Goal: Task Accomplishment & Management: Complete application form

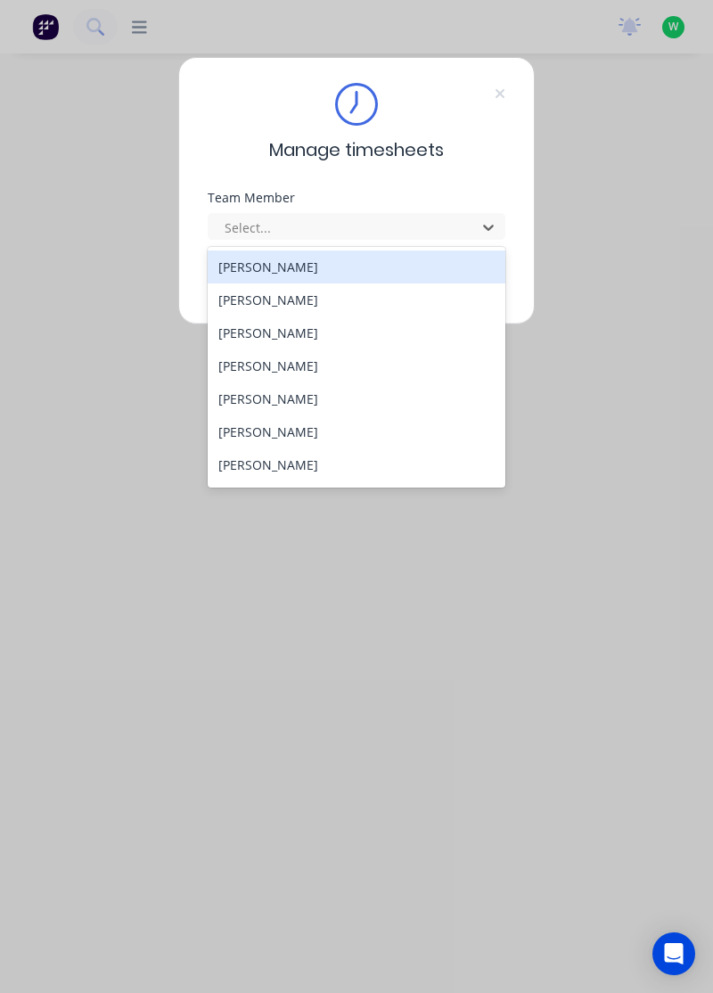
click at [296, 281] on div "[PERSON_NAME]" at bounding box center [357, 267] width 299 height 33
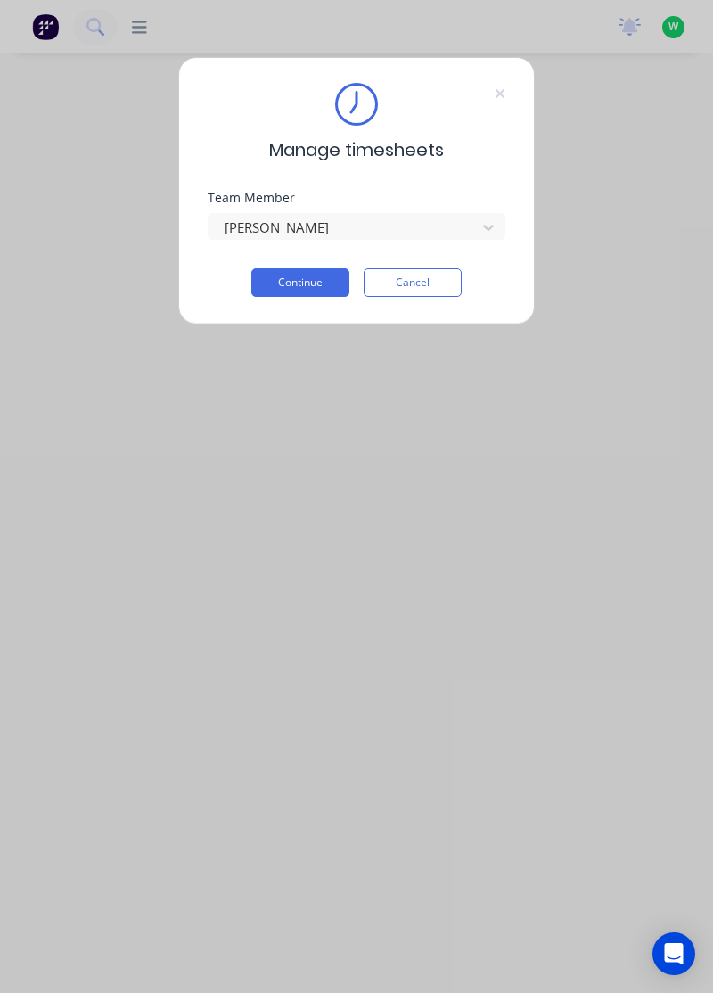
click at [281, 285] on button "Continue" at bounding box center [300, 282] width 98 height 29
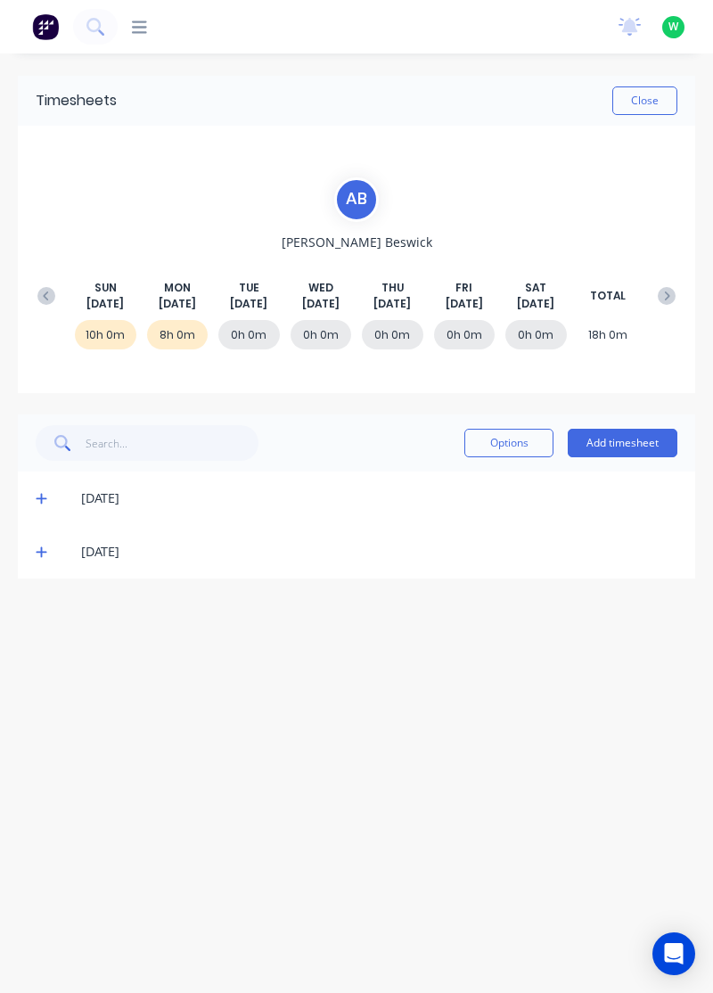
click at [46, 549] on span at bounding box center [44, 552] width 17 height 18
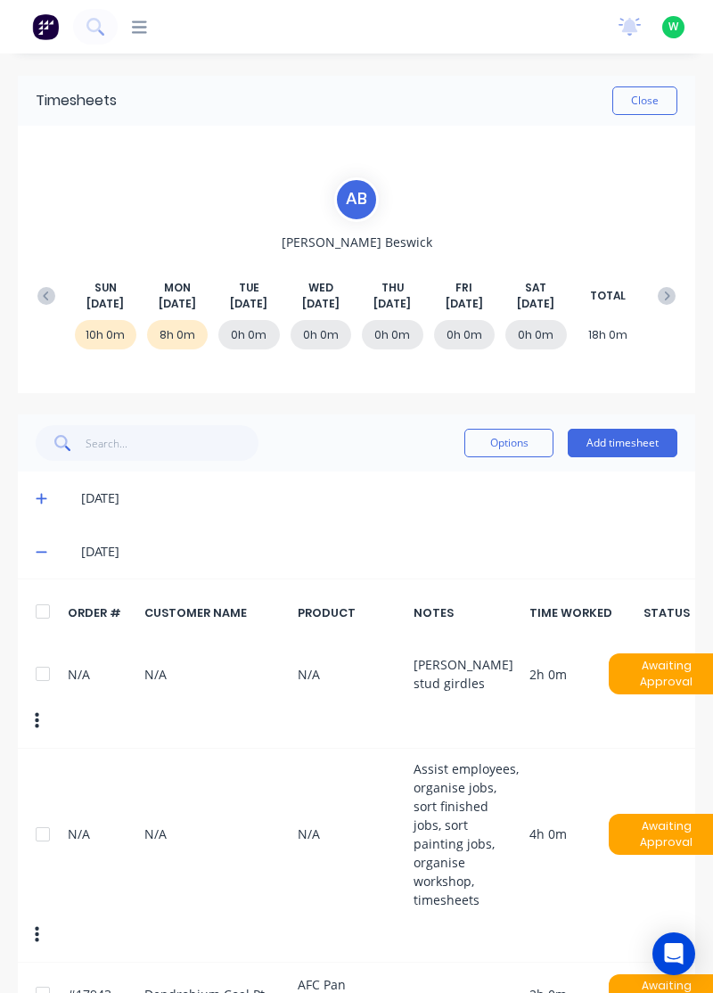
click at [57, 596] on div at bounding box center [43, 612] width 36 height 36
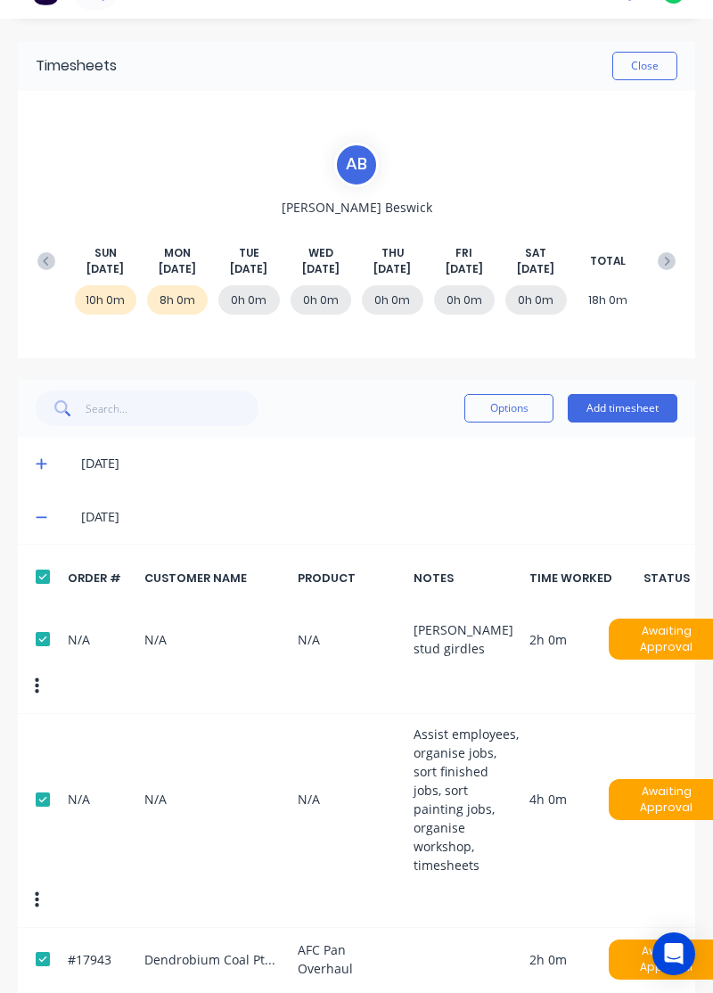
click at [644, 399] on button "Add timesheet" at bounding box center [623, 408] width 110 height 29
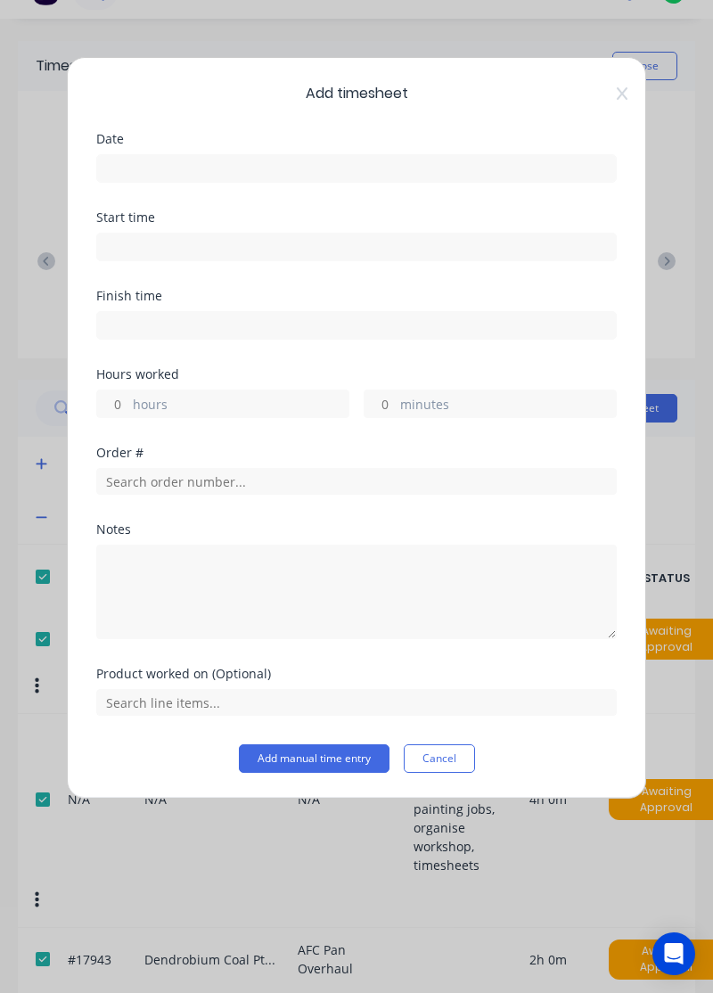
click at [407, 160] on input at bounding box center [356, 168] width 519 height 27
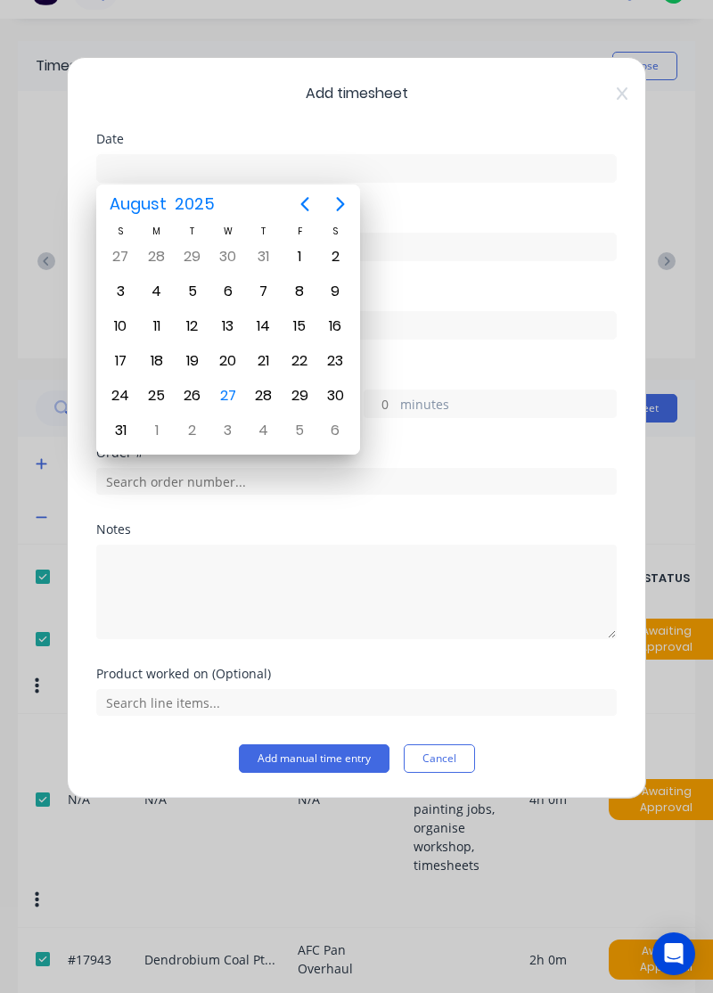
click at [190, 389] on div "26" at bounding box center [192, 395] width 27 height 27
type input "26/08/2025"
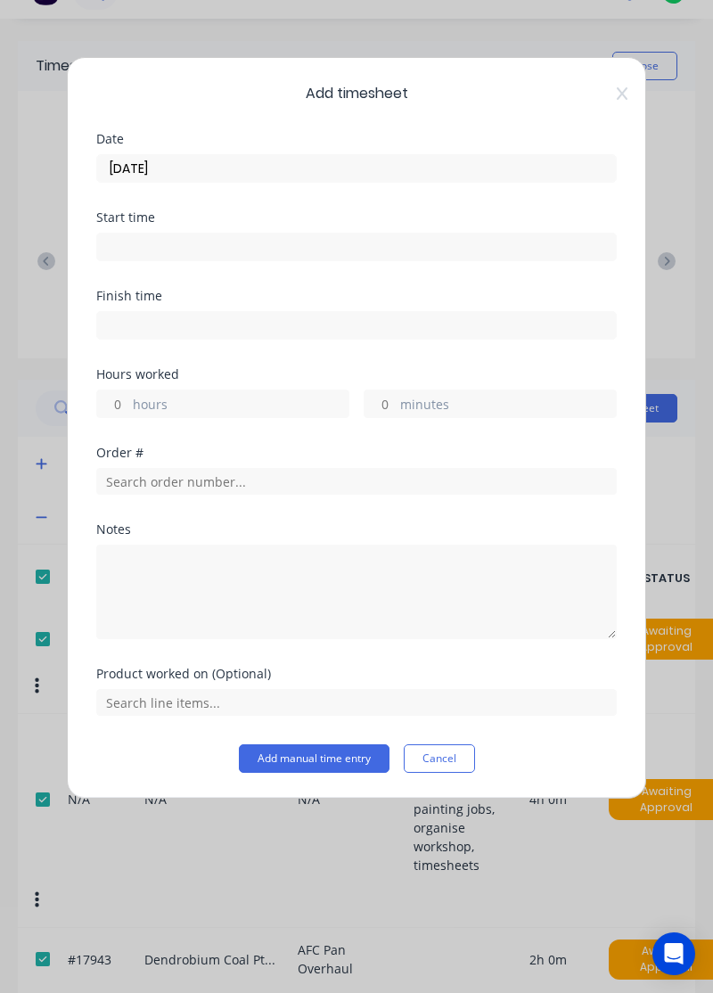
click at [218, 403] on label "hours" at bounding box center [241, 406] width 216 height 22
click at [128, 403] on input "hours" at bounding box center [112, 404] width 31 height 27
type input "8"
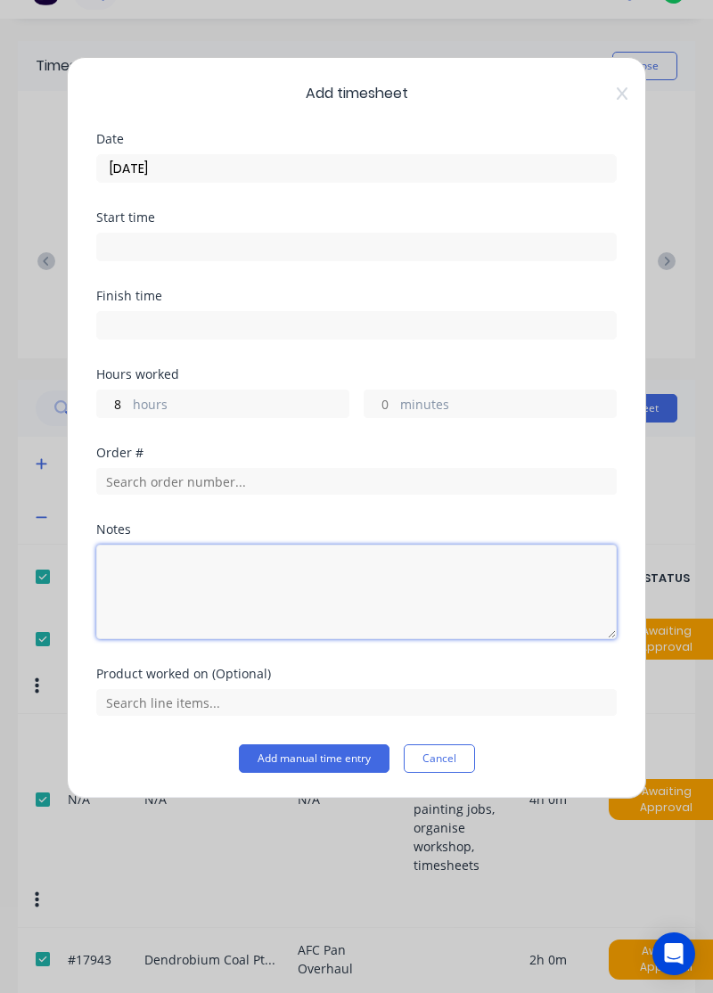
click at [234, 574] on textarea at bounding box center [356, 592] width 521 height 95
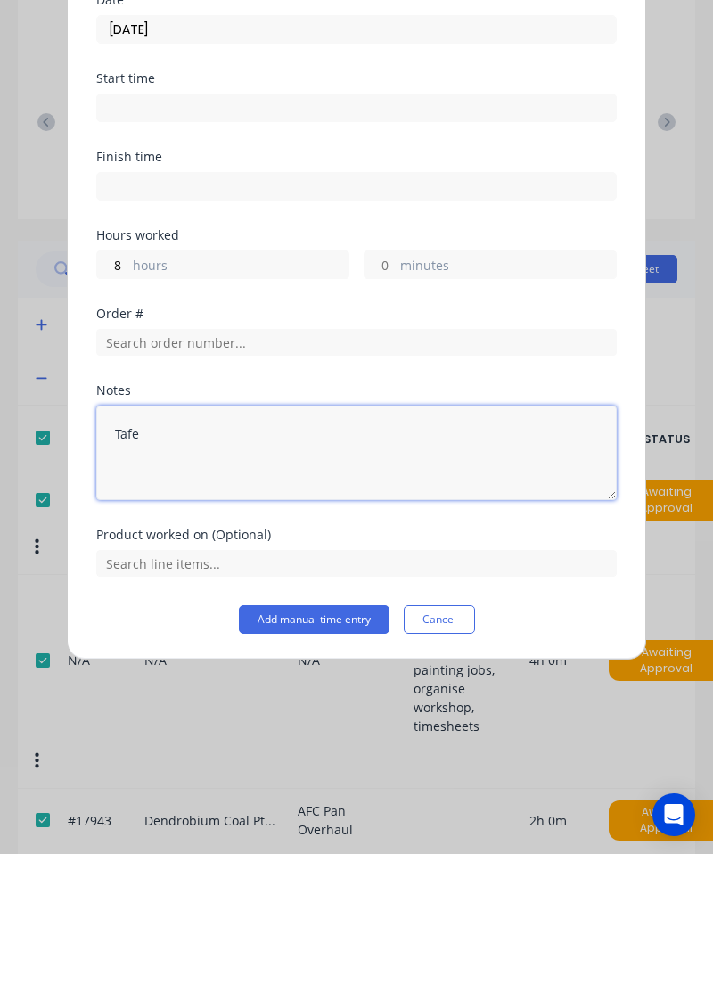
type textarea "Tafe"
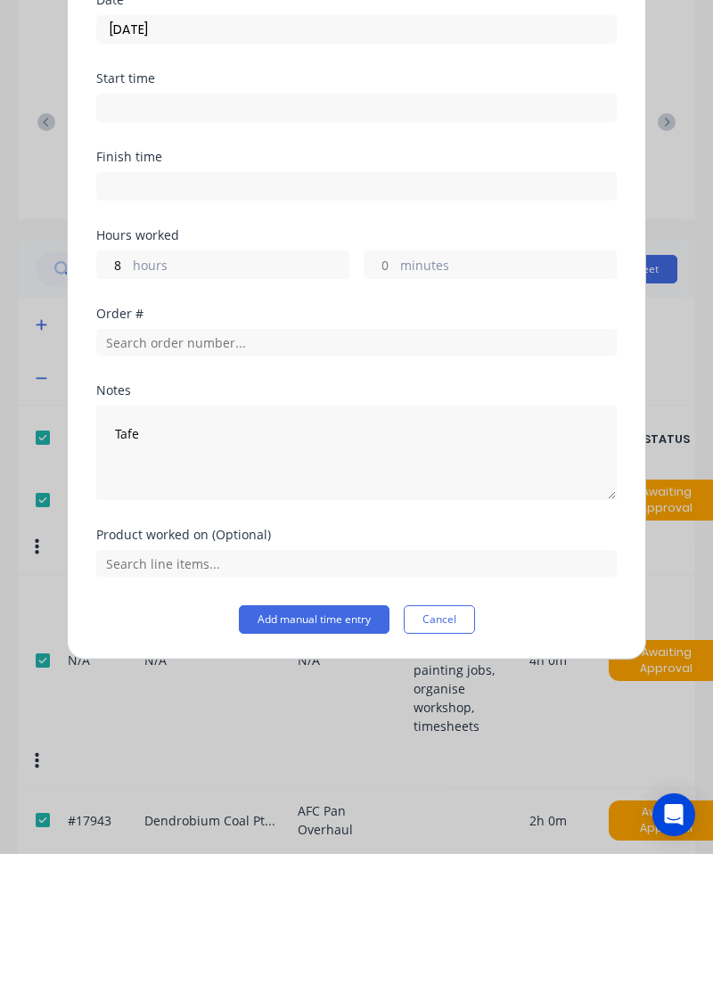
click at [336, 753] on button "Add manual time entry" at bounding box center [314, 758] width 151 height 29
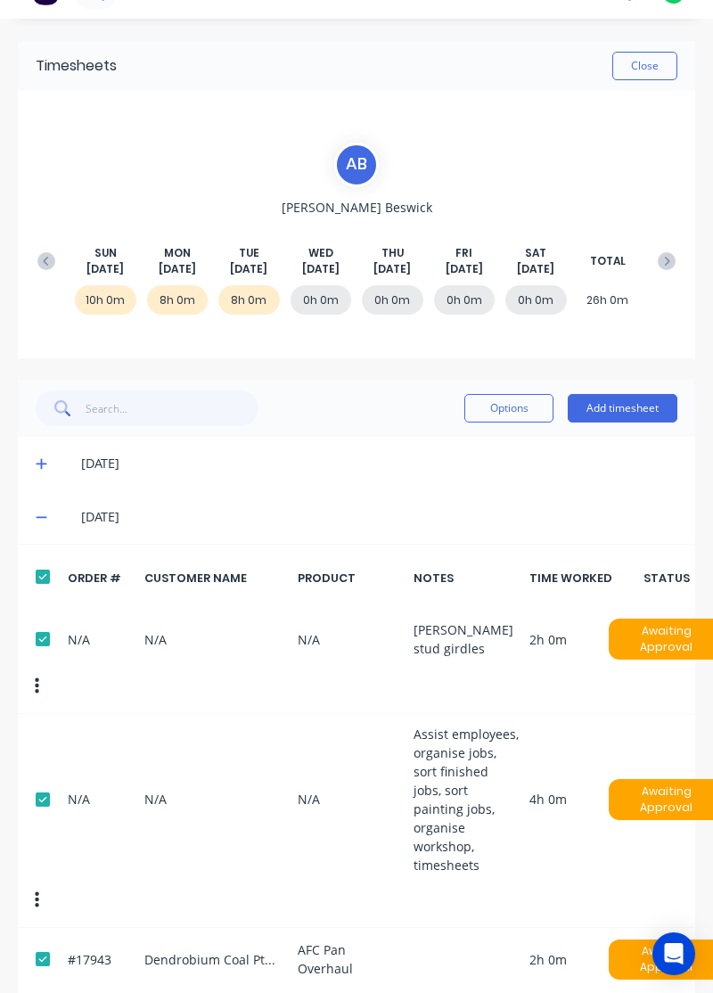
click at [635, 404] on button "Add timesheet" at bounding box center [623, 408] width 110 height 29
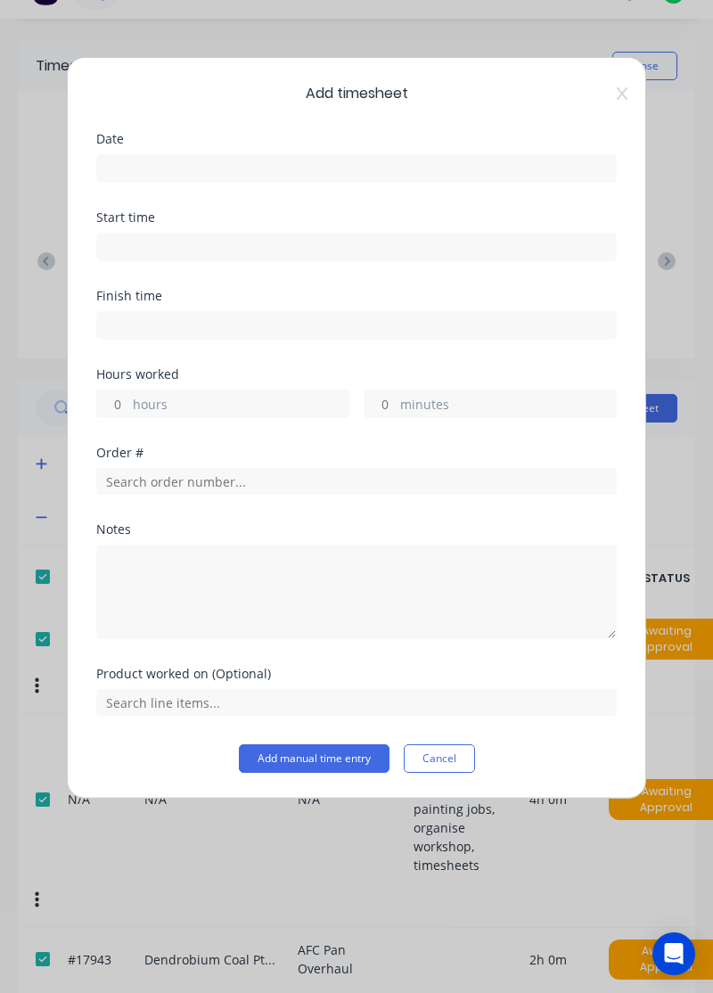
click at [389, 175] on input at bounding box center [356, 168] width 519 height 27
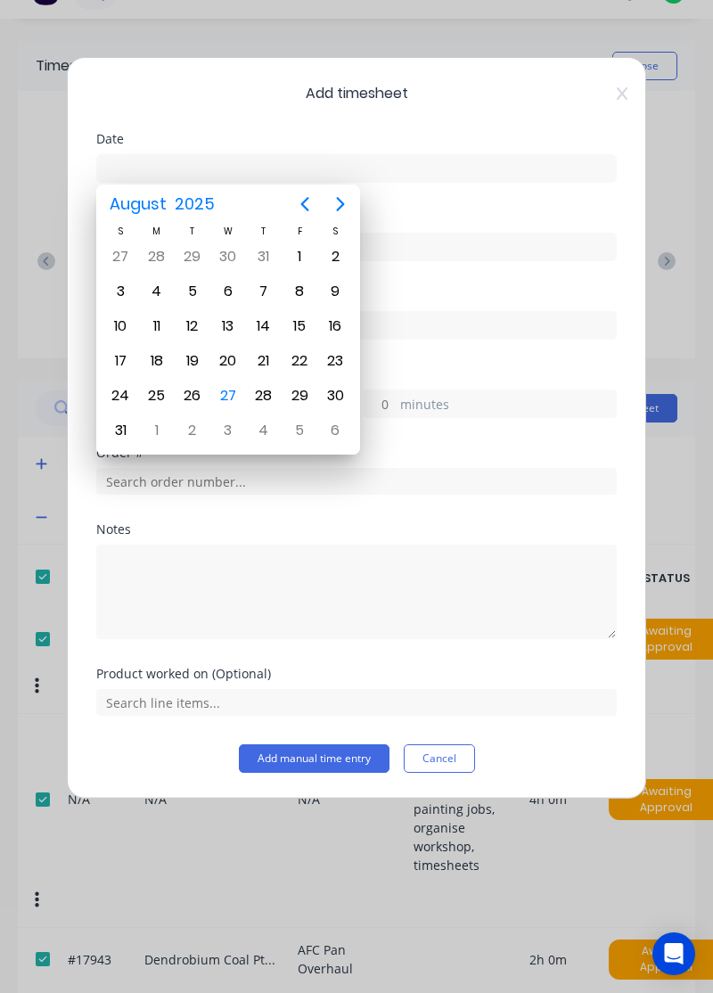
click at [193, 387] on div "26" at bounding box center [192, 395] width 27 height 27
type input "26/08/2025"
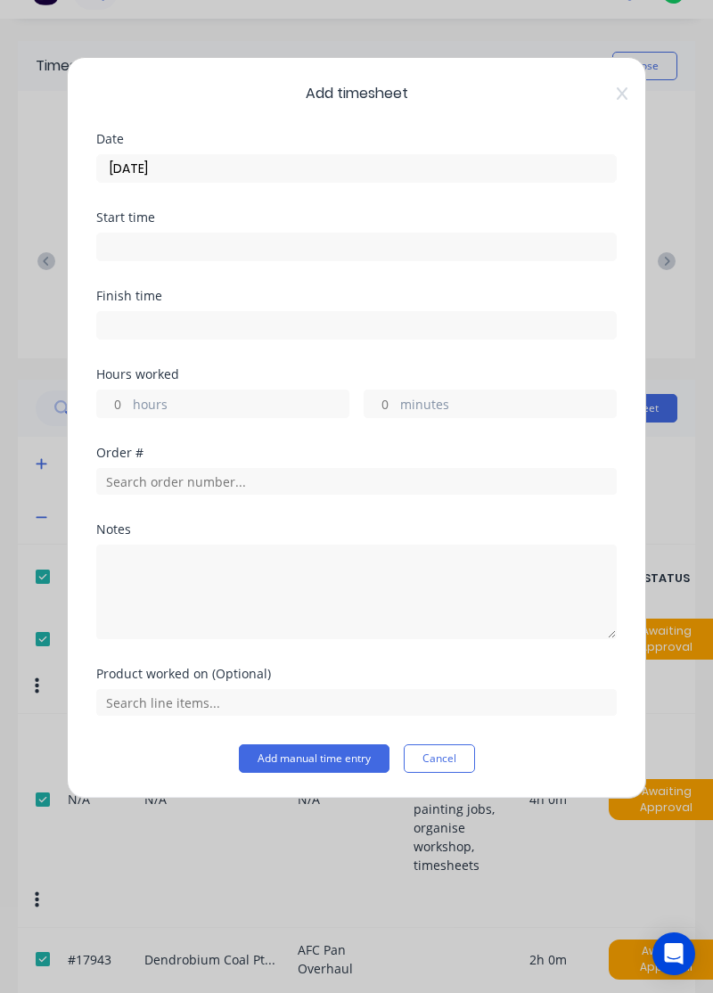
click at [244, 395] on label "hours" at bounding box center [241, 406] width 216 height 22
click at [128, 393] on input "hours" at bounding box center [112, 404] width 31 height 27
type input "1"
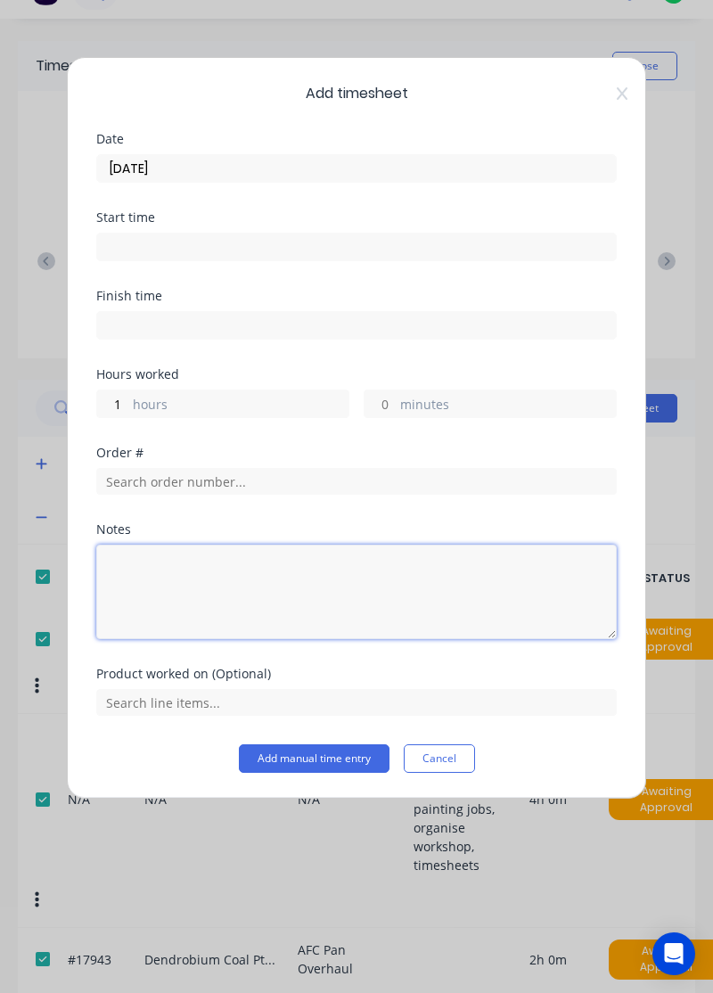
click at [248, 571] on textarea at bounding box center [356, 592] width 521 height 95
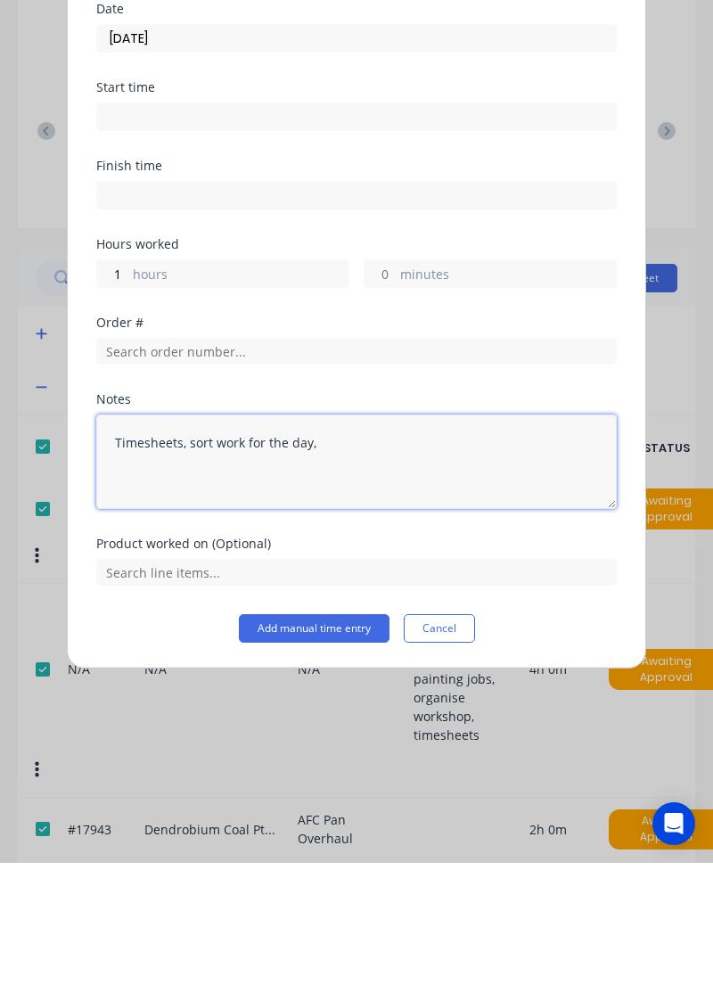
type textarea "Timesheets, sort work for the day"
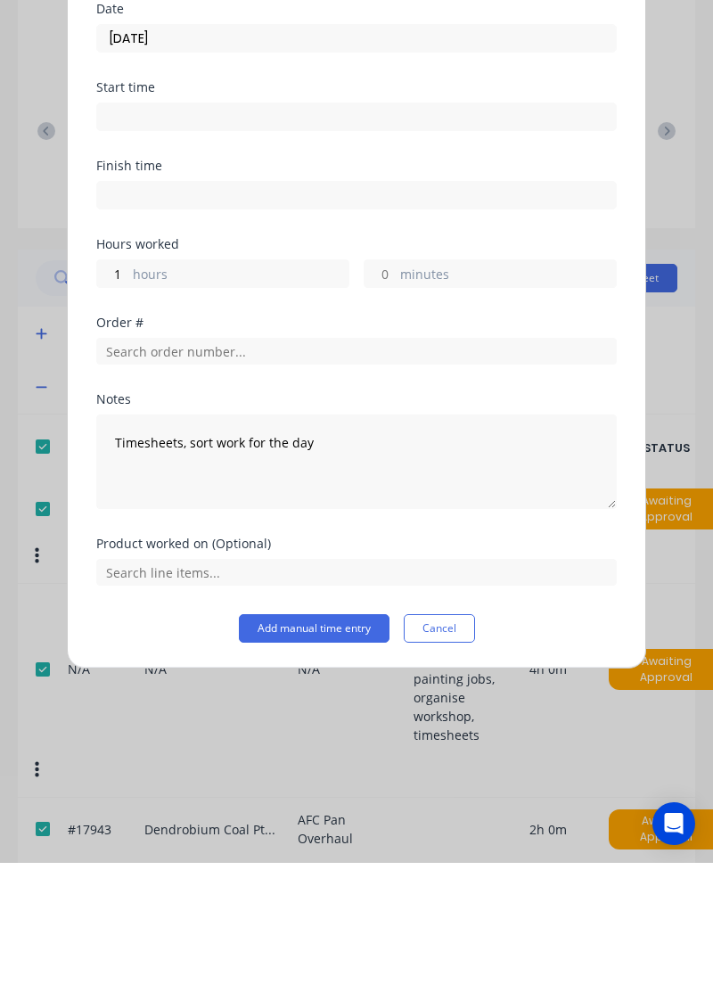
click at [349, 751] on button "Add manual time entry" at bounding box center [314, 758] width 151 height 29
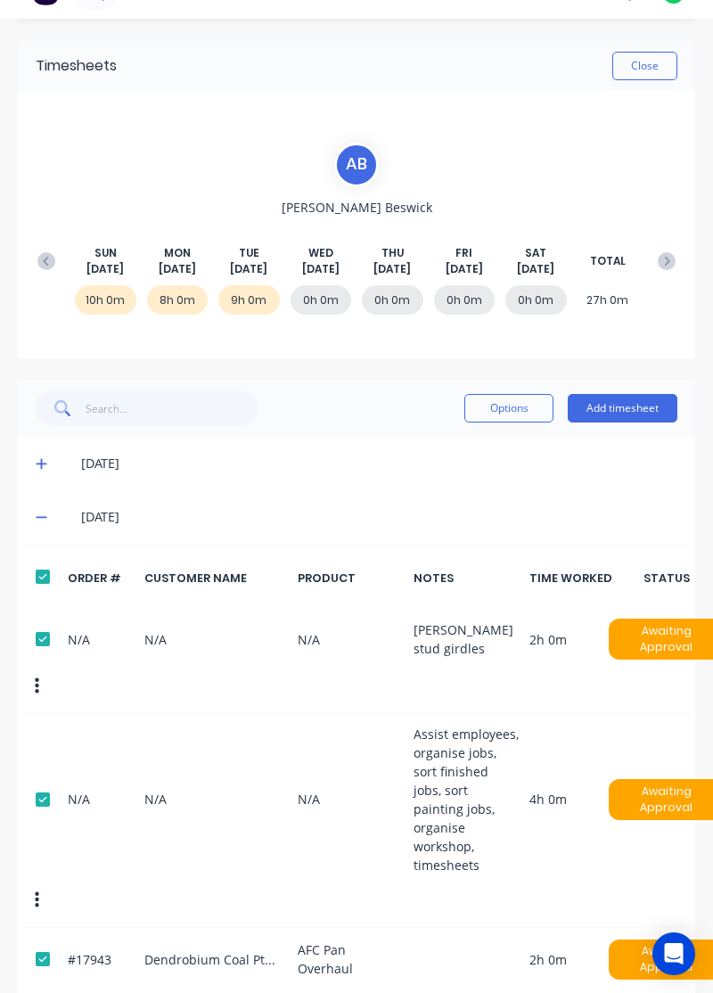
scroll to position [0, 0]
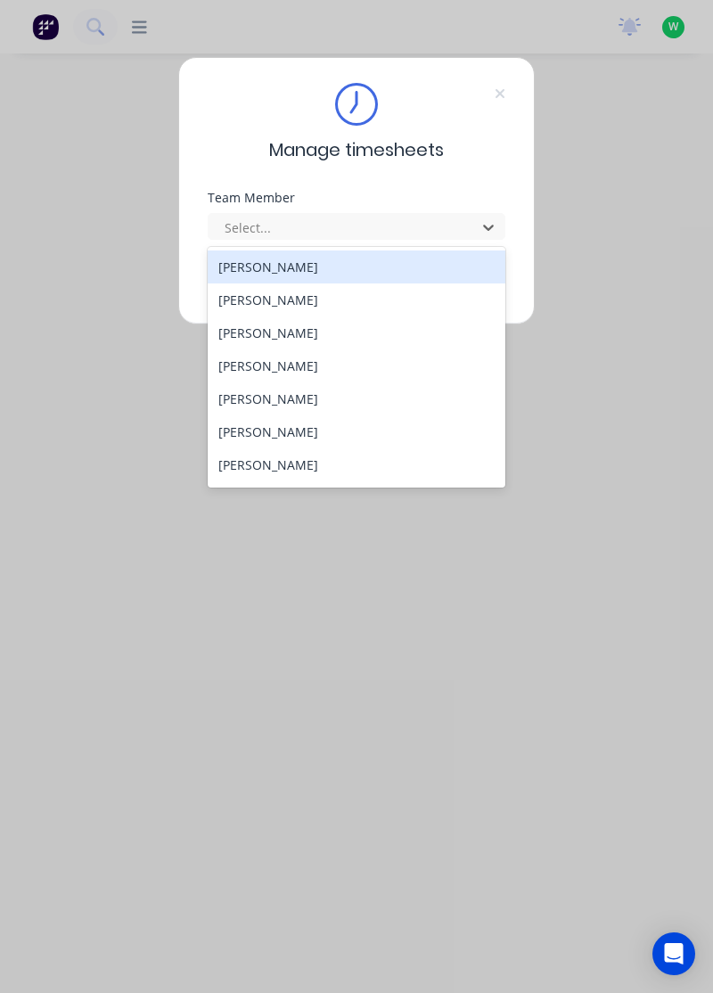
click at [277, 294] on div "[PERSON_NAME]" at bounding box center [357, 300] width 299 height 33
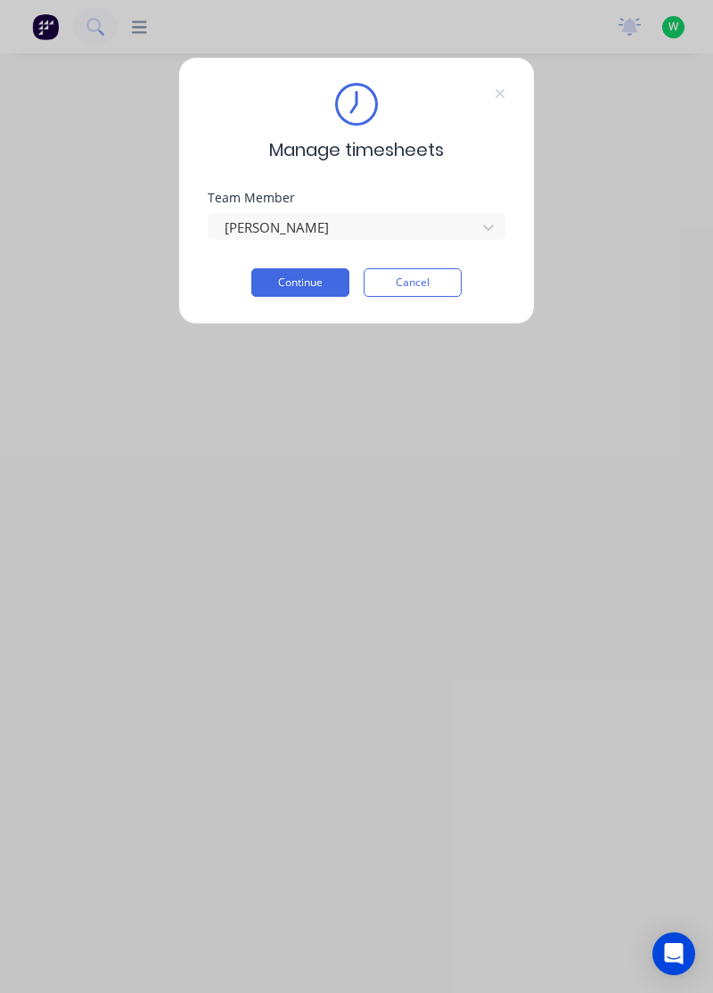
click at [320, 284] on button "Continue" at bounding box center [300, 282] width 98 height 29
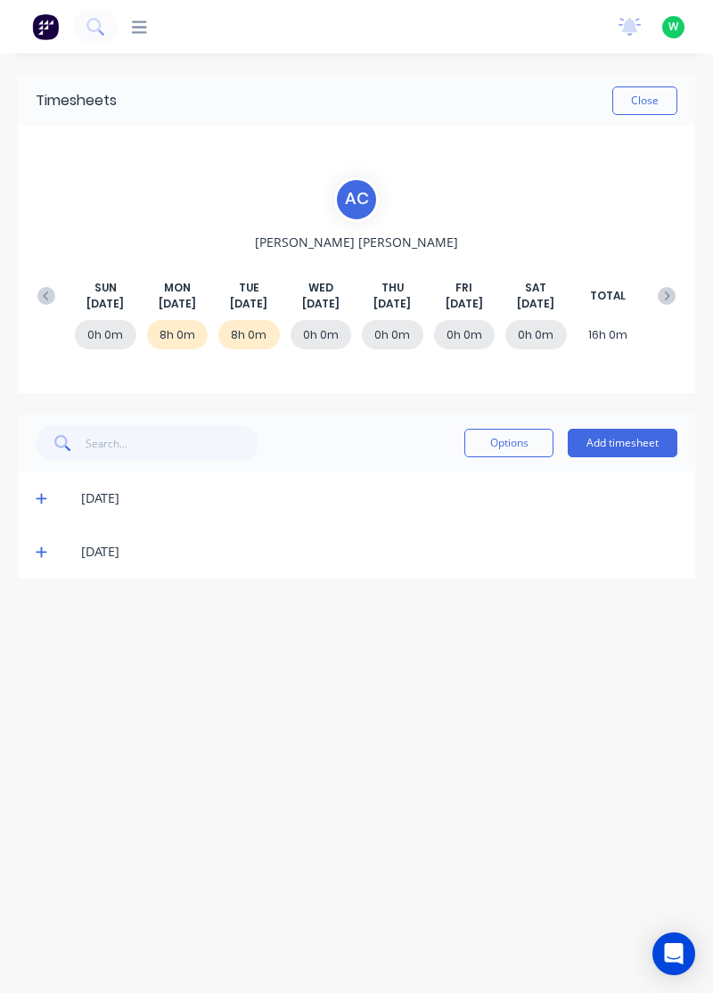
click at [41, 546] on icon at bounding box center [42, 552] width 12 height 12
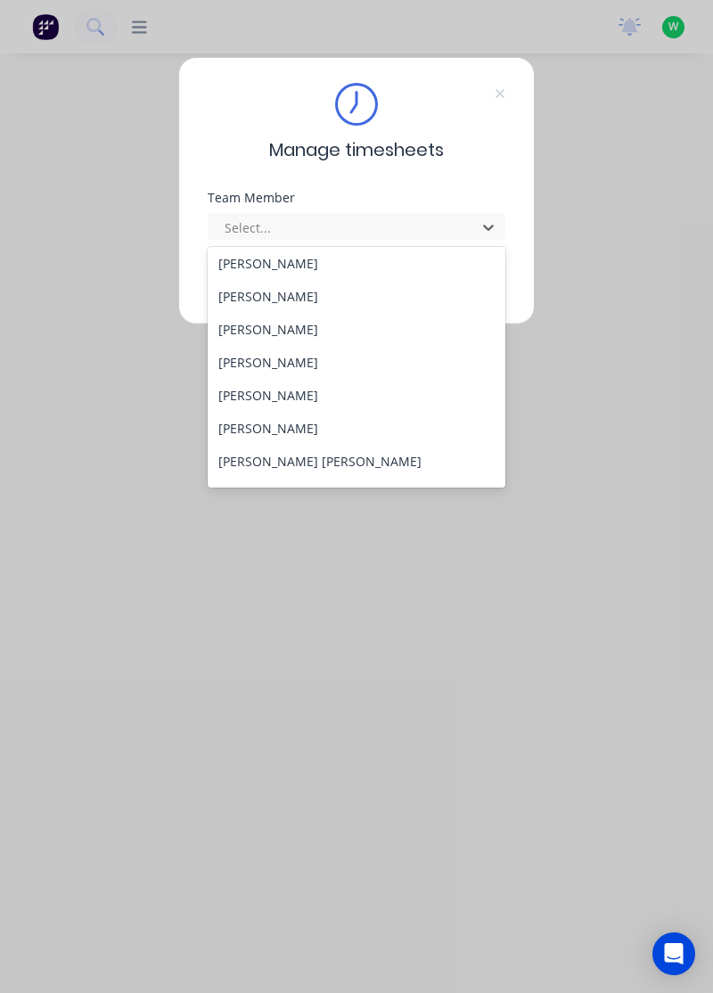
scroll to position [70, 0]
click at [310, 366] on div "[PERSON_NAME]" at bounding box center [357, 362] width 299 height 33
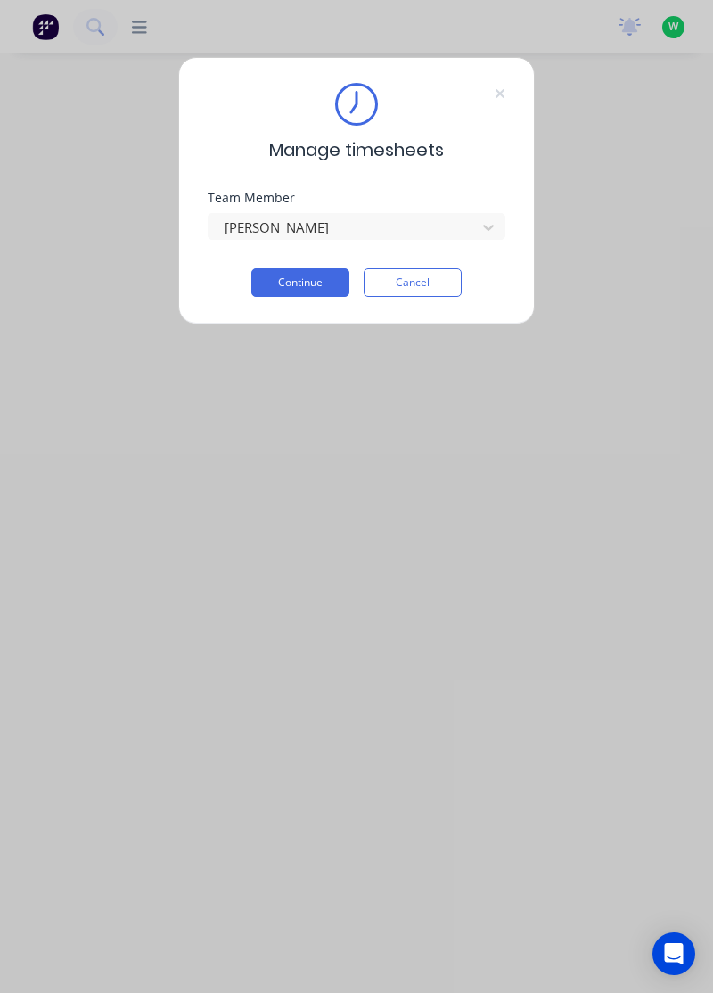
click at [314, 282] on button "Continue" at bounding box center [300, 282] width 98 height 29
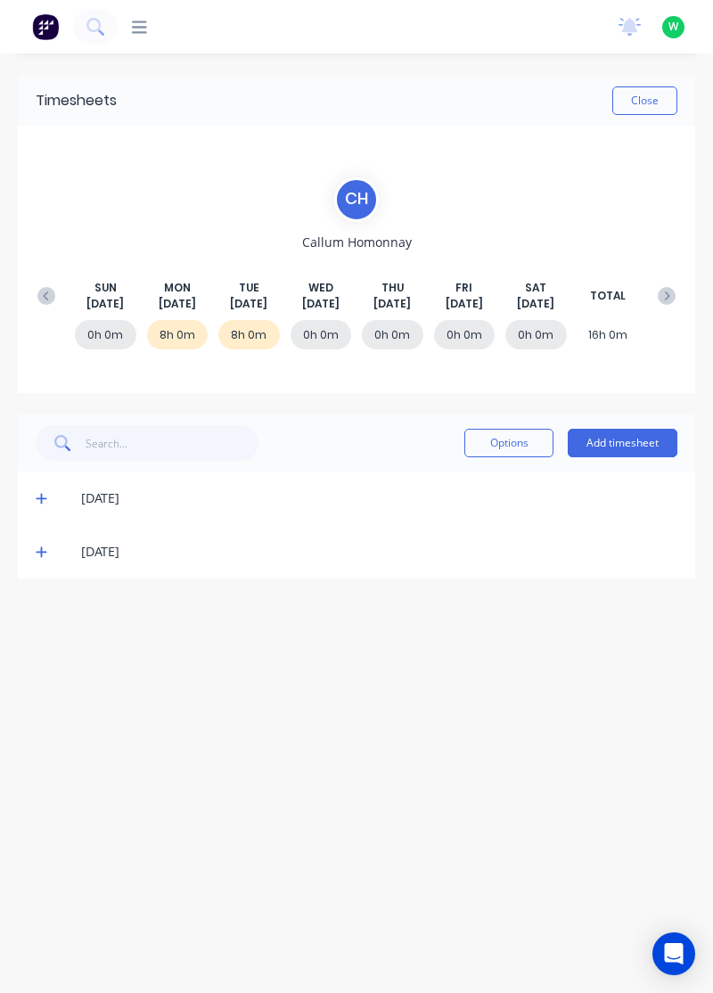
click at [39, 543] on span at bounding box center [44, 552] width 17 height 18
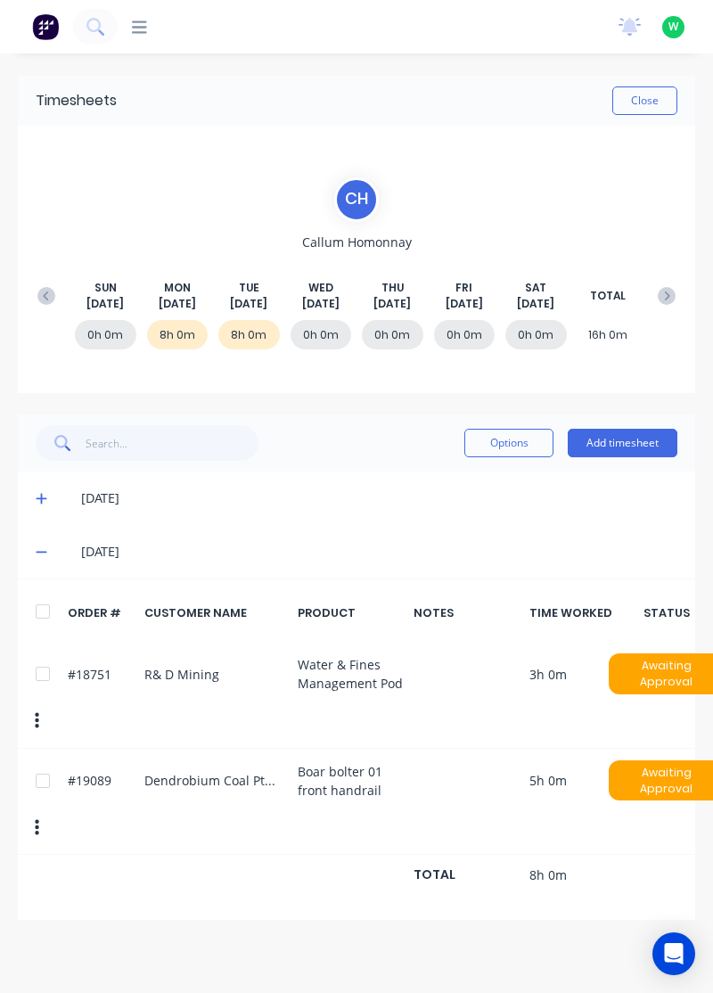
click at [41, 494] on icon at bounding box center [41, 499] width 11 height 11
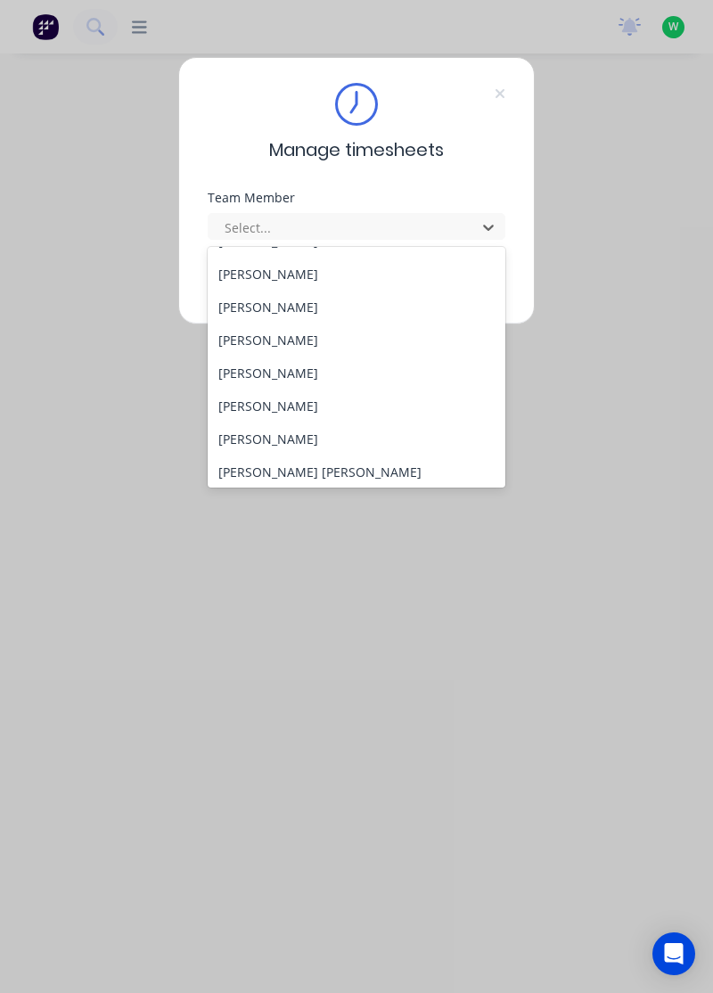
scroll to position [95, 0]
click at [297, 362] on div "[PERSON_NAME]" at bounding box center [357, 370] width 299 height 33
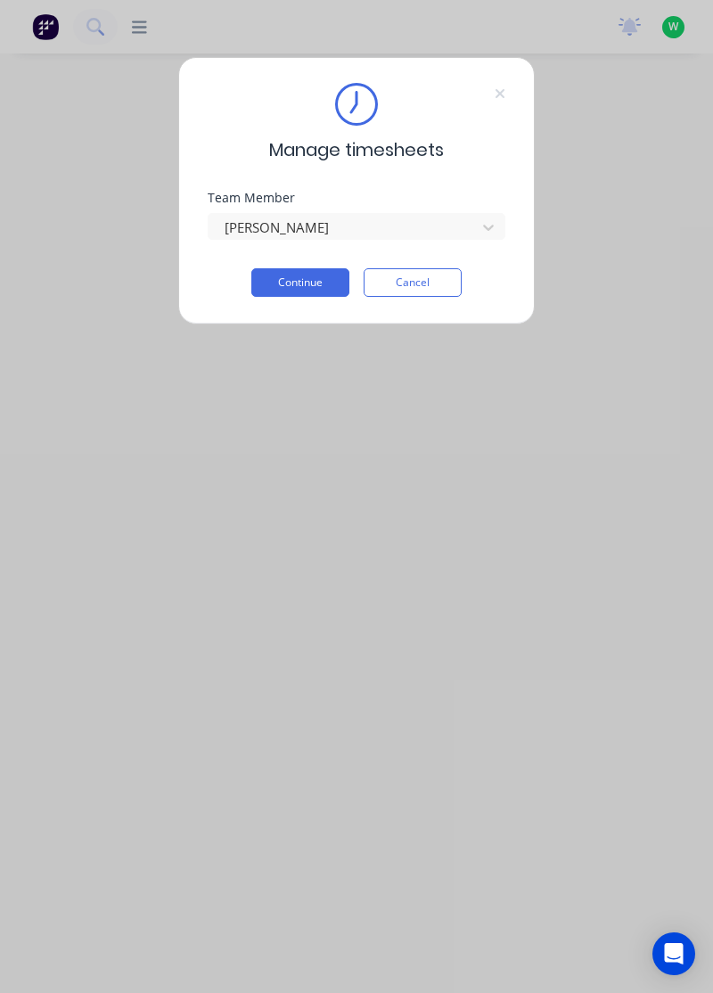
click at [334, 270] on button "Continue" at bounding box center [300, 282] width 98 height 29
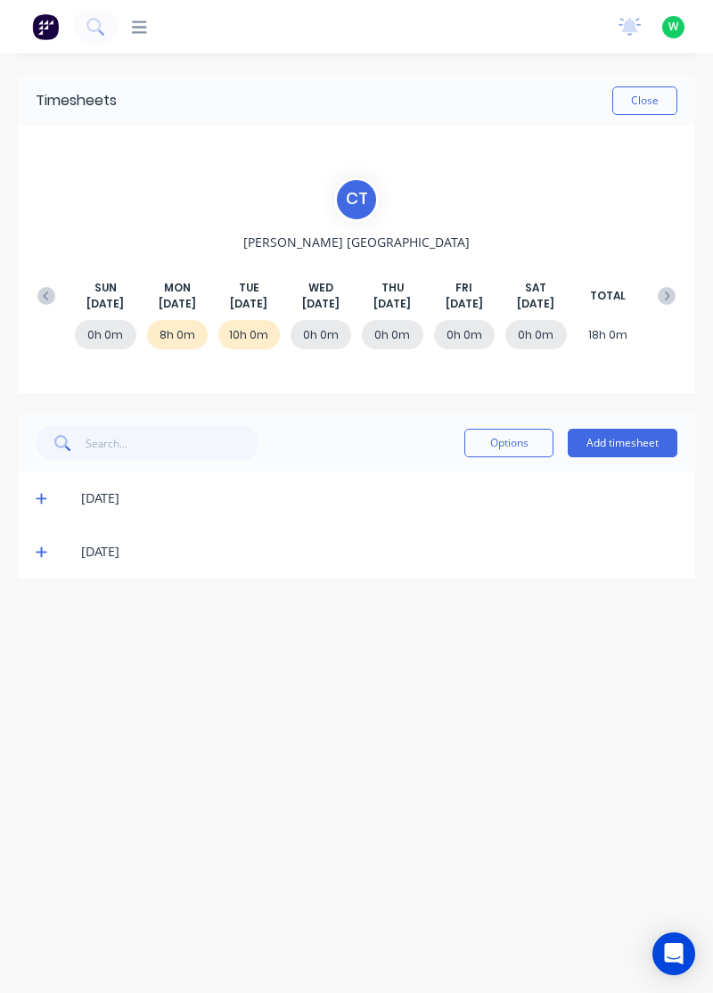
click at [39, 550] on icon at bounding box center [41, 552] width 11 height 11
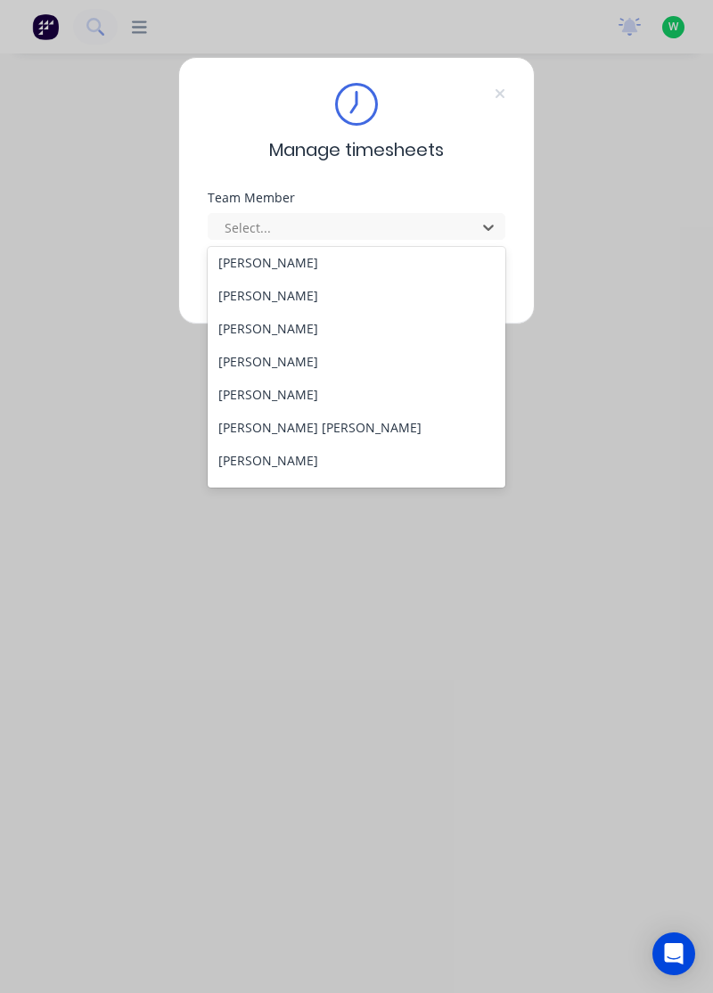
scroll to position [134, 0]
click at [267, 365] on div "[PERSON_NAME]" at bounding box center [357, 364] width 299 height 33
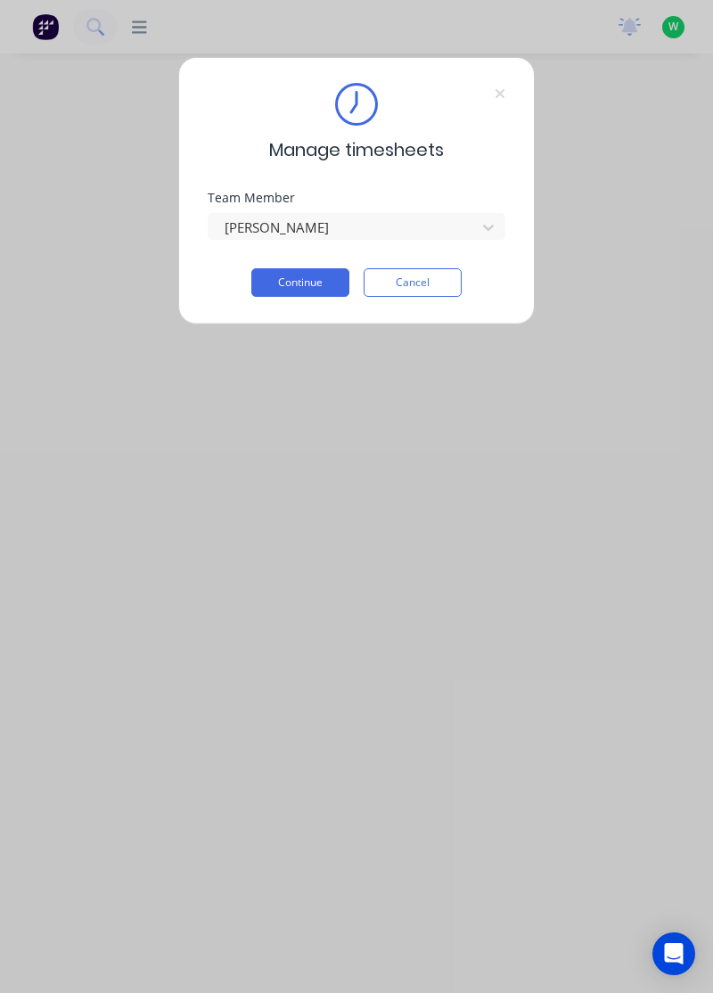
click at [311, 275] on button "Continue" at bounding box center [300, 282] width 98 height 29
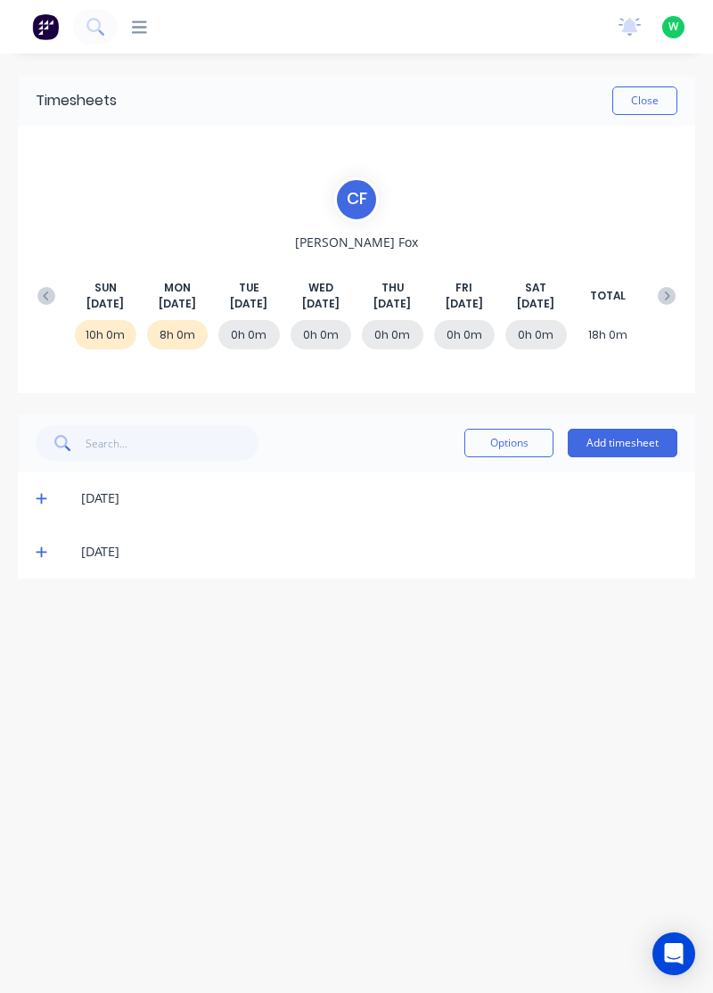
click at [39, 550] on icon at bounding box center [41, 552] width 11 height 11
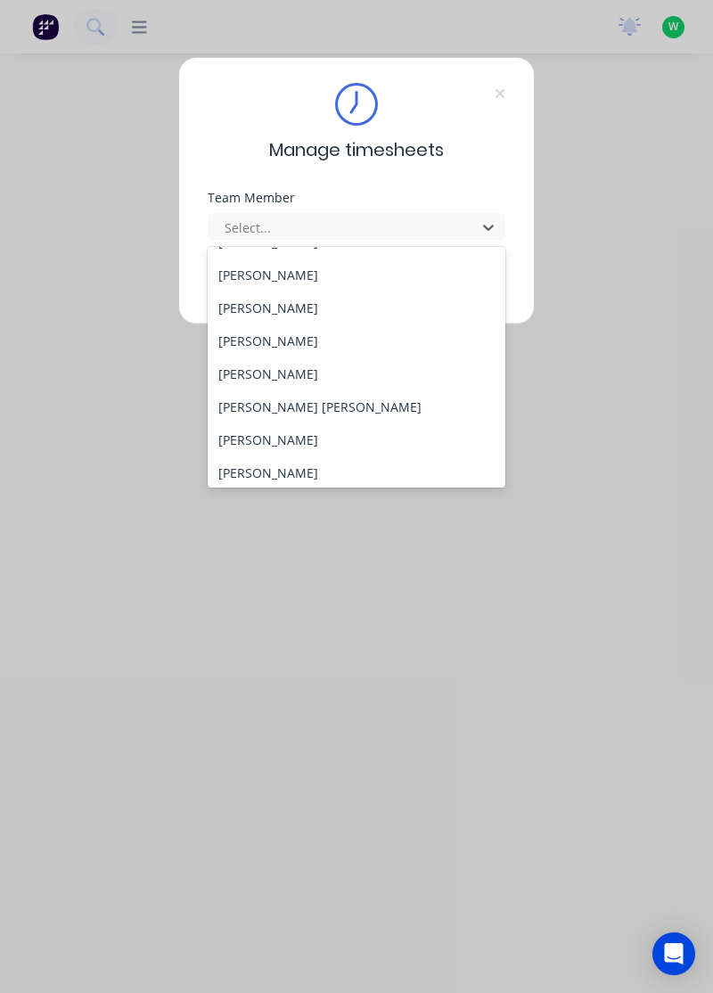
scroll to position [152, 0]
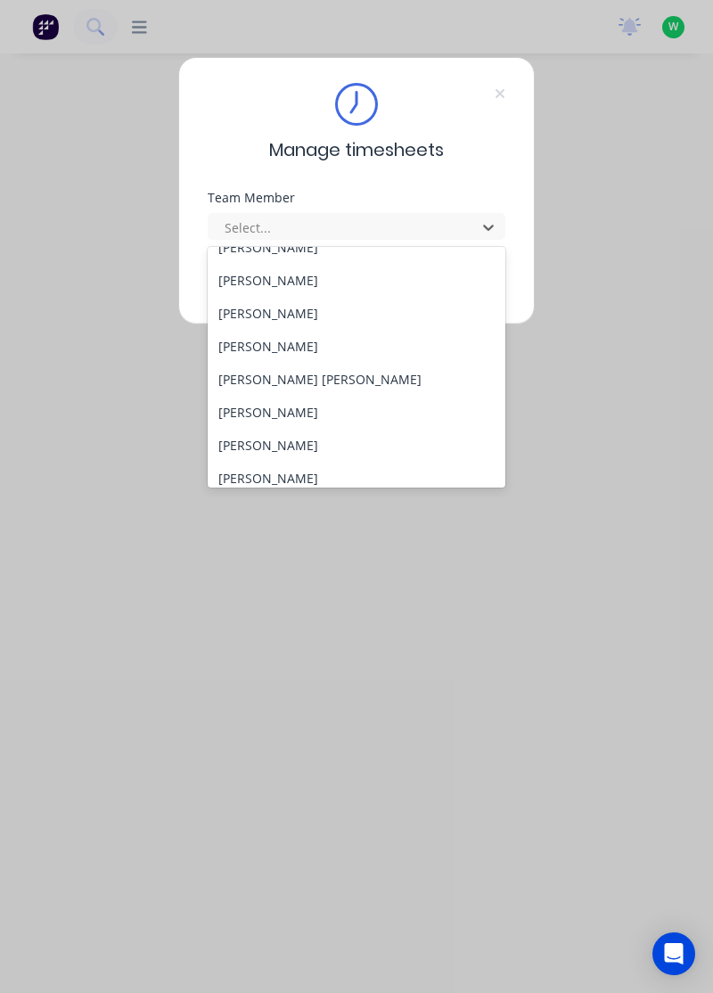
click at [283, 378] on div "[PERSON_NAME] [PERSON_NAME]" at bounding box center [357, 379] width 299 height 33
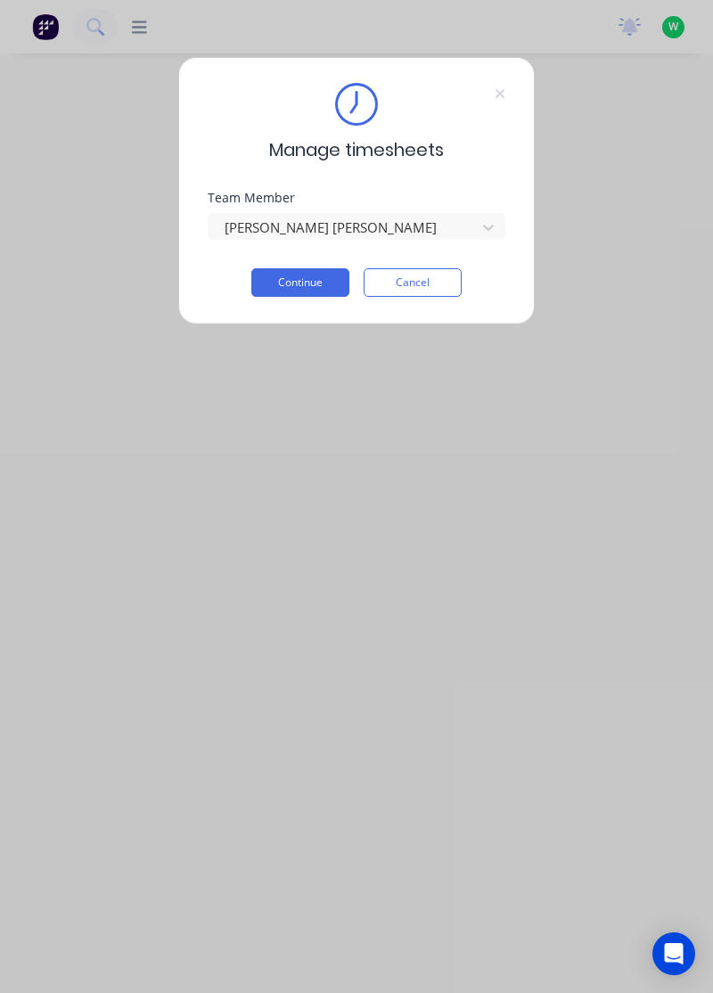
click at [301, 285] on button "Continue" at bounding box center [300, 282] width 98 height 29
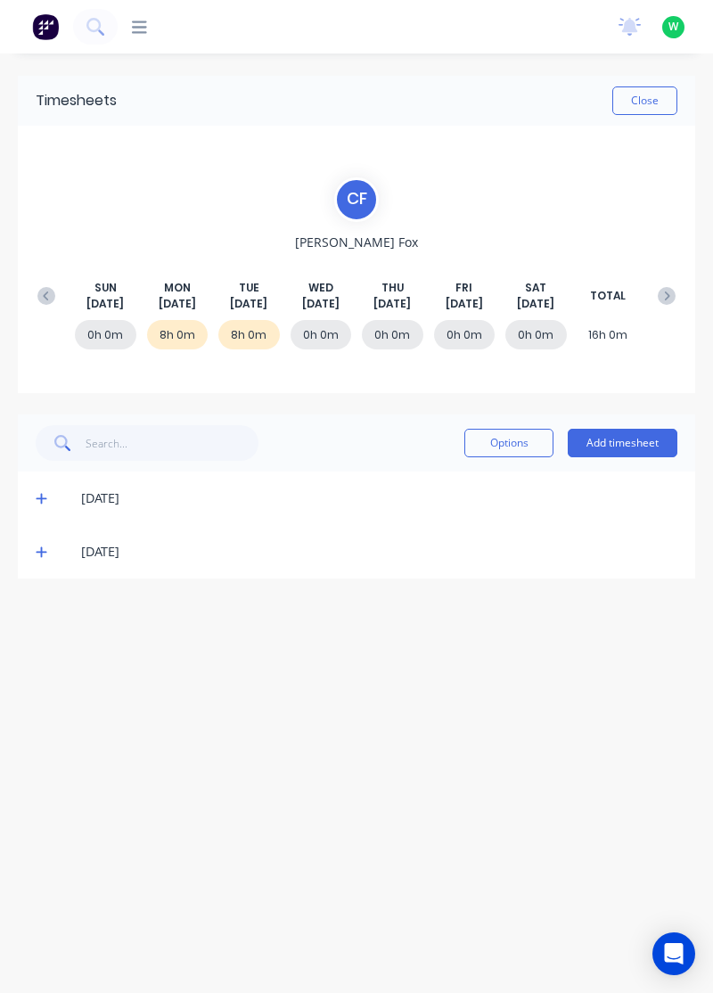
click at [37, 551] on icon at bounding box center [41, 552] width 11 height 11
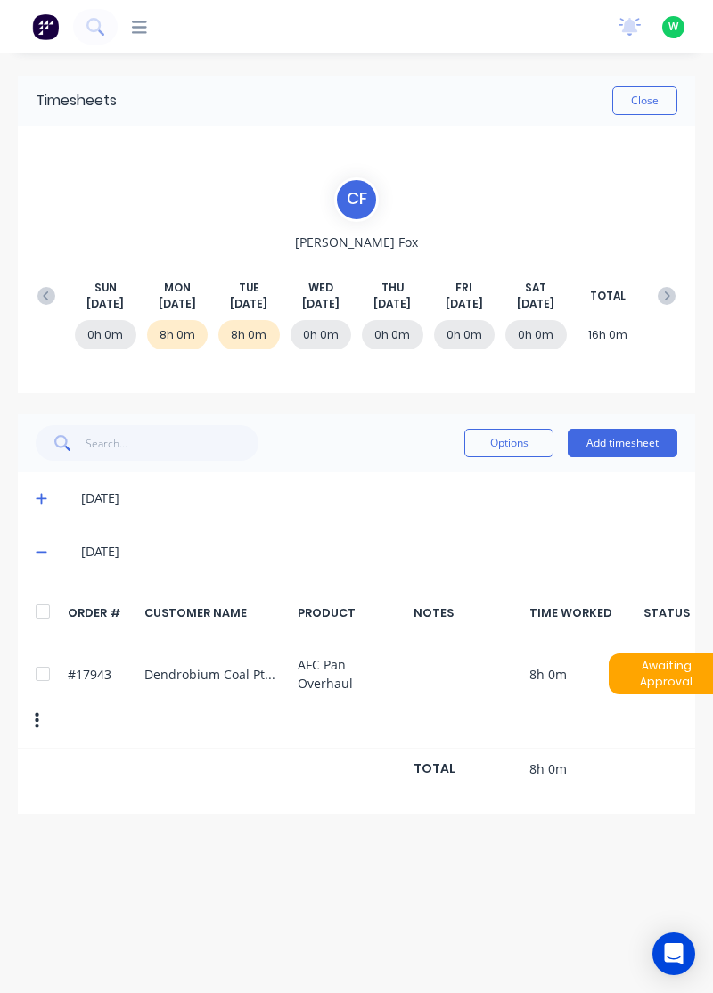
click at [648, 440] on button "Add timesheet" at bounding box center [623, 443] width 110 height 29
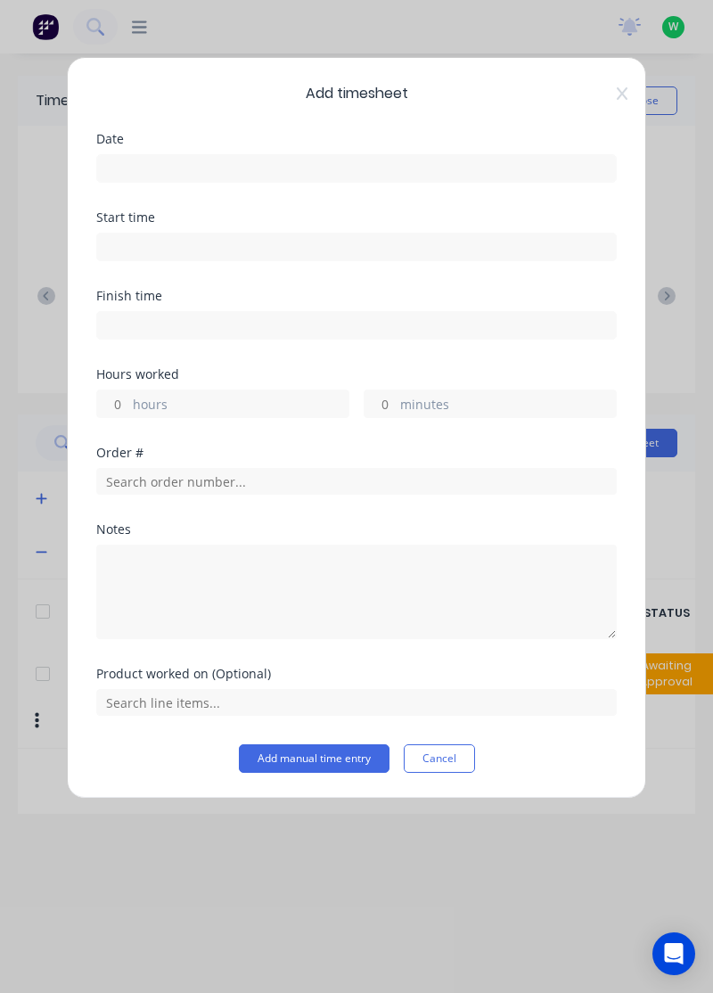
click at [518, 164] on input at bounding box center [356, 168] width 519 height 27
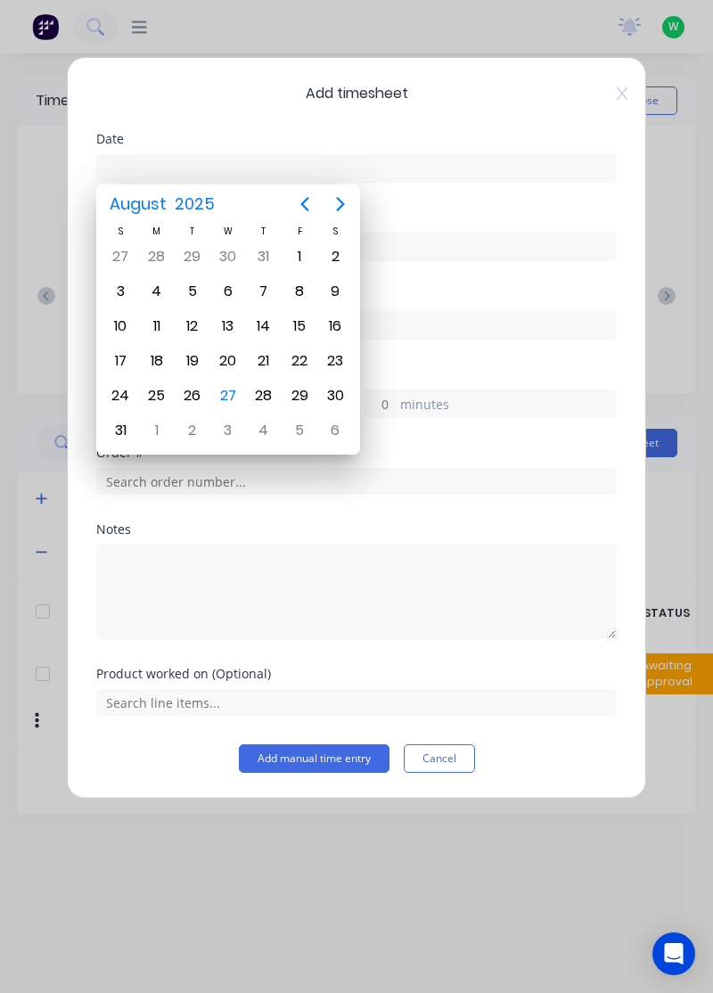
click at [218, 383] on div "27" at bounding box center [228, 395] width 27 height 27
type input "27/08/2025"
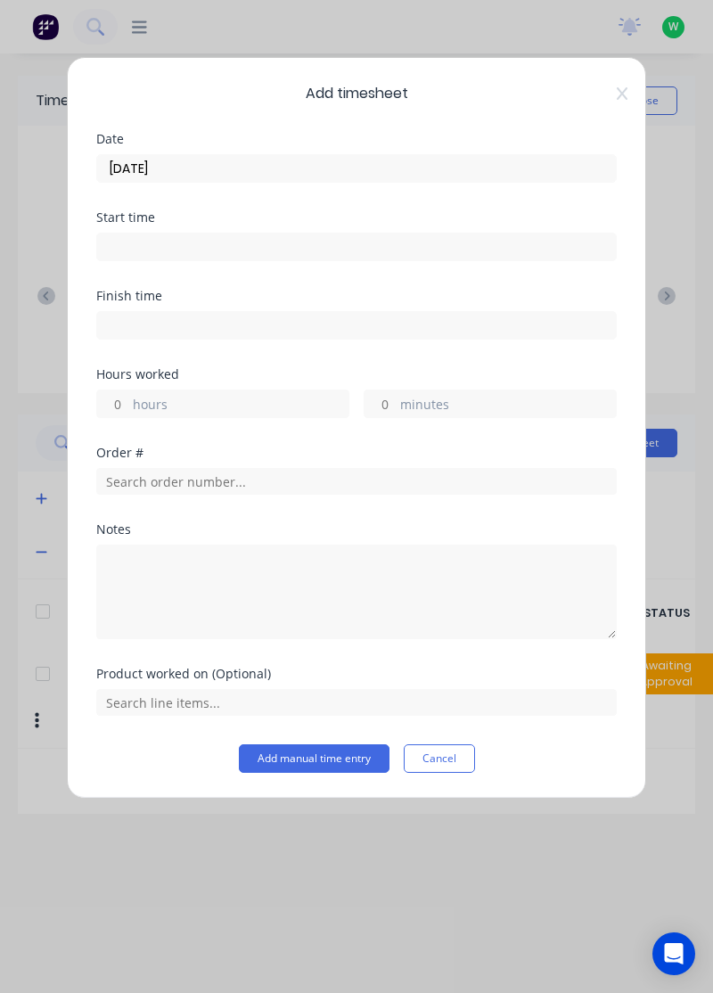
click at [285, 395] on label "hours" at bounding box center [241, 406] width 216 height 22
click at [128, 394] on input "hours" at bounding box center [112, 404] width 31 height 27
type input "8"
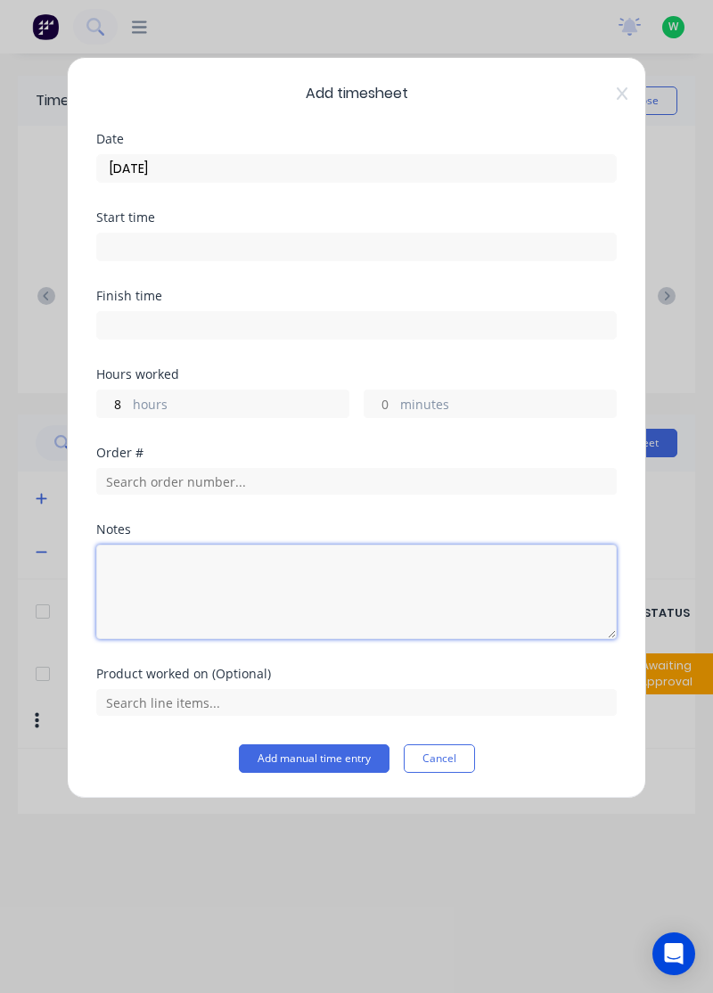
click at [326, 576] on textarea at bounding box center [356, 592] width 521 height 95
type textarea "Tafe"
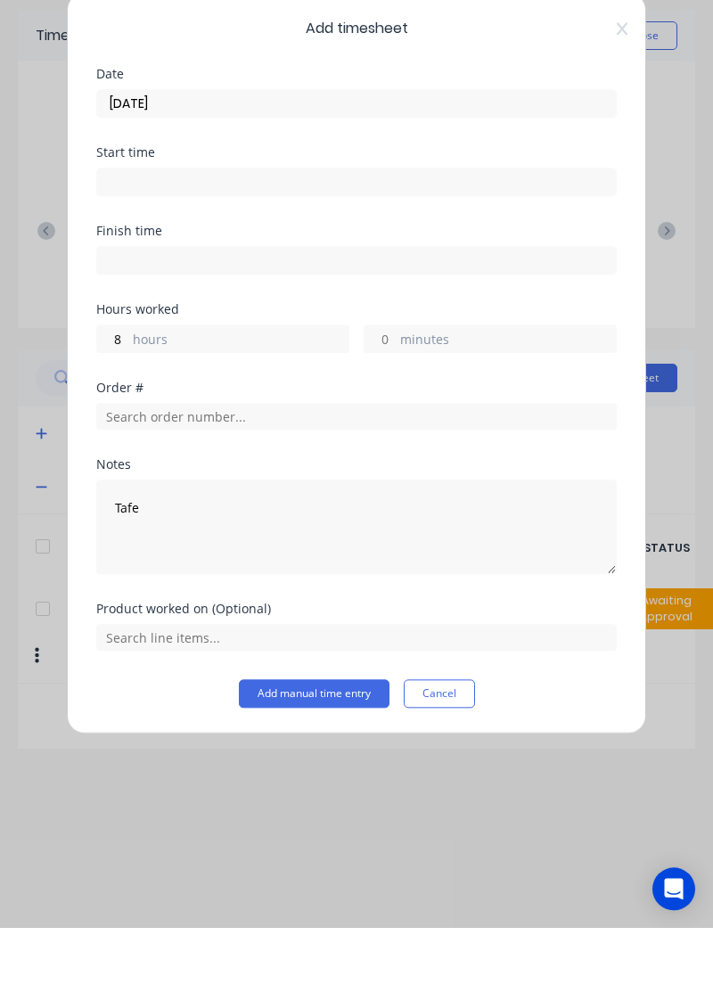
click at [349, 757] on button "Add manual time entry" at bounding box center [314, 758] width 151 height 29
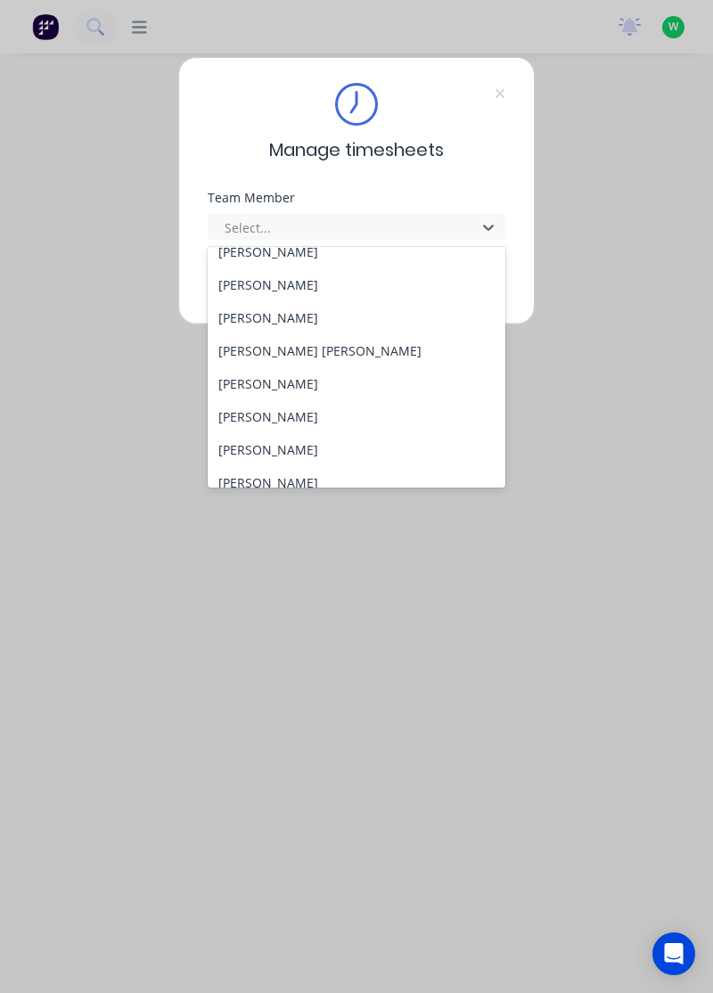
scroll to position [160, 0]
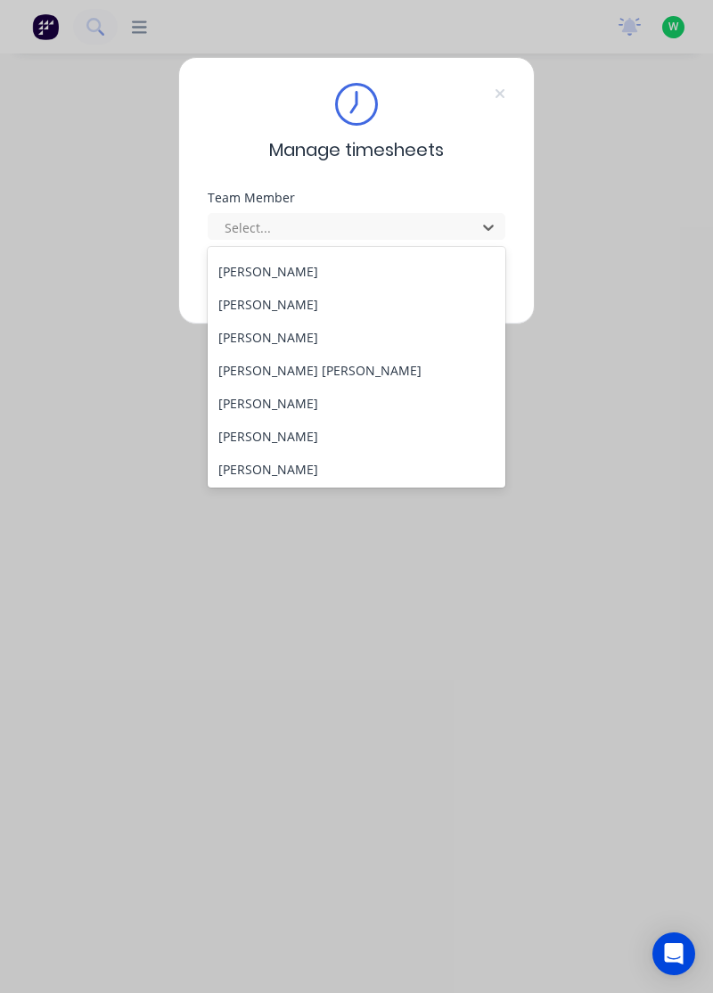
click at [276, 401] on div "[PERSON_NAME]" at bounding box center [357, 403] width 299 height 33
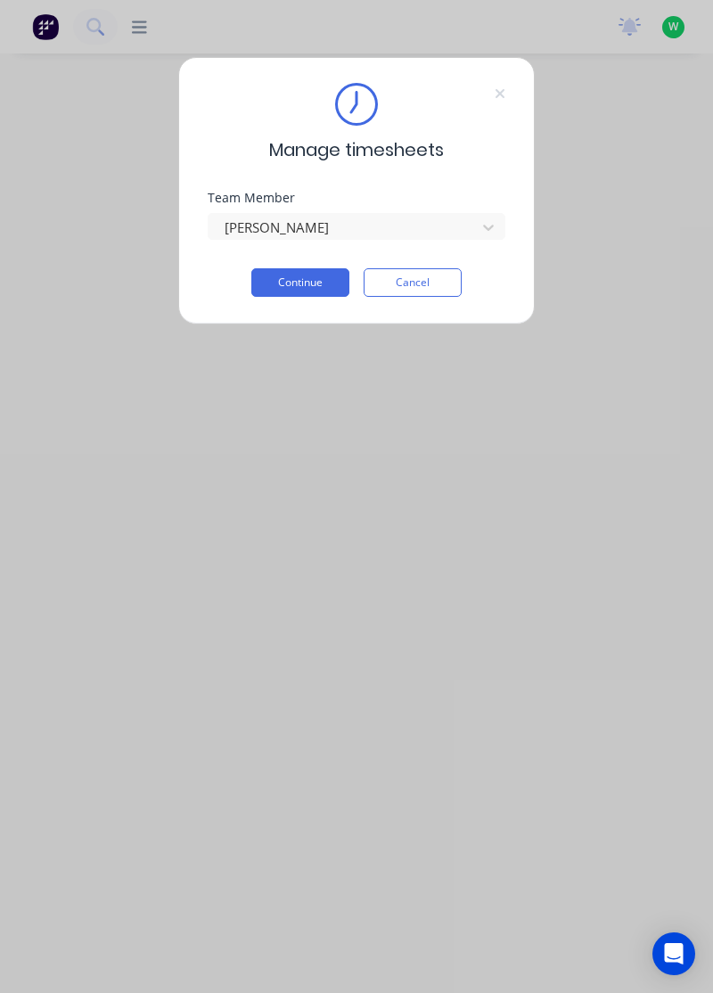
click at [314, 283] on button "Continue" at bounding box center [300, 282] width 98 height 29
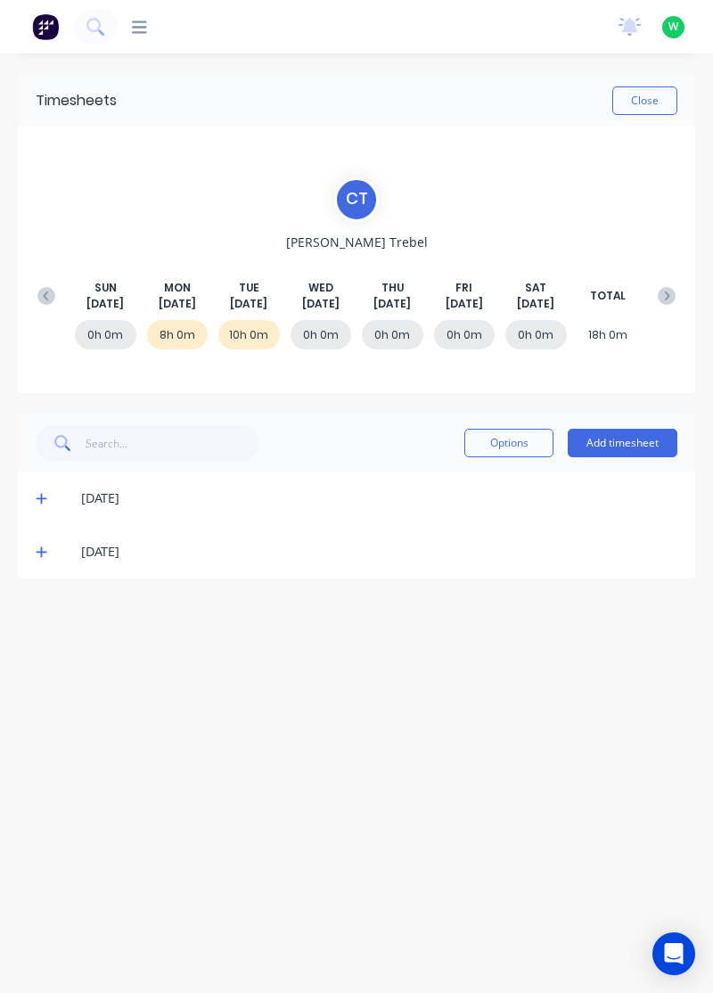
click at [38, 550] on icon at bounding box center [41, 552] width 11 height 11
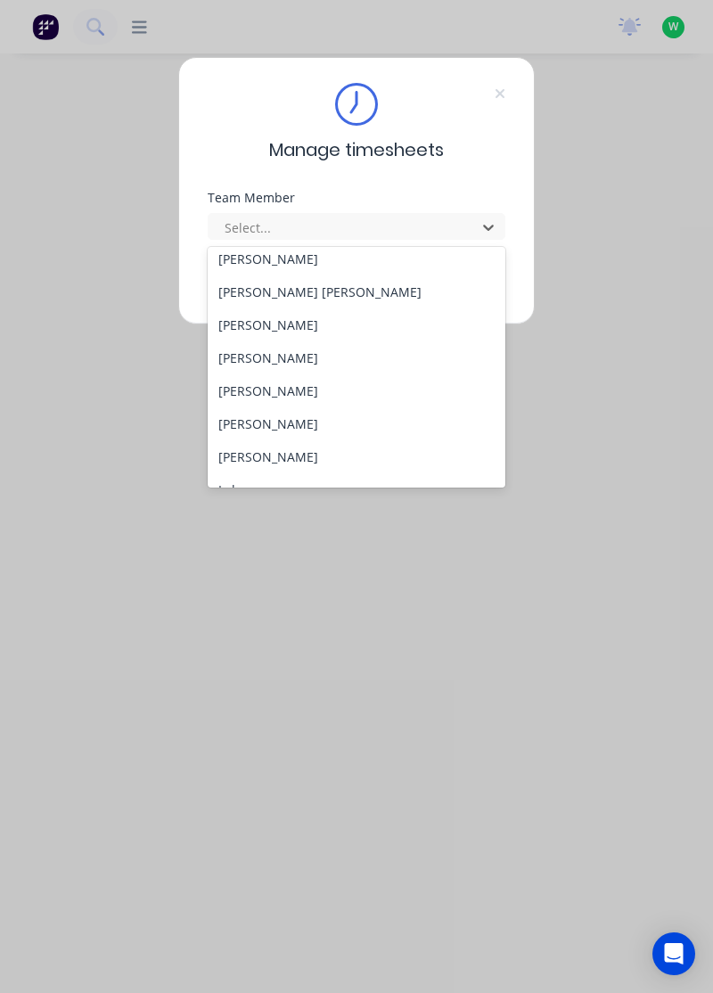
scroll to position [226, 0]
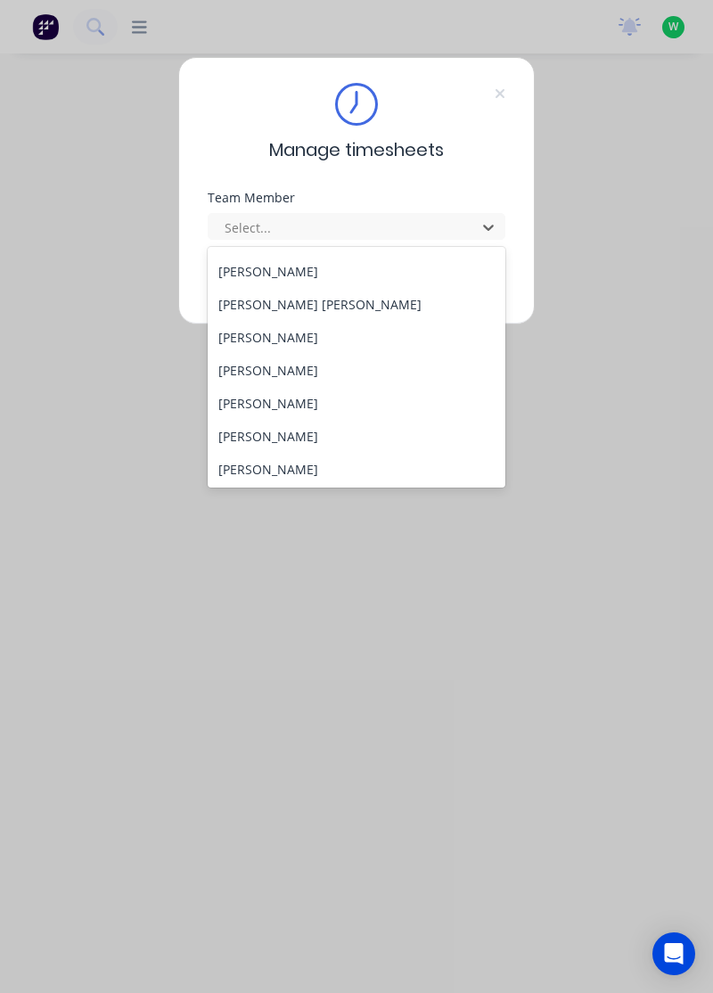
click at [287, 364] on div "[PERSON_NAME]" at bounding box center [357, 370] width 299 height 33
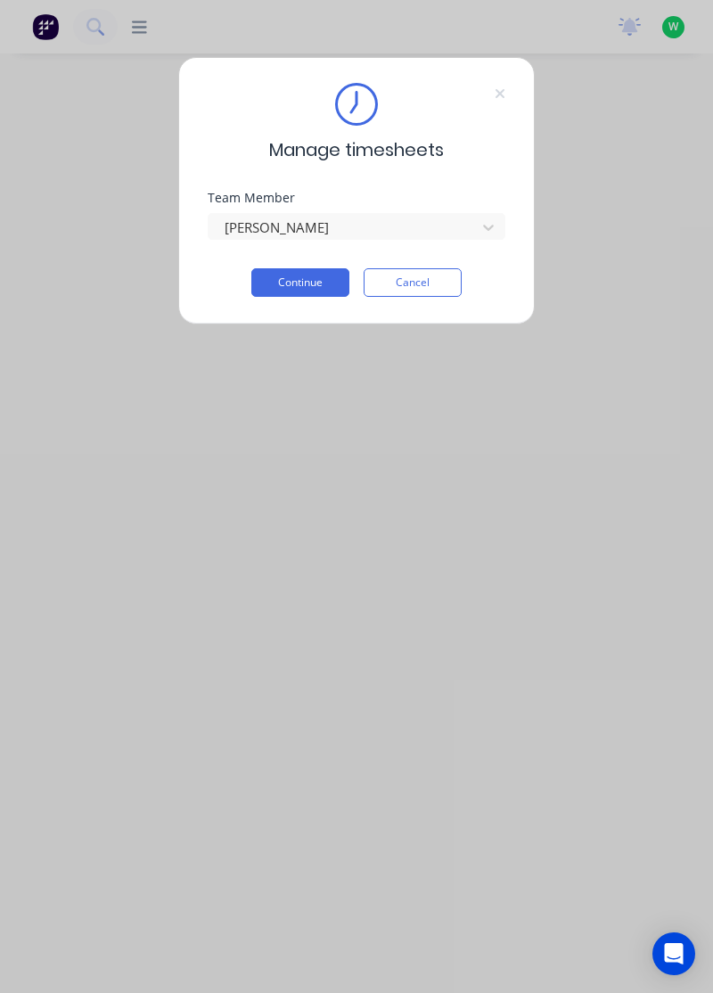
click at [307, 275] on button "Continue" at bounding box center [300, 282] width 98 height 29
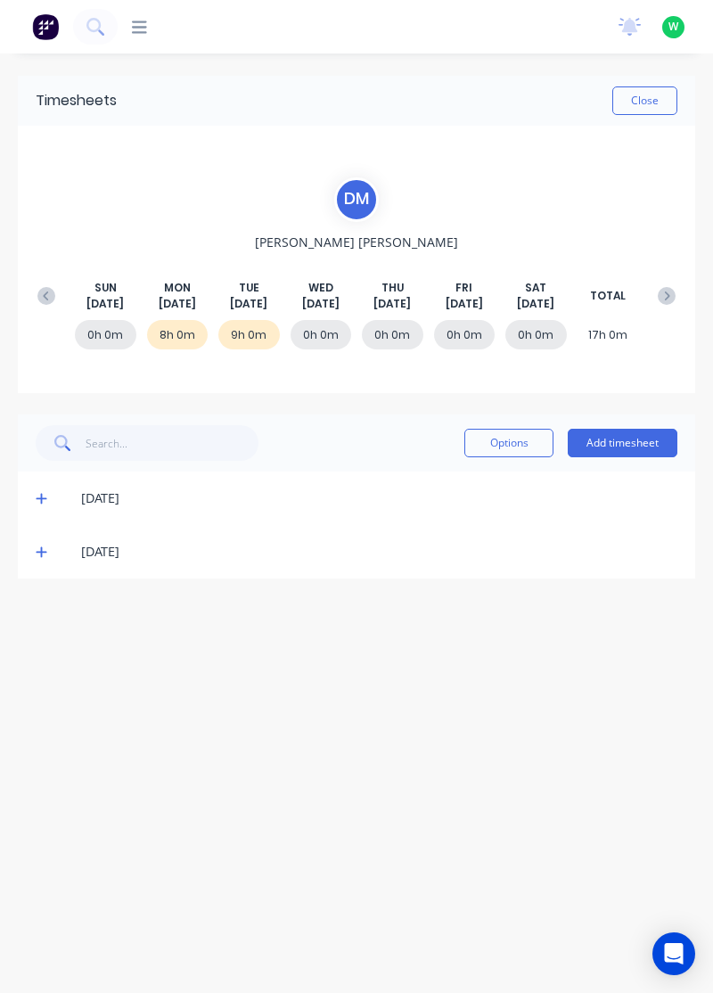
click at [36, 549] on icon at bounding box center [42, 552] width 12 height 12
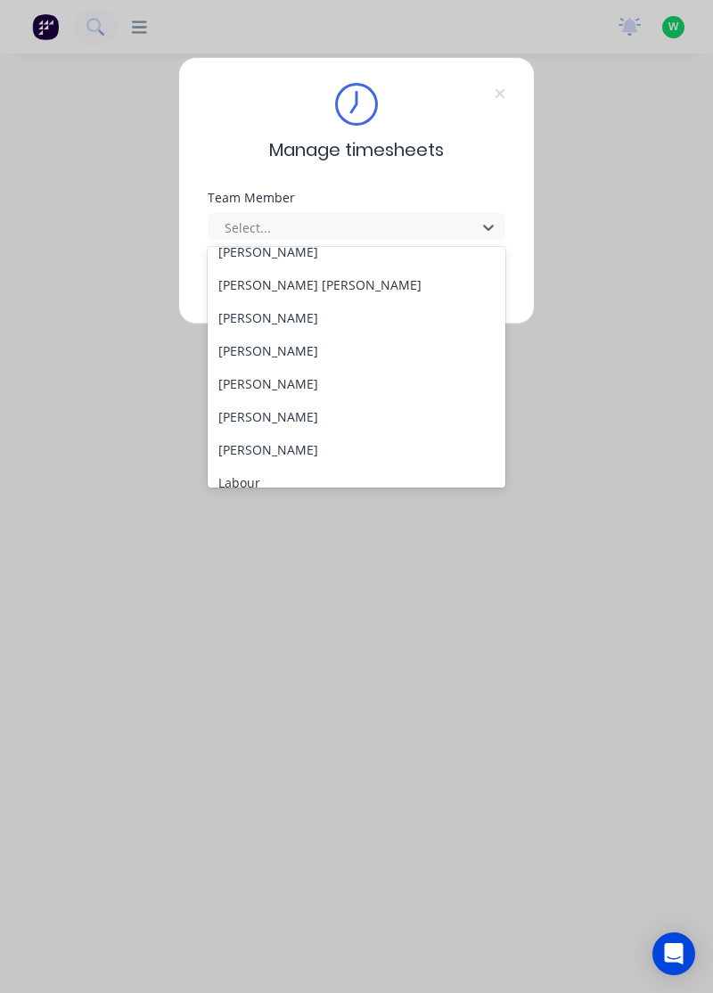
scroll to position [218, 0]
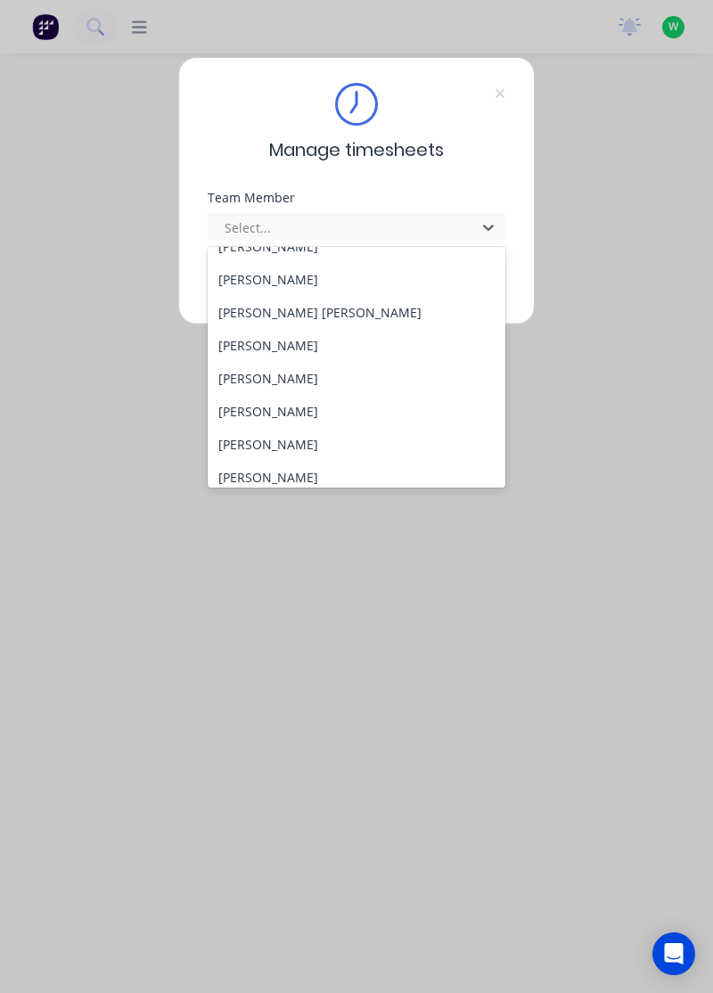
click at [275, 440] on div "[PERSON_NAME]" at bounding box center [357, 444] width 299 height 33
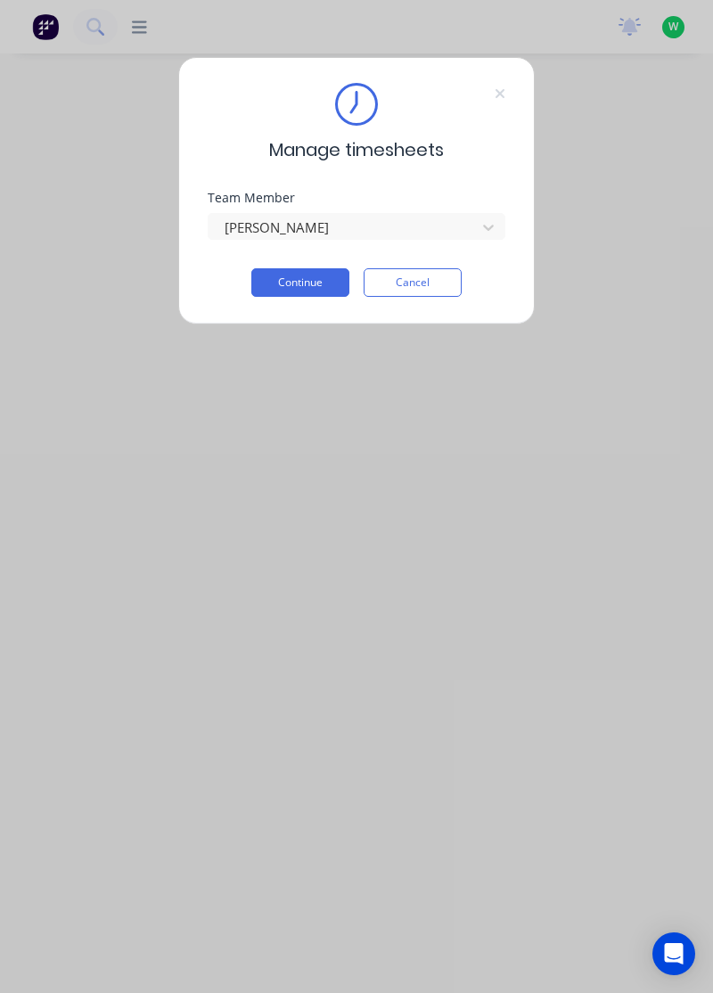
click at [317, 281] on button "Continue" at bounding box center [300, 282] width 98 height 29
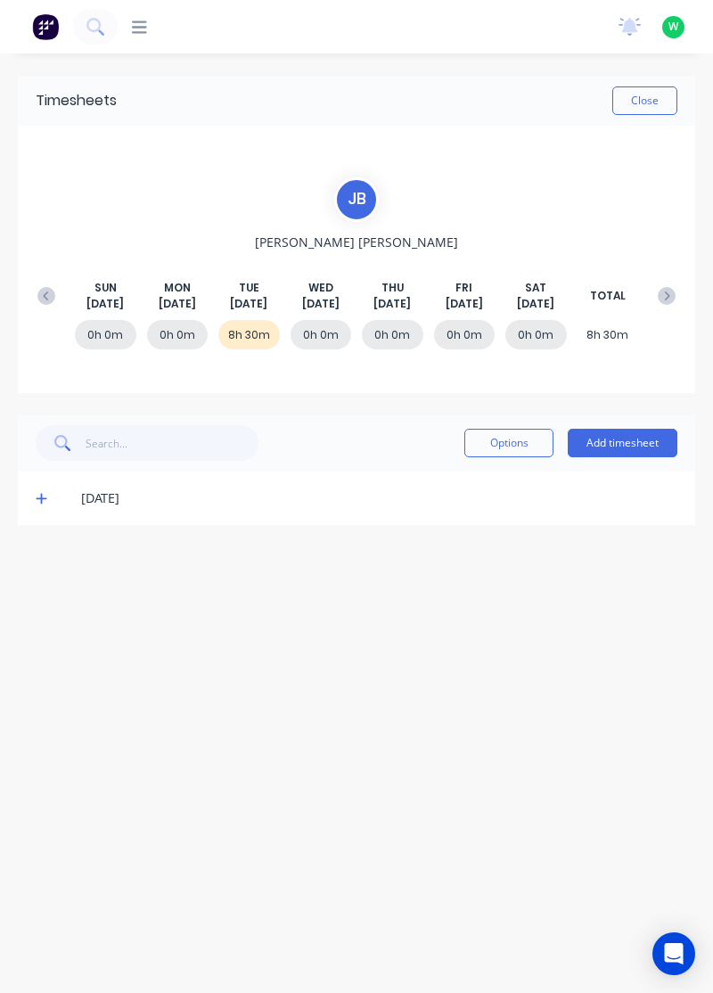
click at [40, 489] on span at bounding box center [44, 498] width 17 height 18
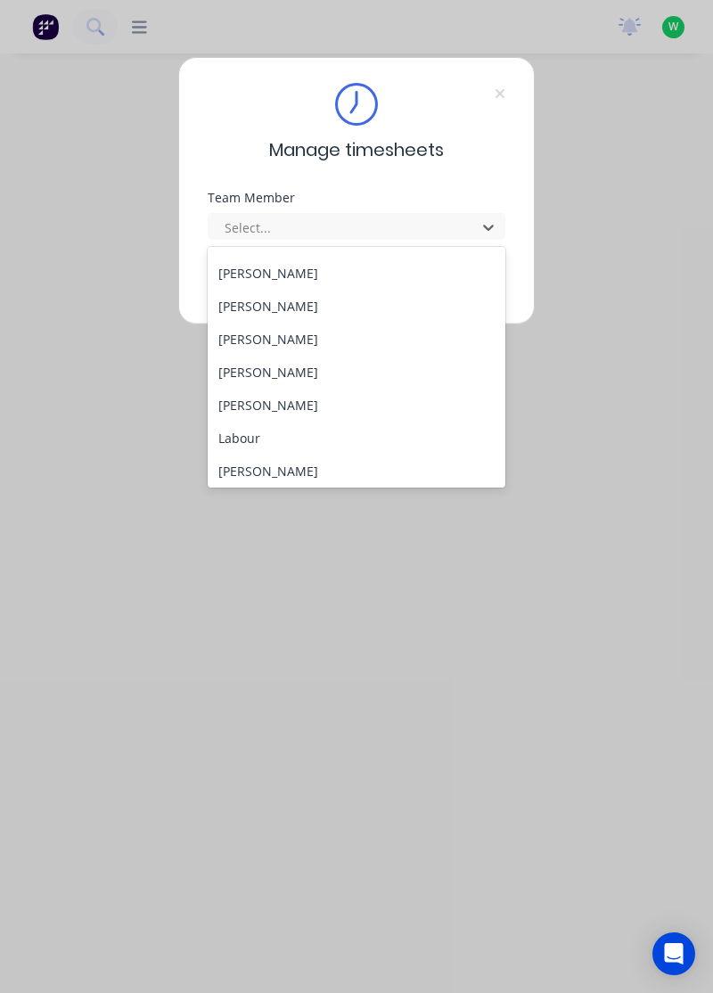
scroll to position [291, 0]
click at [278, 407] on div "[PERSON_NAME]" at bounding box center [357, 405] width 299 height 33
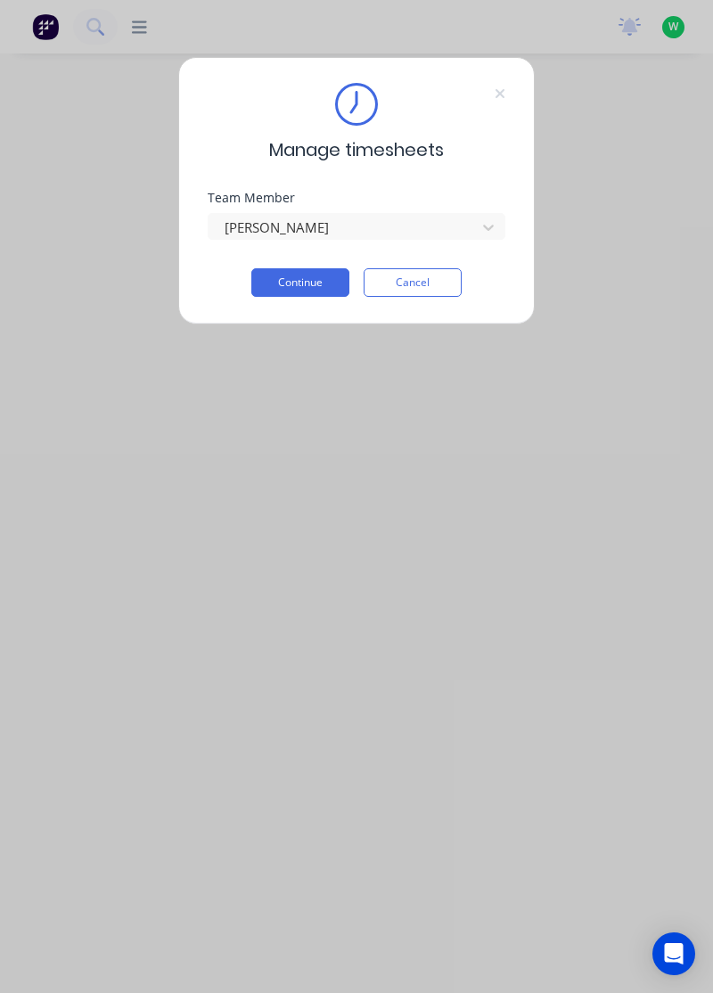
click at [303, 284] on button "Continue" at bounding box center [300, 282] width 98 height 29
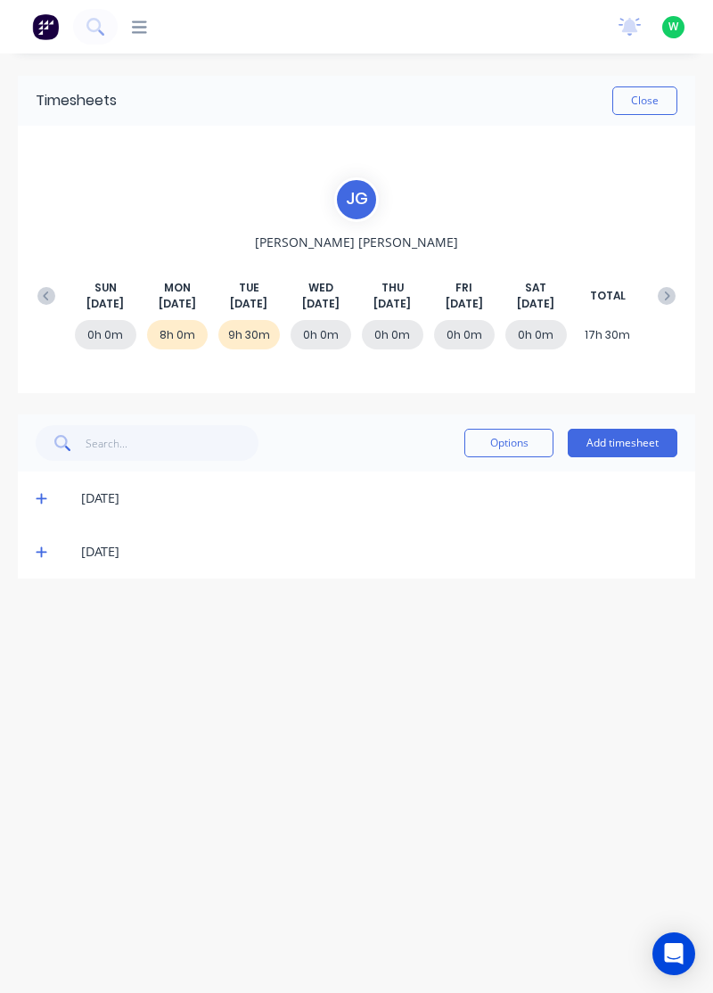
click at [38, 552] on icon at bounding box center [42, 552] width 12 height 12
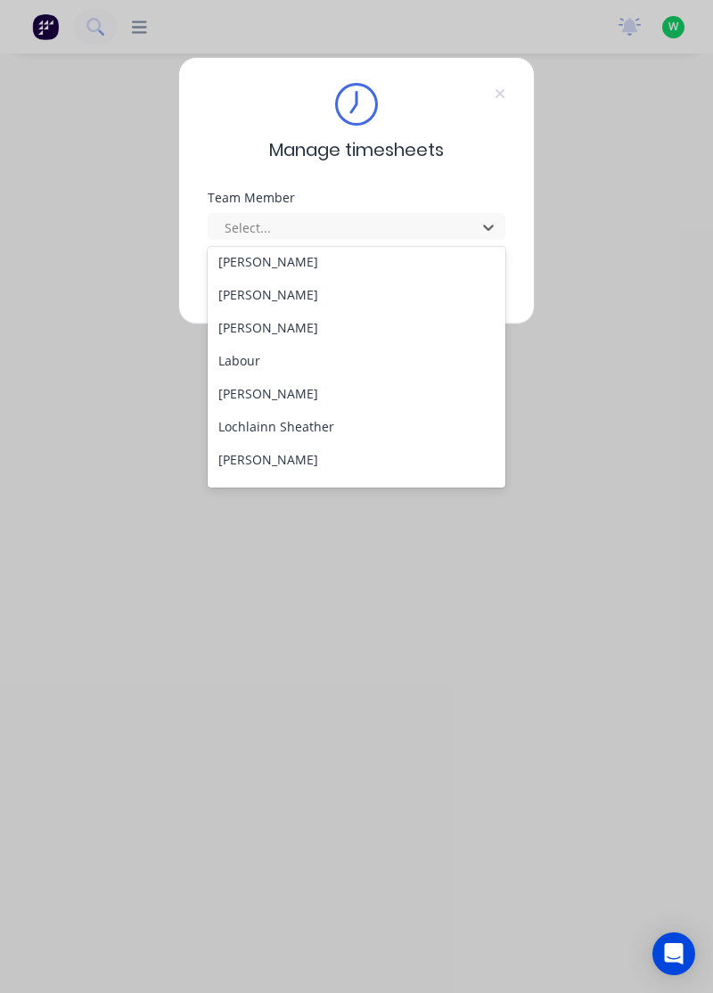
scroll to position [366, 0]
click at [280, 323] on div "[PERSON_NAME]" at bounding box center [357, 329] width 299 height 33
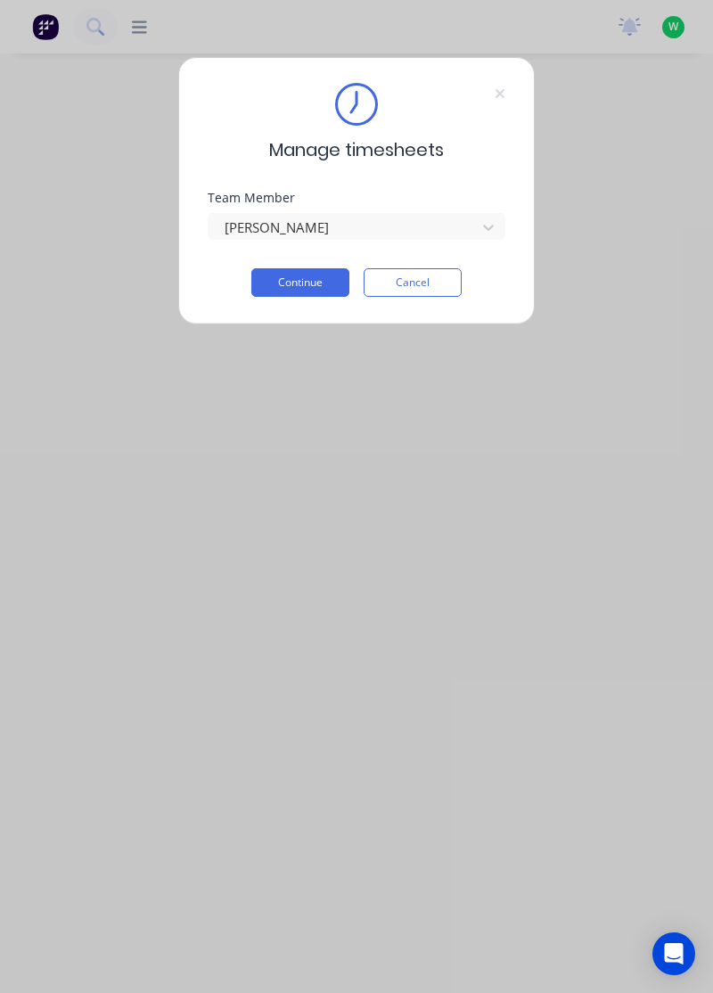
click at [313, 275] on button "Continue" at bounding box center [300, 282] width 98 height 29
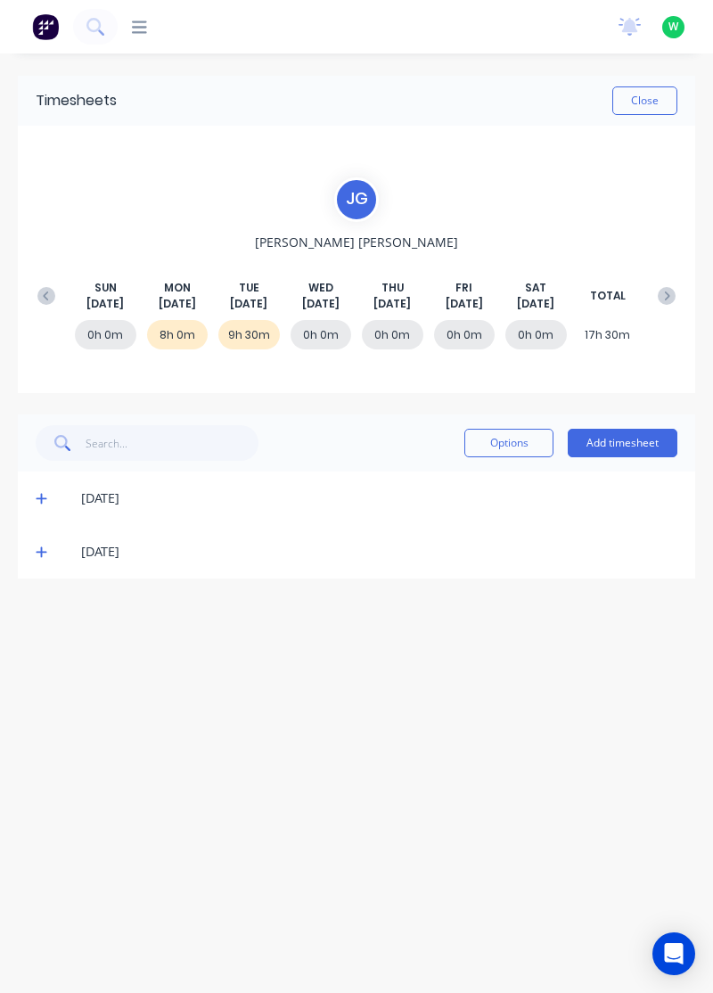
click at [37, 551] on icon at bounding box center [42, 552] width 12 height 12
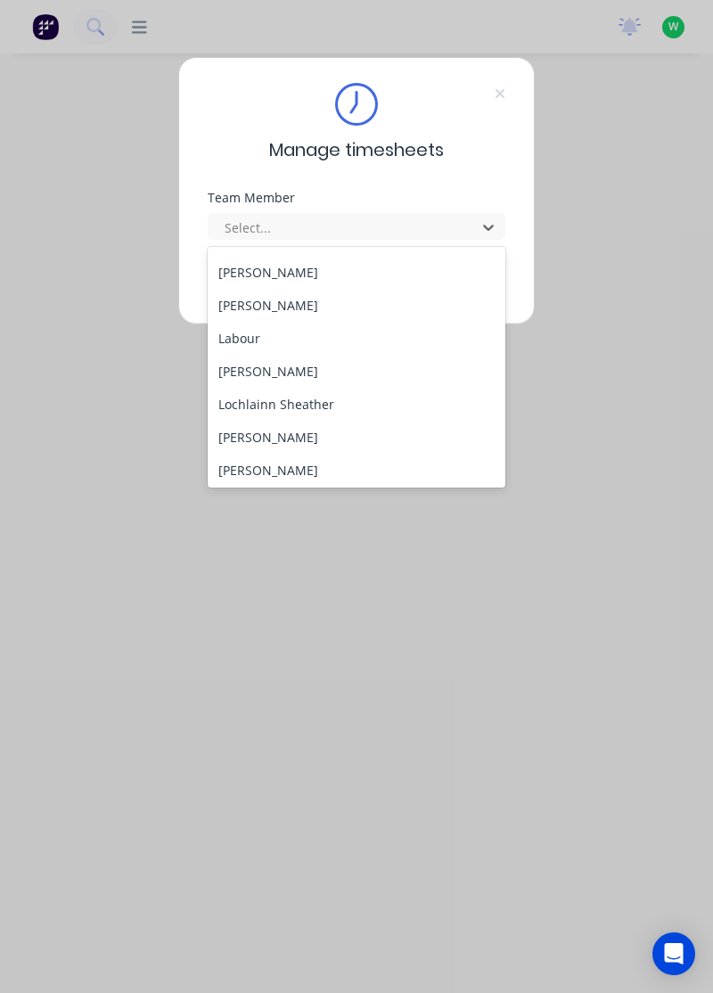
scroll to position [396, 0]
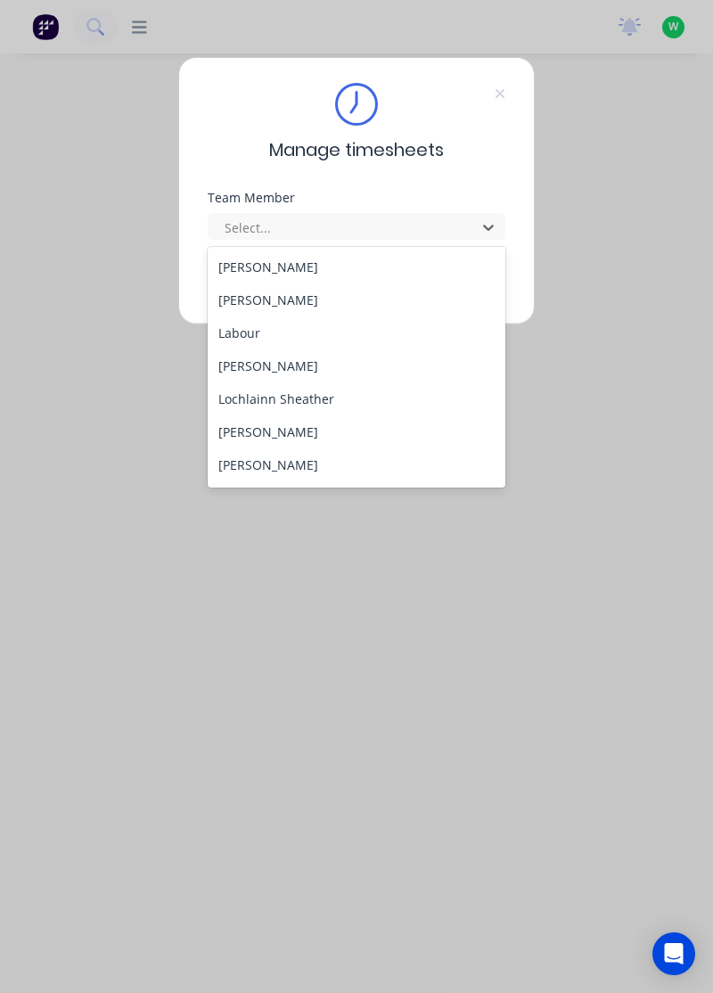
click at [275, 366] on div "[PERSON_NAME]" at bounding box center [357, 365] width 299 height 33
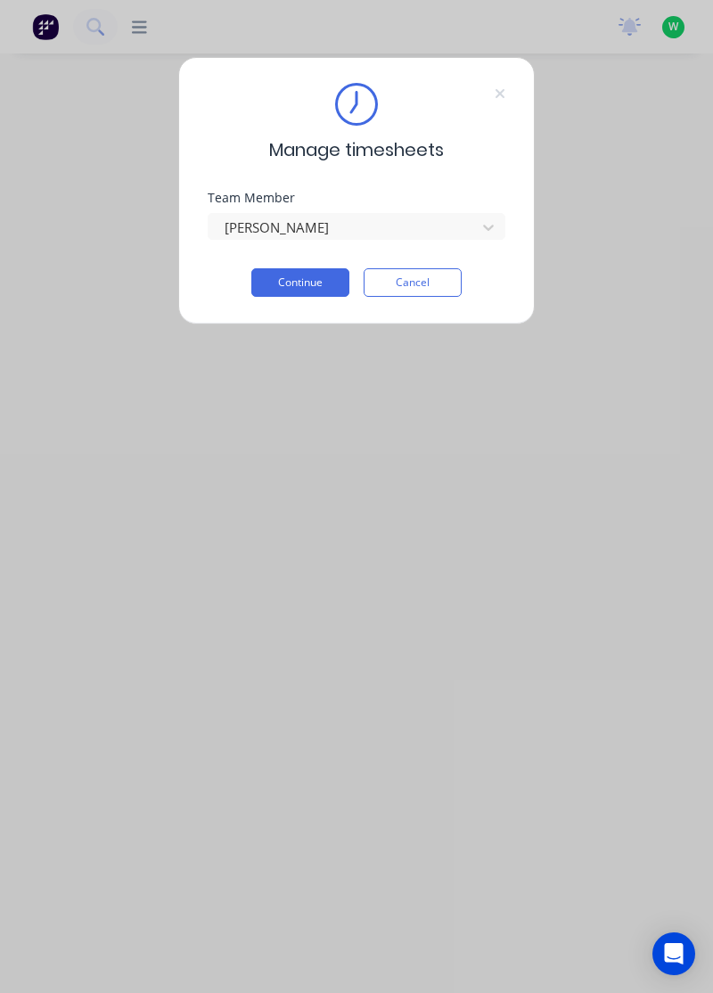
click at [322, 276] on button "Continue" at bounding box center [300, 282] width 98 height 29
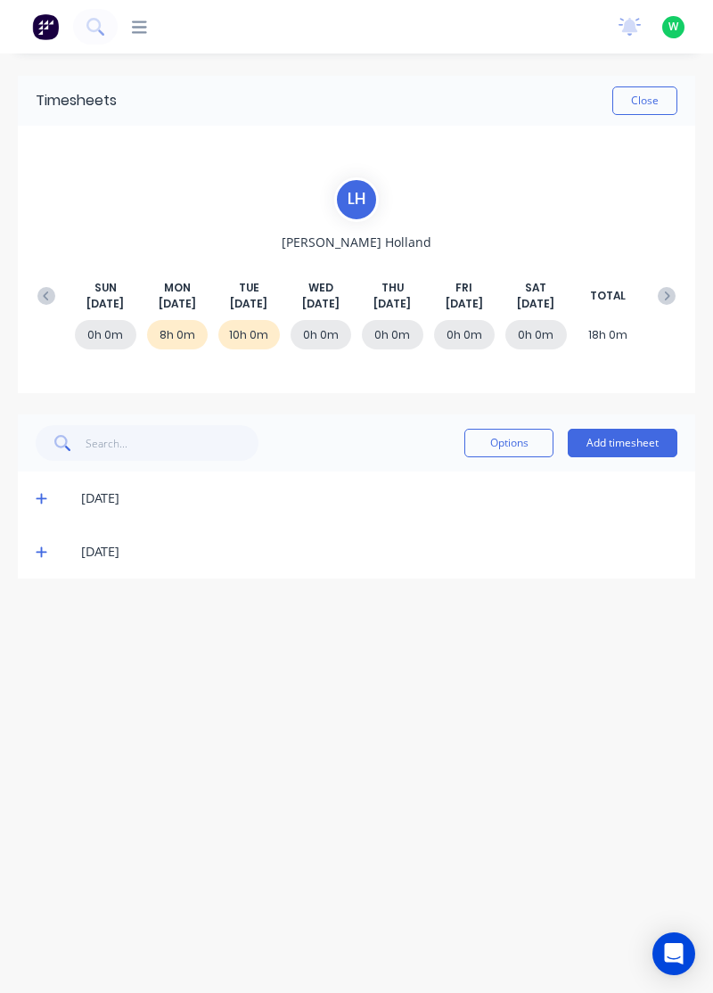
click at [25, 554] on div "[DATE]" at bounding box center [357, 551] width 678 height 53
click at [39, 550] on icon at bounding box center [41, 552] width 11 height 11
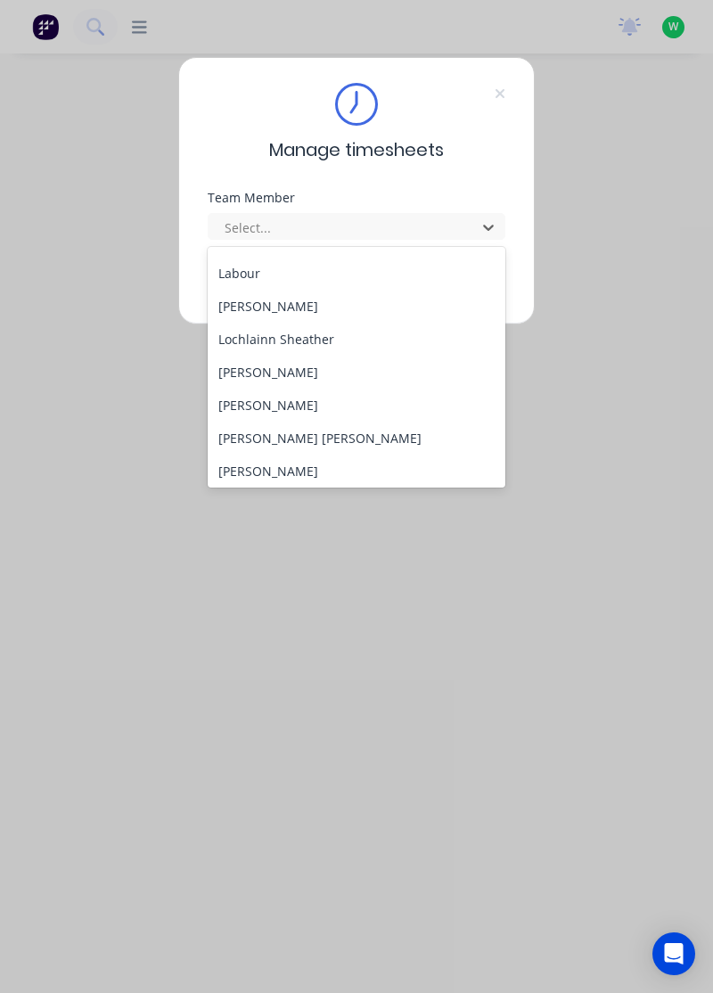
scroll to position [456, 0]
click at [298, 333] on div "Lochlainn Sheather" at bounding box center [357, 338] width 299 height 33
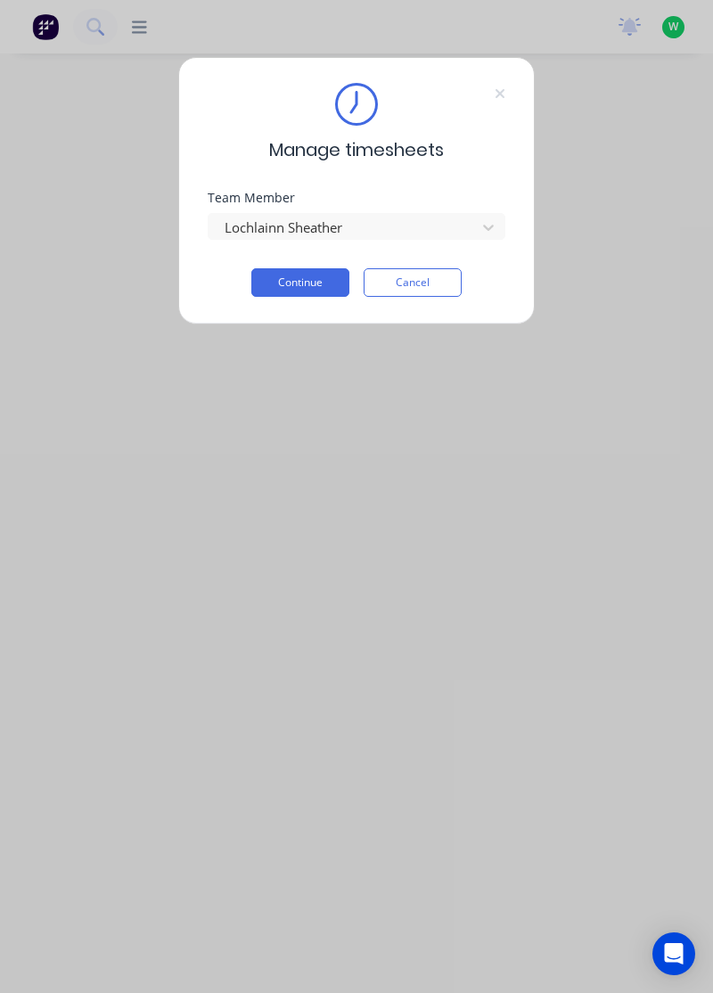
click at [321, 277] on button "Continue" at bounding box center [300, 282] width 98 height 29
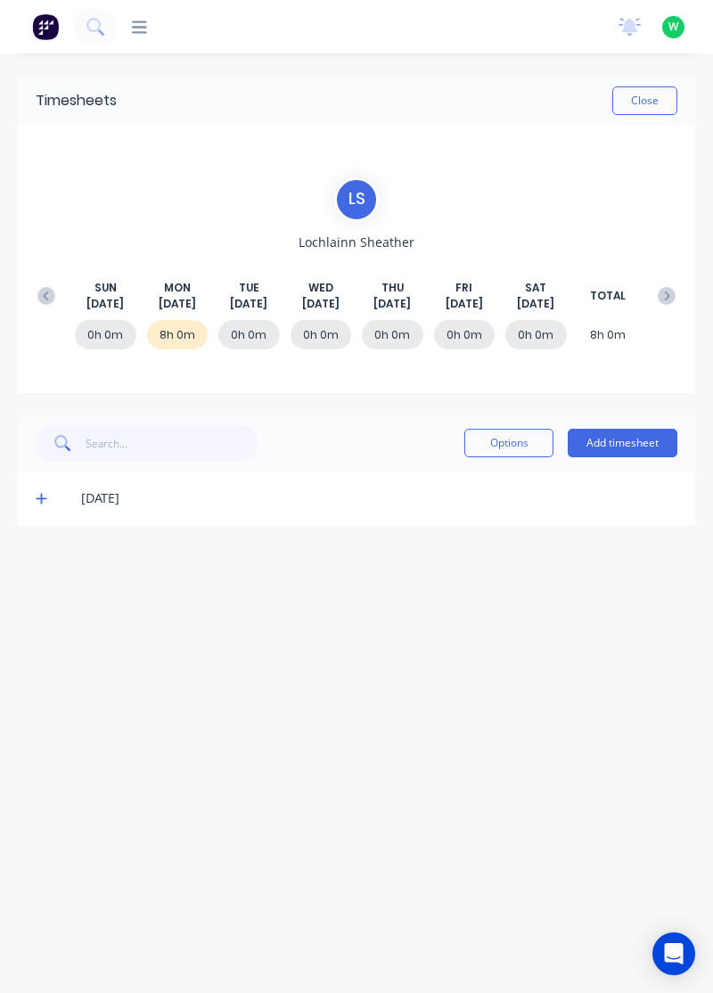
click at [37, 497] on icon at bounding box center [41, 499] width 11 height 11
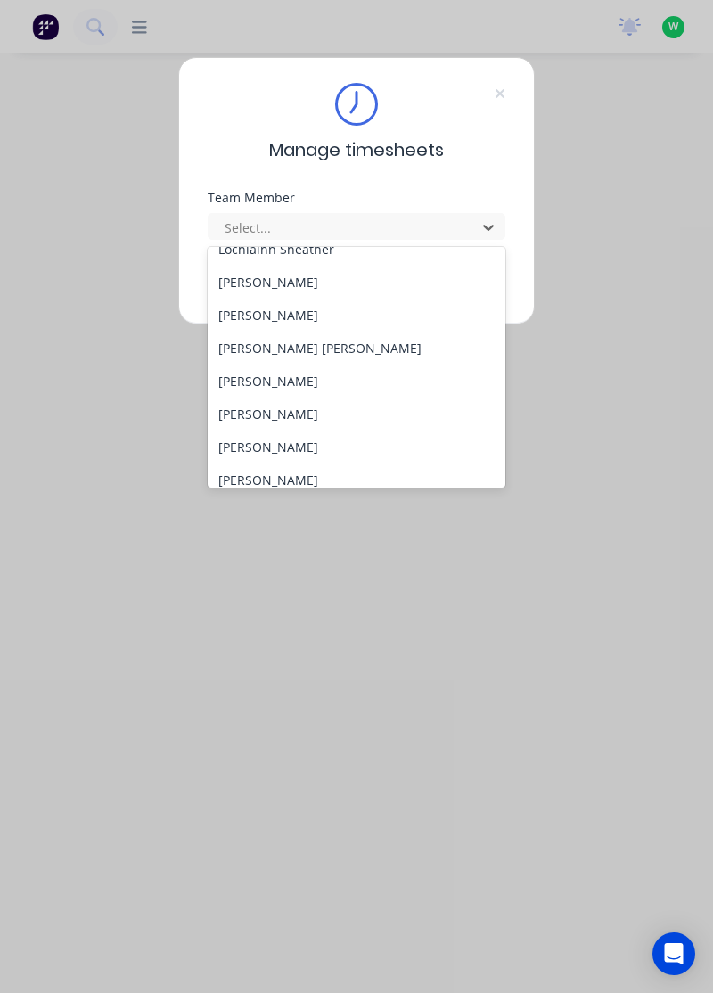
scroll to position [547, 0]
click at [296, 274] on div "[PERSON_NAME]" at bounding box center [357, 280] width 299 height 33
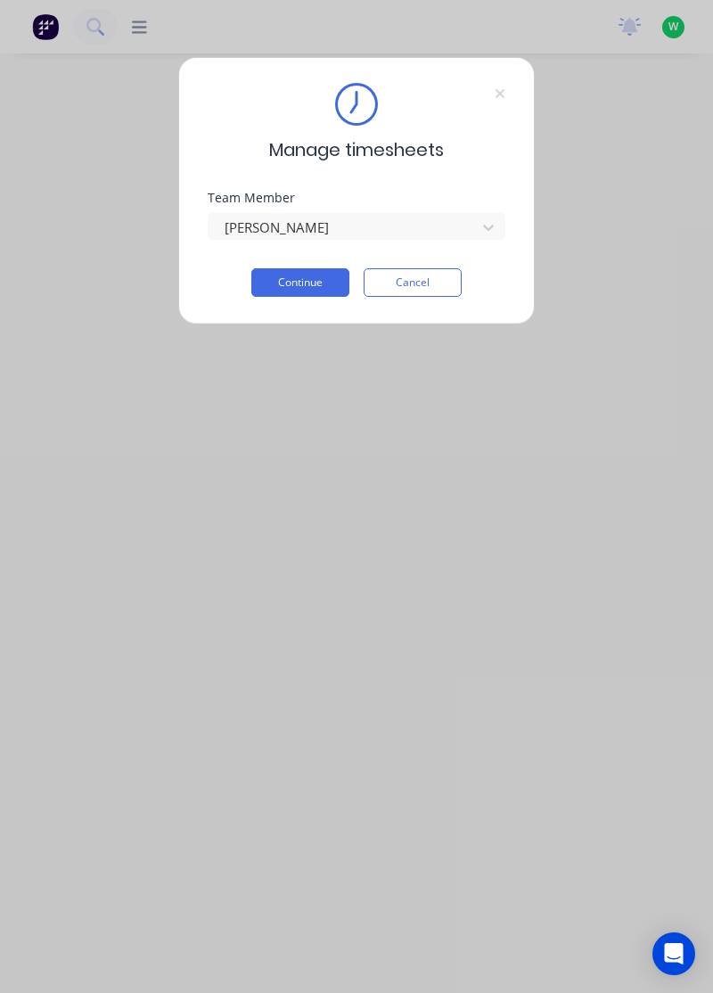
click at [317, 278] on button "Continue" at bounding box center [300, 282] width 98 height 29
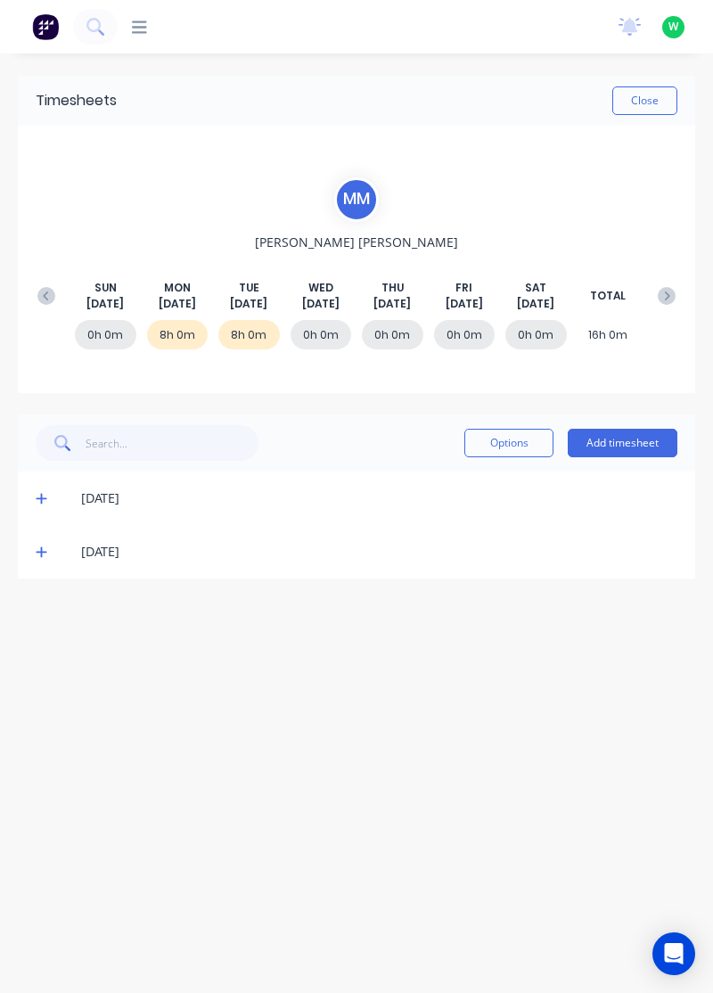
click at [39, 550] on icon at bounding box center [41, 552] width 11 height 11
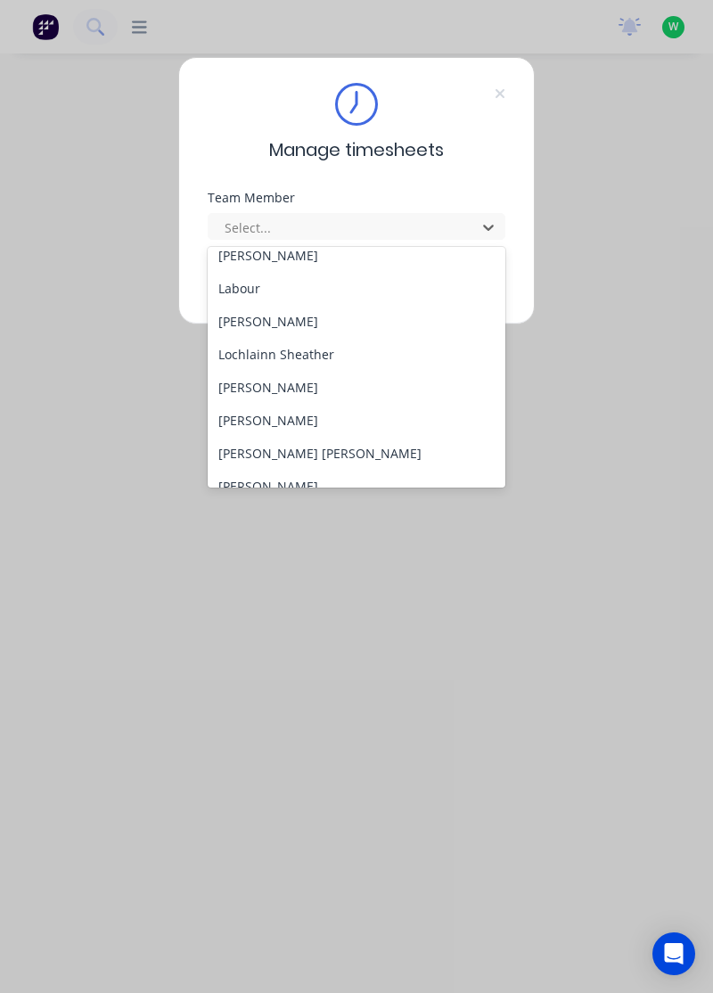
scroll to position [472, 0]
click at [298, 384] on div "[PERSON_NAME]" at bounding box center [357, 389] width 299 height 33
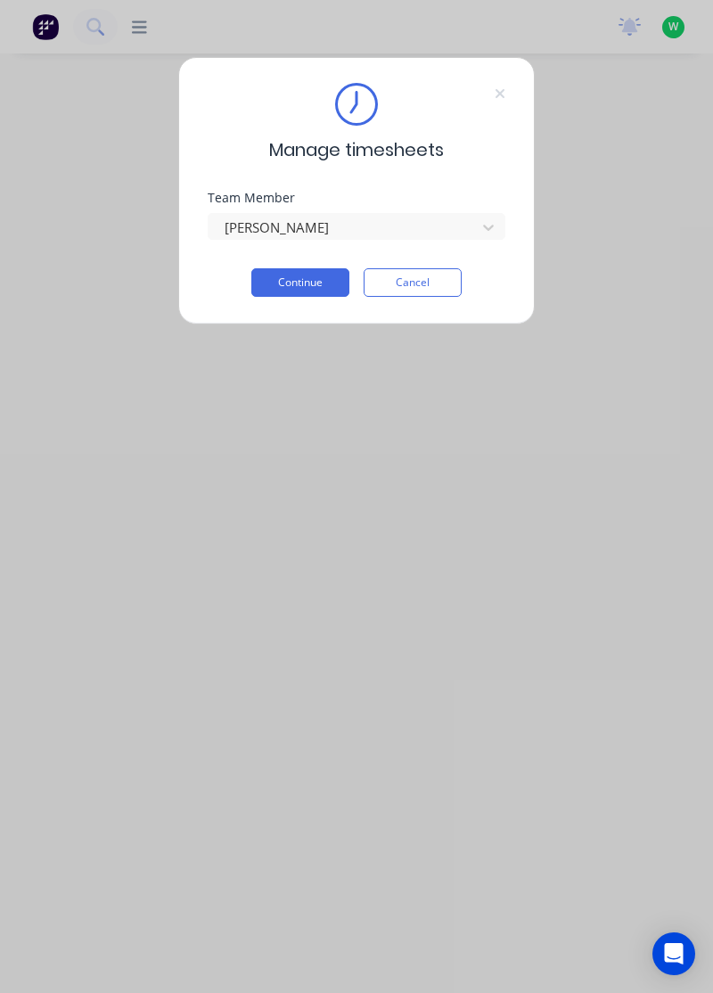
click at [317, 284] on button "Continue" at bounding box center [300, 282] width 98 height 29
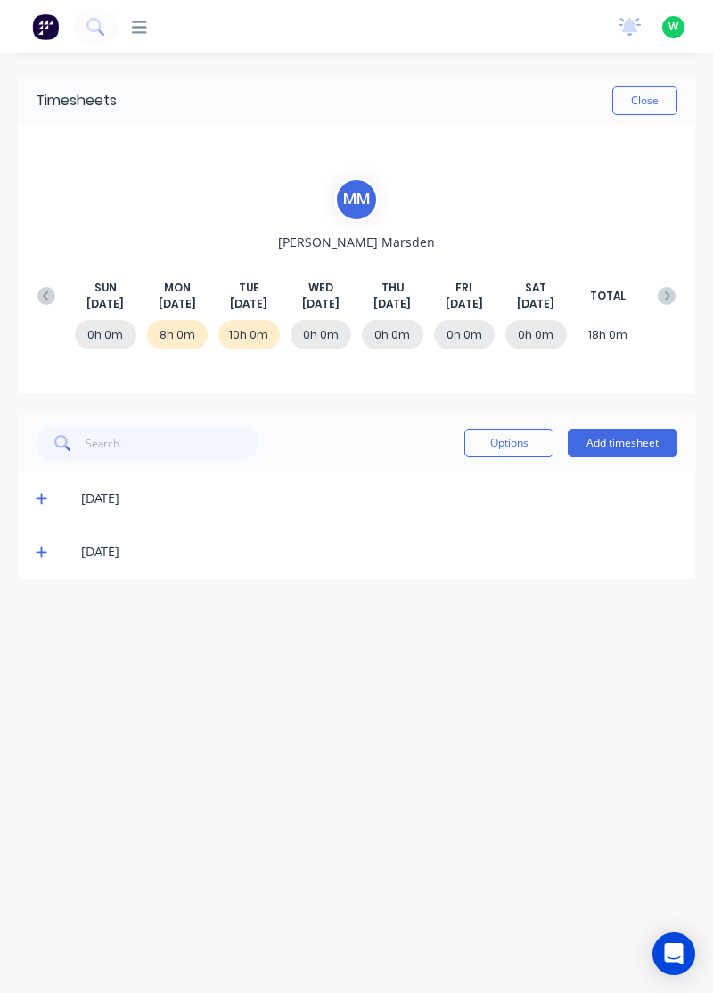
click at [23, 555] on div "[DATE]" at bounding box center [357, 551] width 678 height 53
click at [36, 555] on icon at bounding box center [42, 552] width 12 height 12
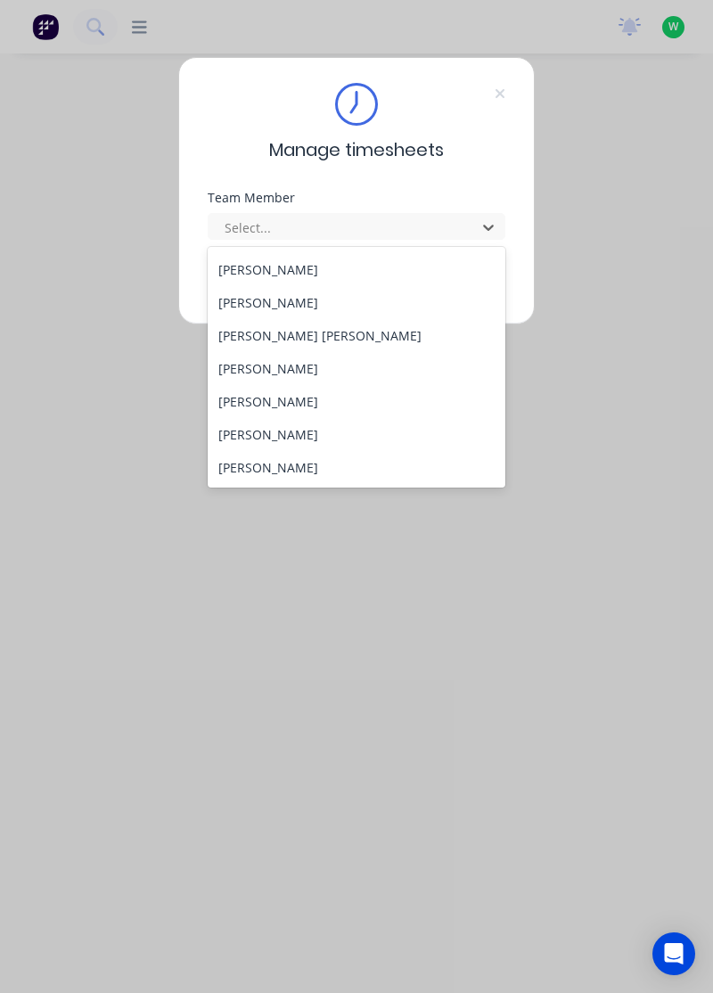
scroll to position [559, 0]
click at [264, 330] on div "[PERSON_NAME] [PERSON_NAME]" at bounding box center [357, 334] width 299 height 33
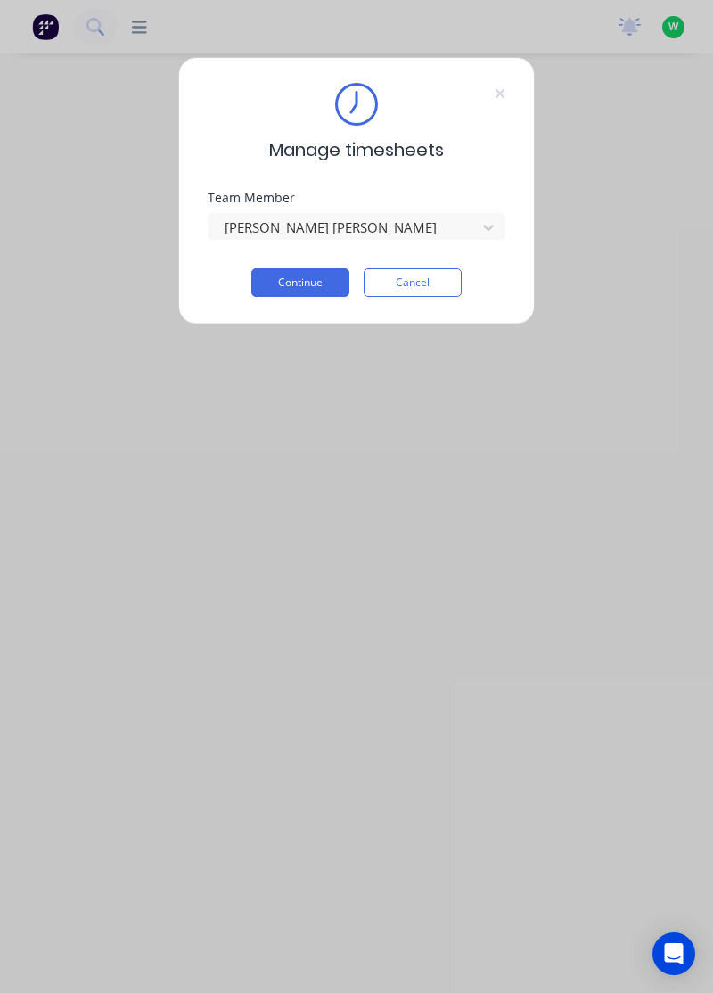
click at [315, 277] on button "Continue" at bounding box center [300, 282] width 98 height 29
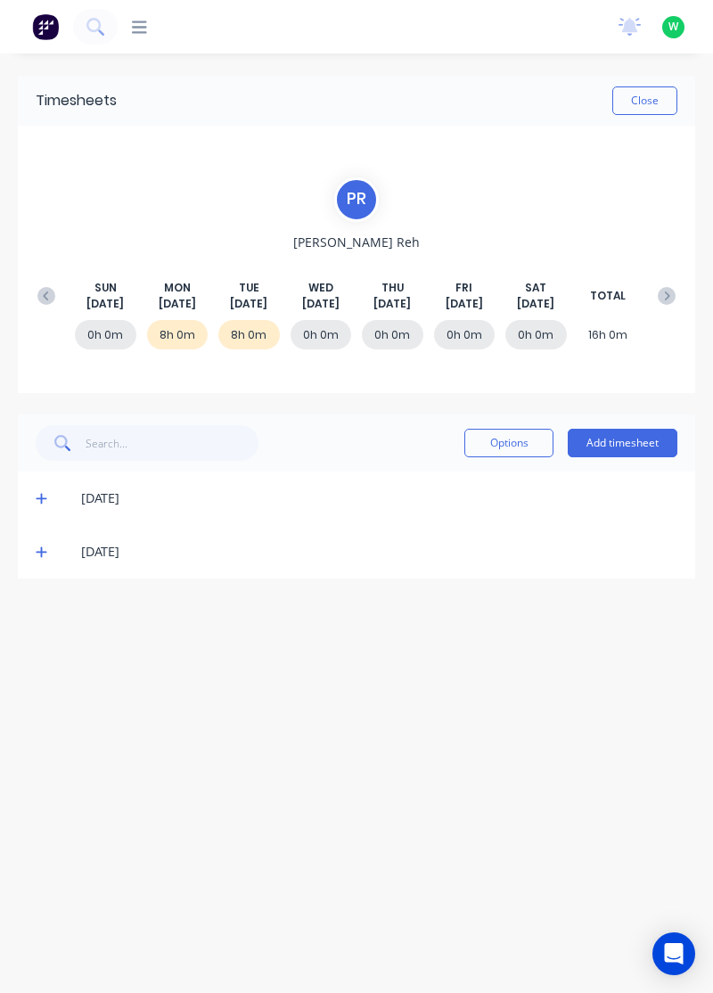
click at [38, 550] on icon at bounding box center [41, 552] width 11 height 11
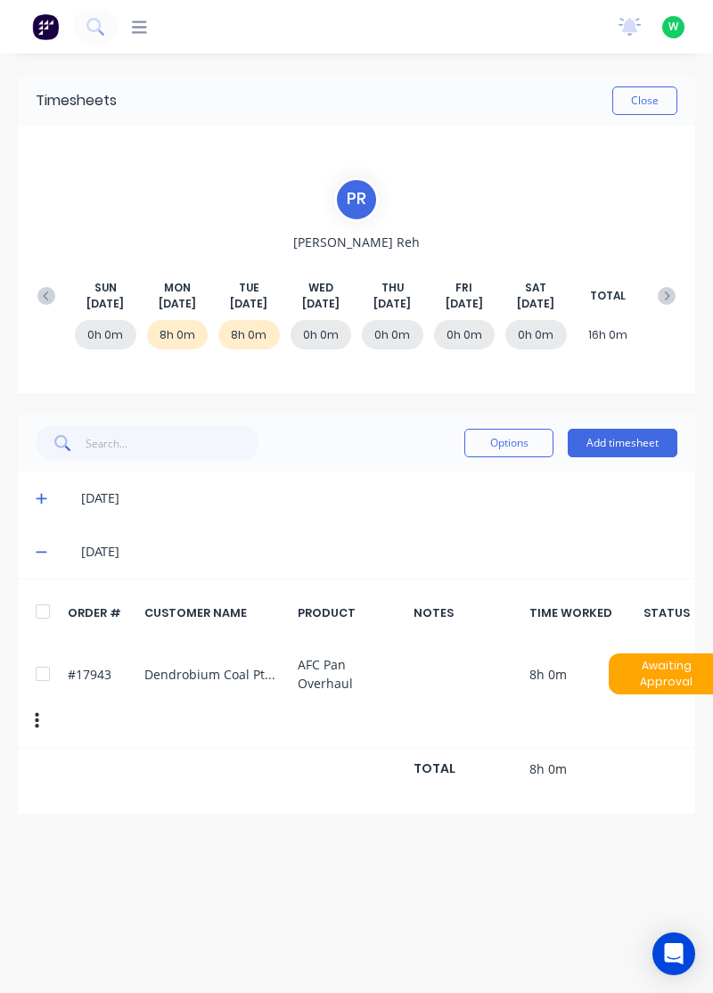
click at [43, 494] on icon at bounding box center [42, 498] width 12 height 12
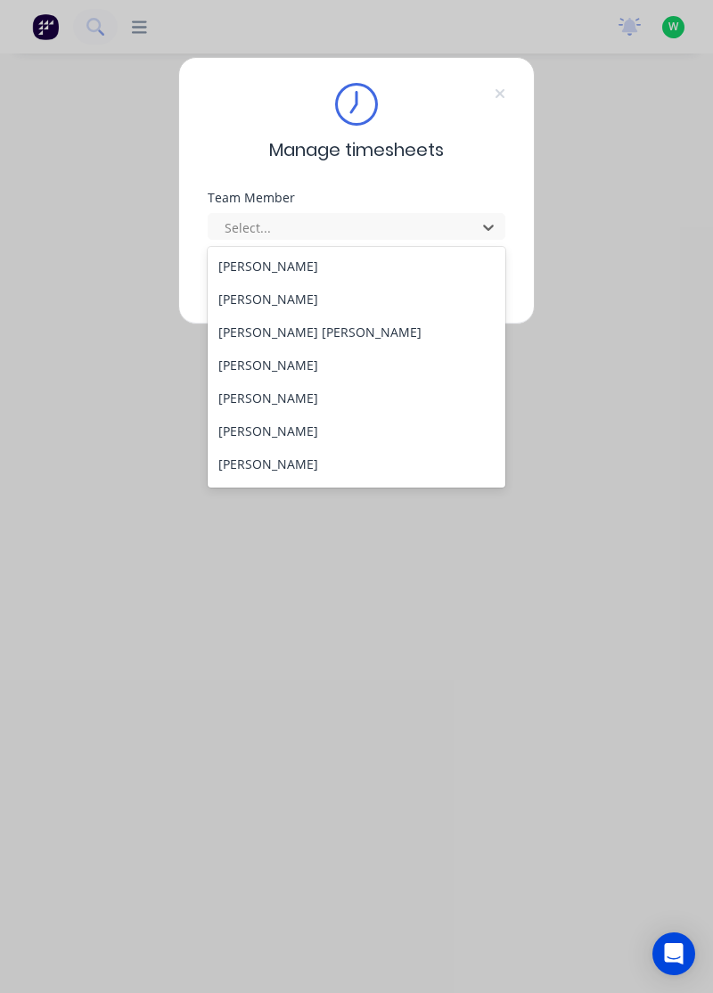
scroll to position [563, 0]
click at [291, 362] on div "[PERSON_NAME]" at bounding box center [357, 363] width 299 height 33
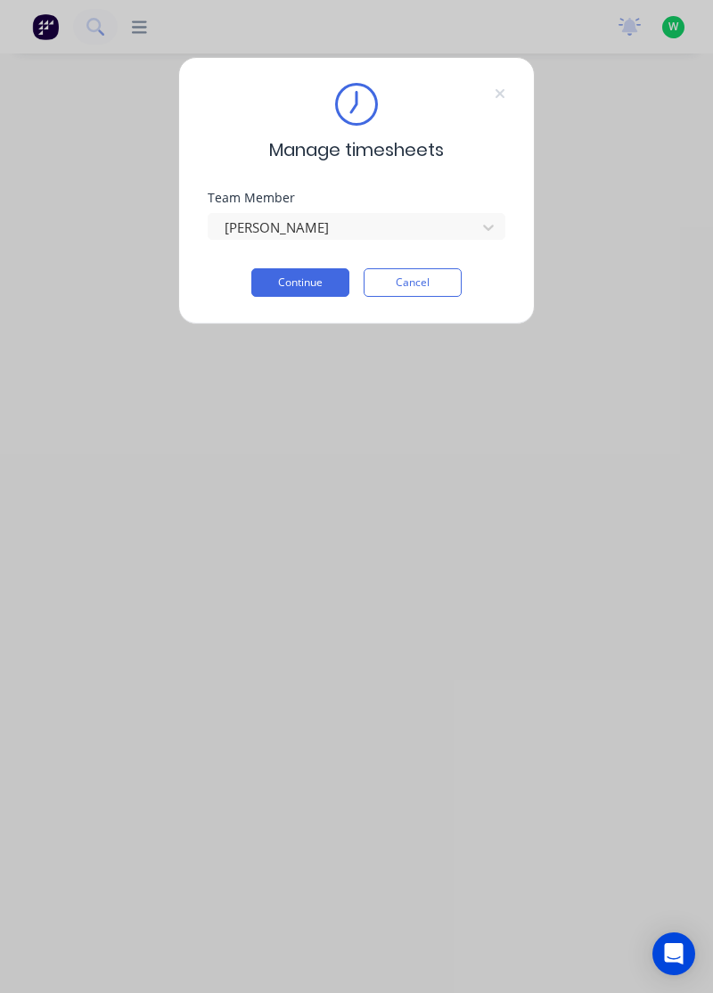
click at [312, 280] on button "Continue" at bounding box center [300, 282] width 98 height 29
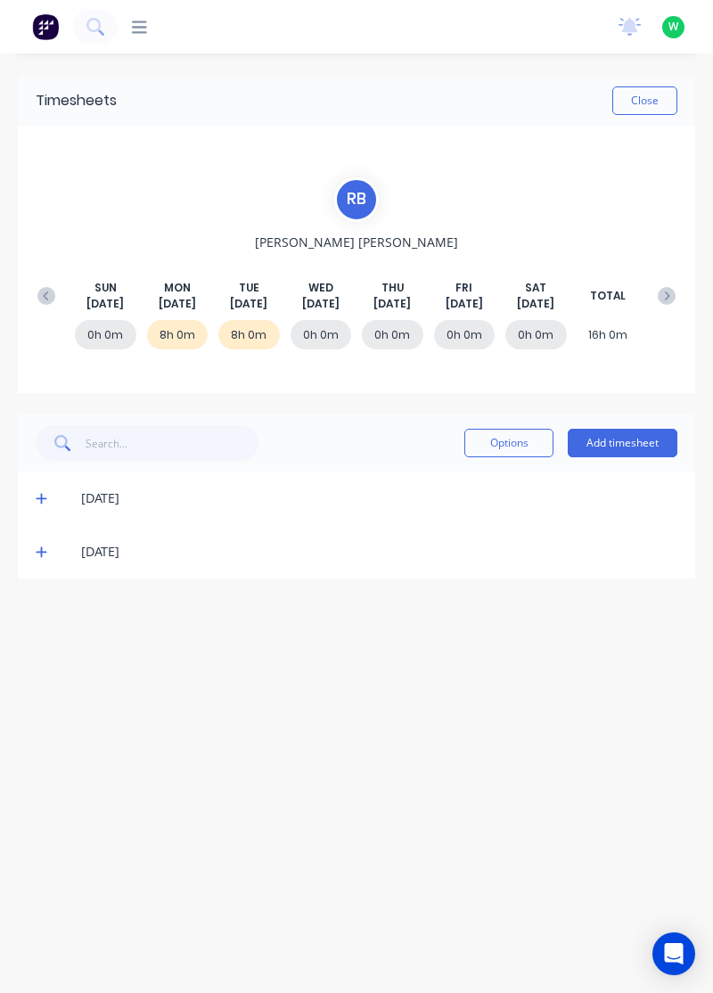
click at [37, 550] on icon at bounding box center [41, 552] width 11 height 11
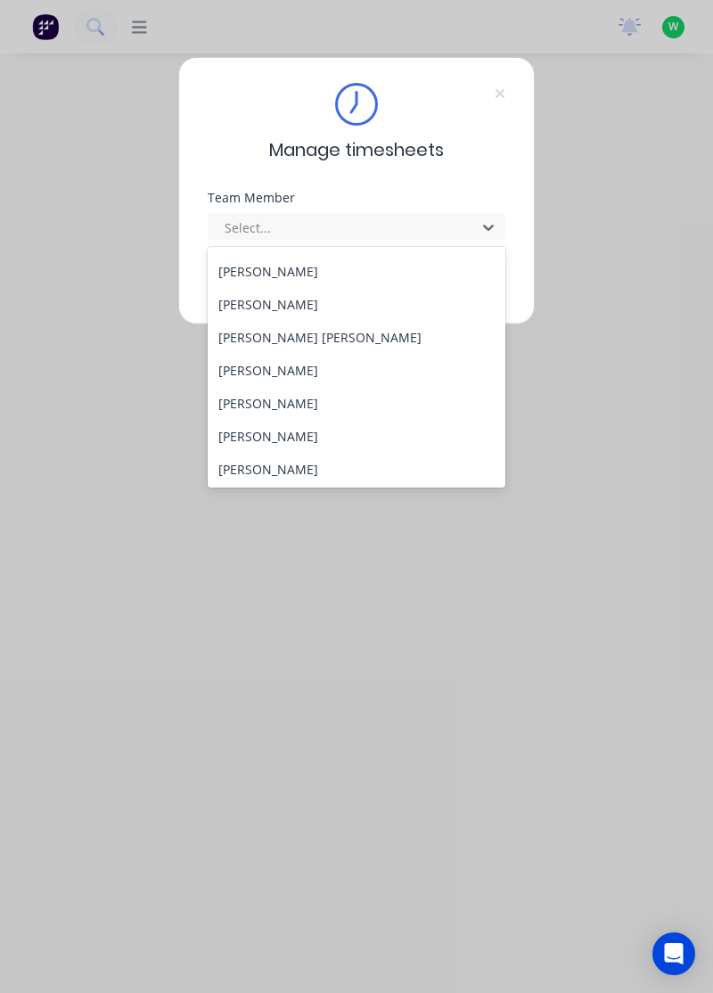
scroll to position [555, 0]
click at [296, 366] on div "[PERSON_NAME]" at bounding box center [357, 371] width 299 height 33
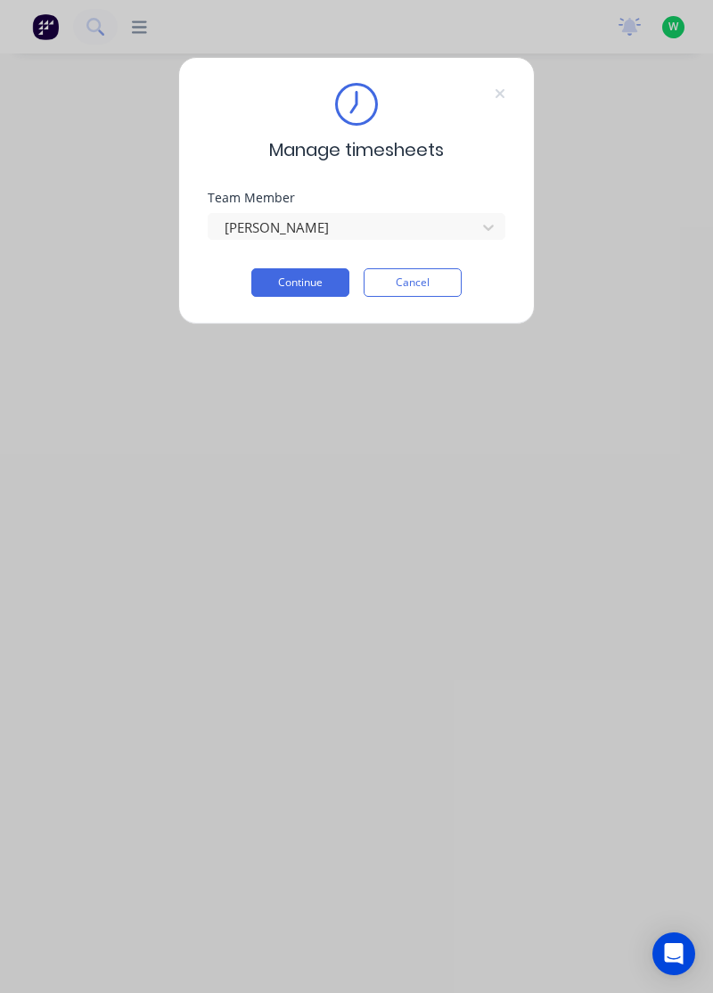
click at [321, 281] on button "Continue" at bounding box center [300, 282] width 98 height 29
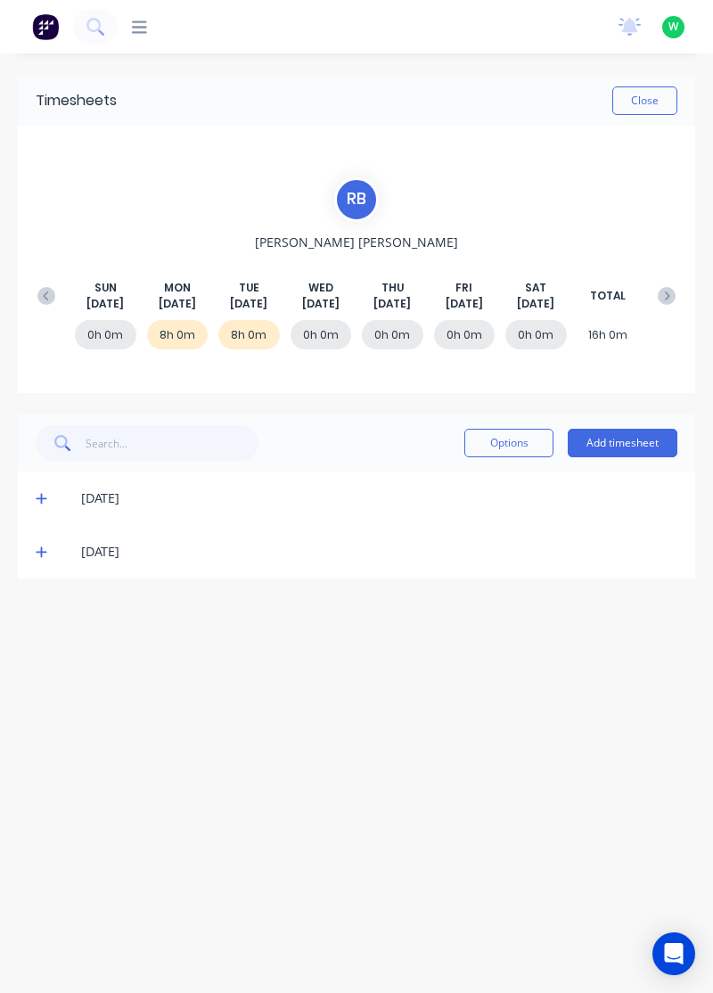
click at [37, 554] on icon at bounding box center [42, 552] width 12 height 12
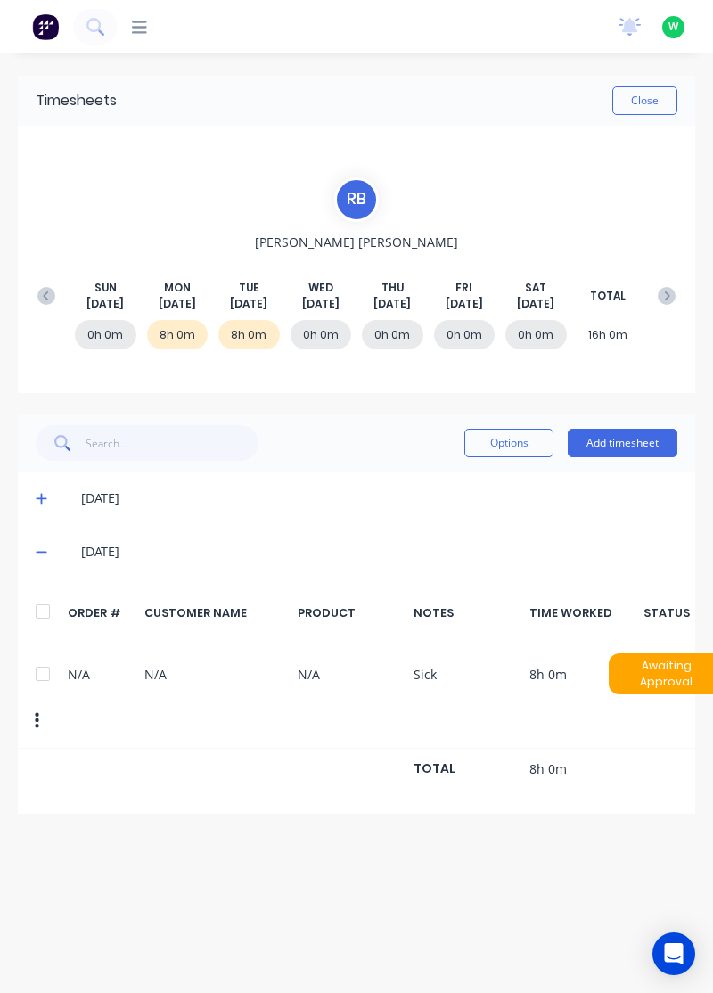
click at [640, 444] on button "Add timesheet" at bounding box center [623, 443] width 110 height 29
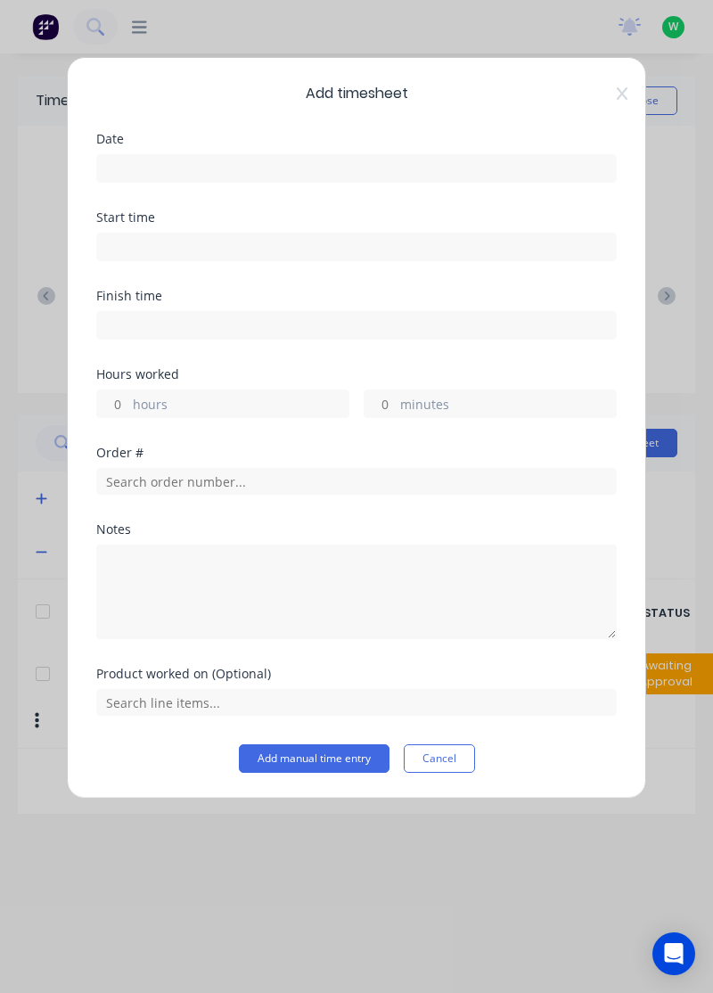
click at [487, 165] on input at bounding box center [356, 168] width 519 height 27
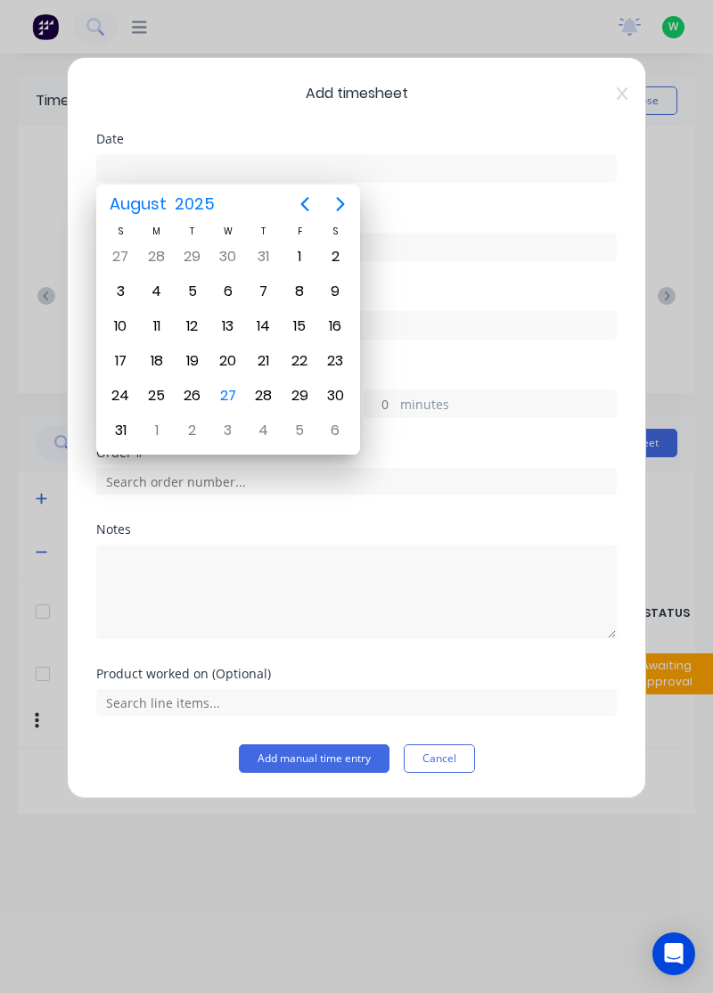
click at [227, 383] on div "27" at bounding box center [228, 395] width 27 height 27
type input "[DATE]"
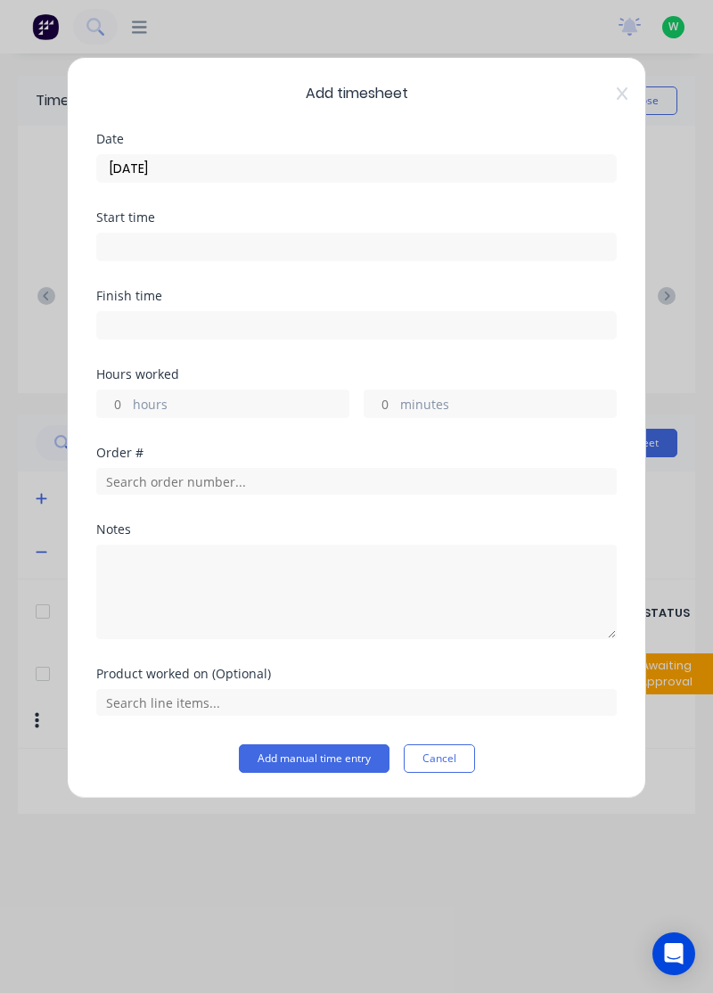
click at [283, 399] on label "hours" at bounding box center [241, 406] width 216 height 22
click at [128, 399] on input "hours" at bounding box center [112, 404] width 31 height 27
type input "8"
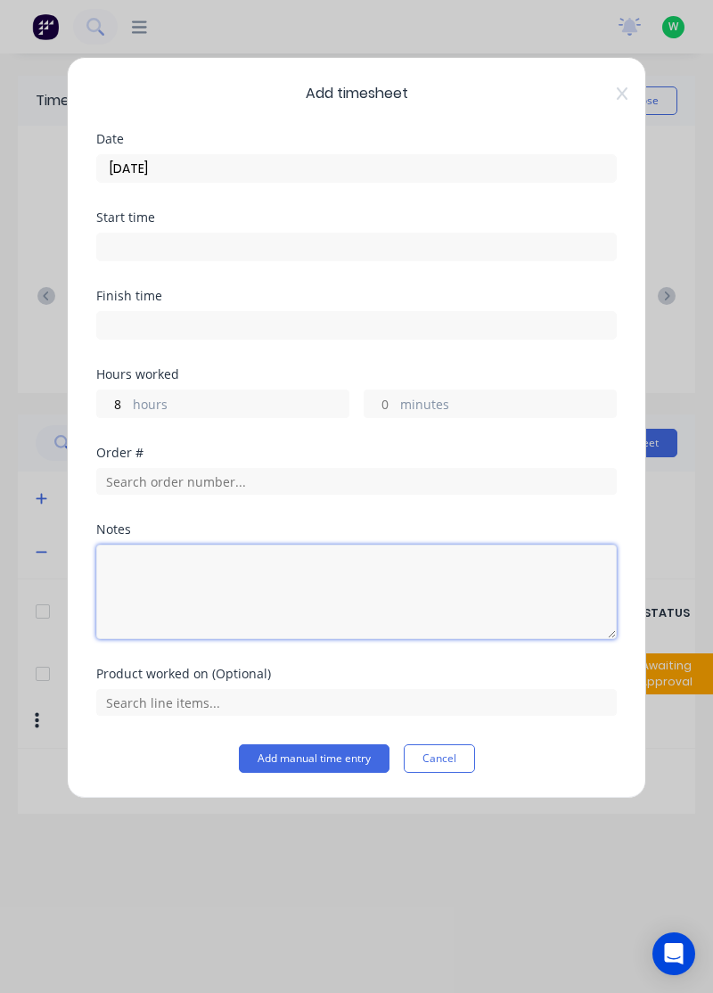
click at [300, 562] on textarea at bounding box center [356, 592] width 521 height 95
type textarea "Sick"
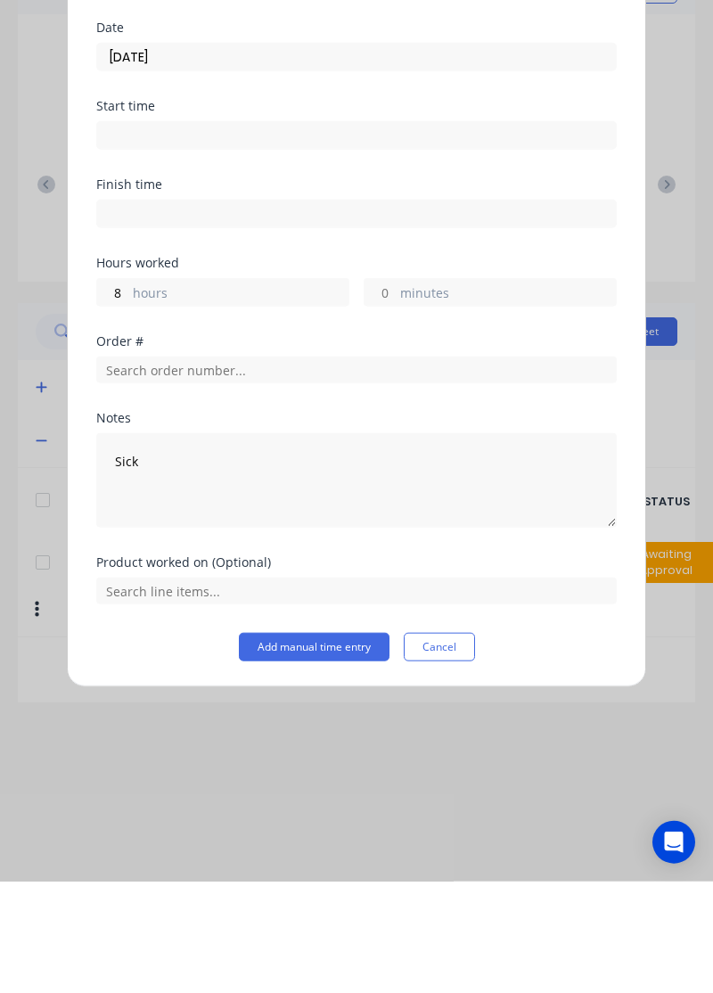
click at [328, 760] on button "Add manual time entry" at bounding box center [314, 758] width 151 height 29
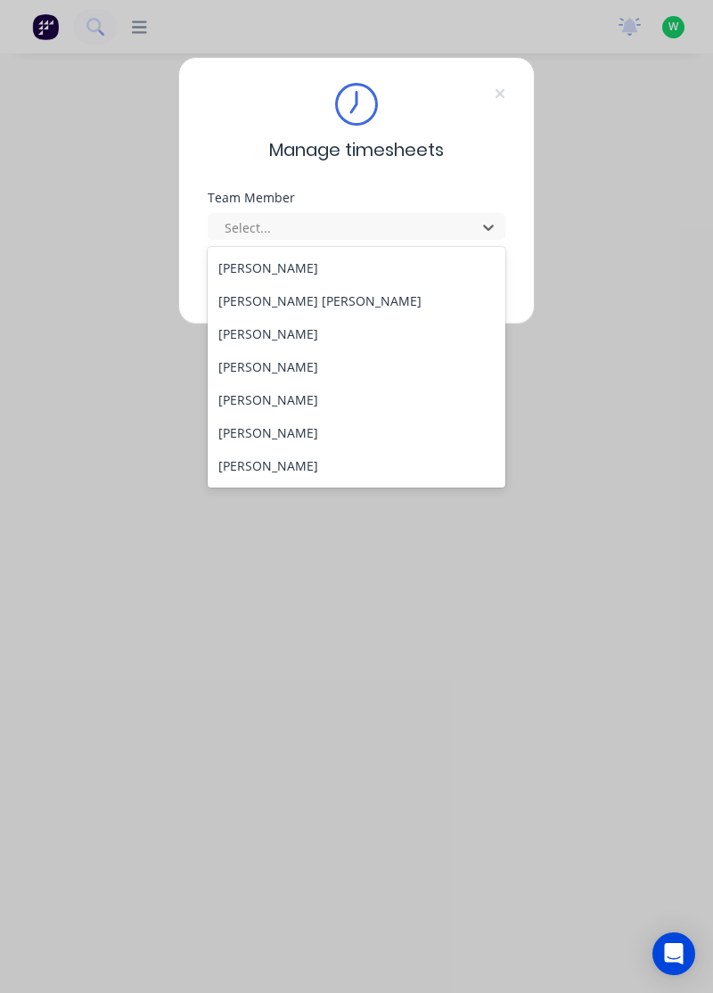
scroll to position [598, 0]
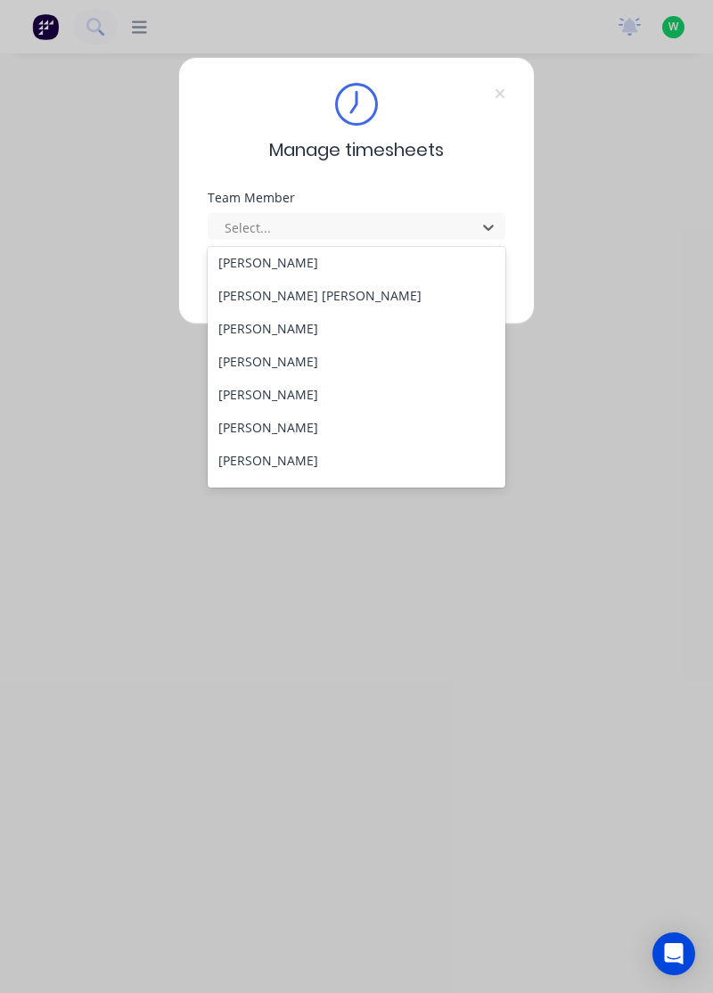
click at [259, 357] on div "[PERSON_NAME]" at bounding box center [357, 361] width 299 height 33
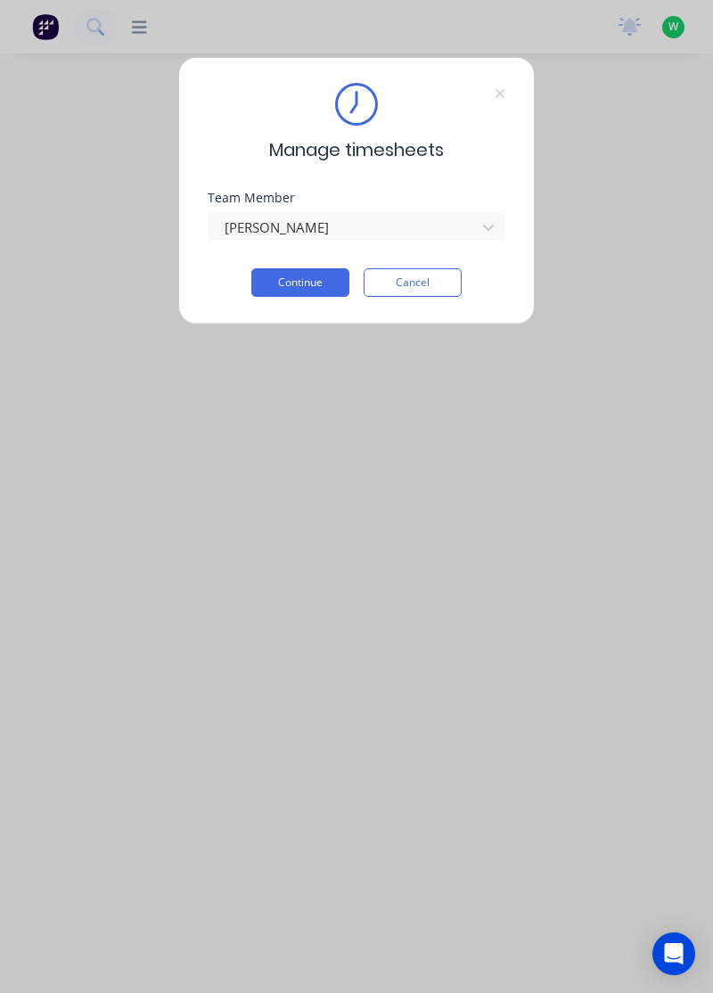
click at [332, 291] on button "Continue" at bounding box center [300, 282] width 98 height 29
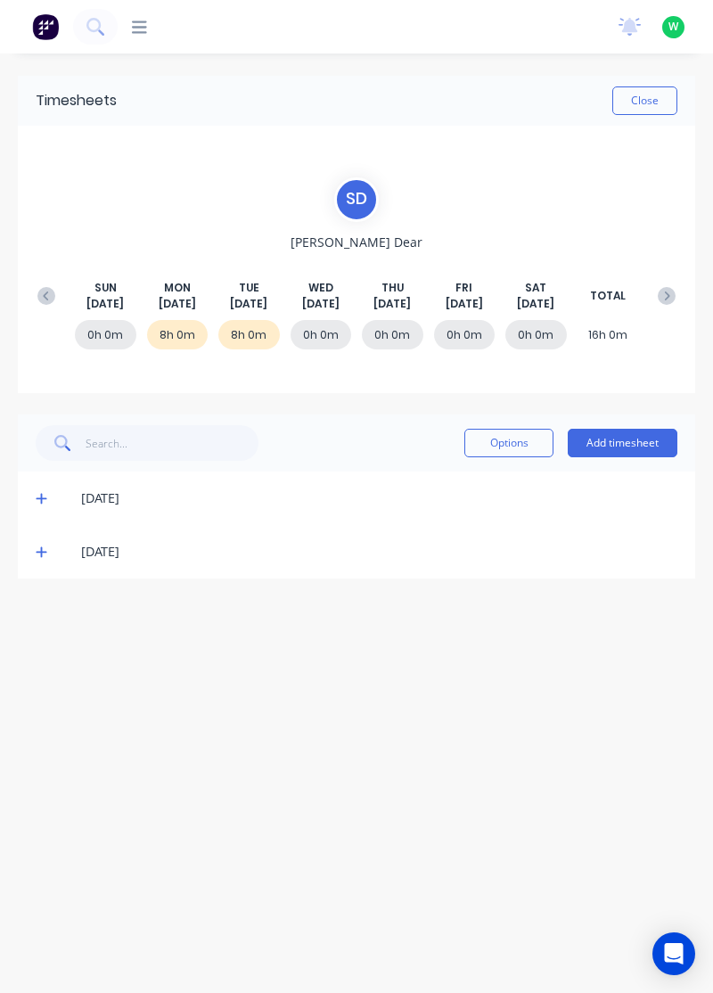
click at [596, 446] on button "Add timesheet" at bounding box center [623, 443] width 110 height 29
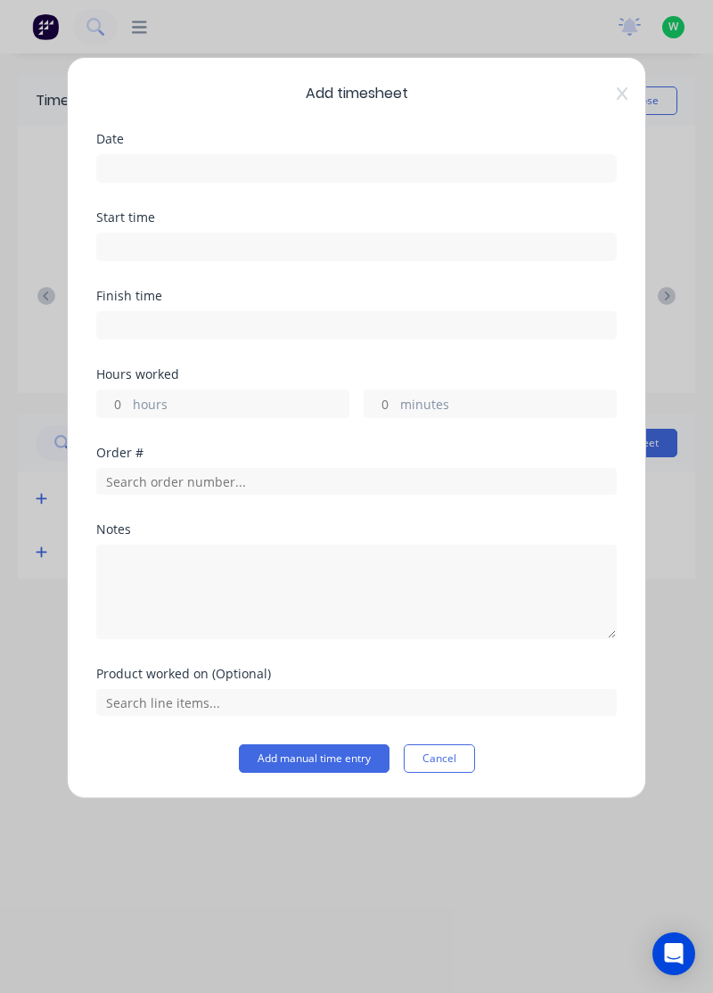
click at [426, 162] on input at bounding box center [356, 168] width 519 height 27
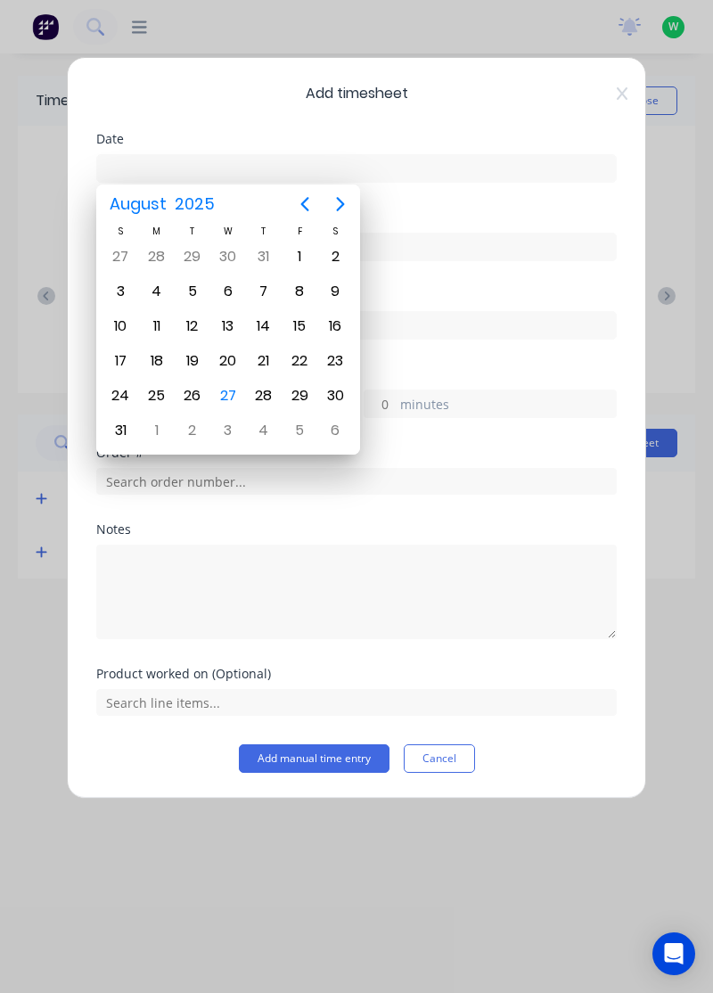
click at [223, 394] on div "27" at bounding box center [228, 395] width 27 height 27
type input "[DATE]"
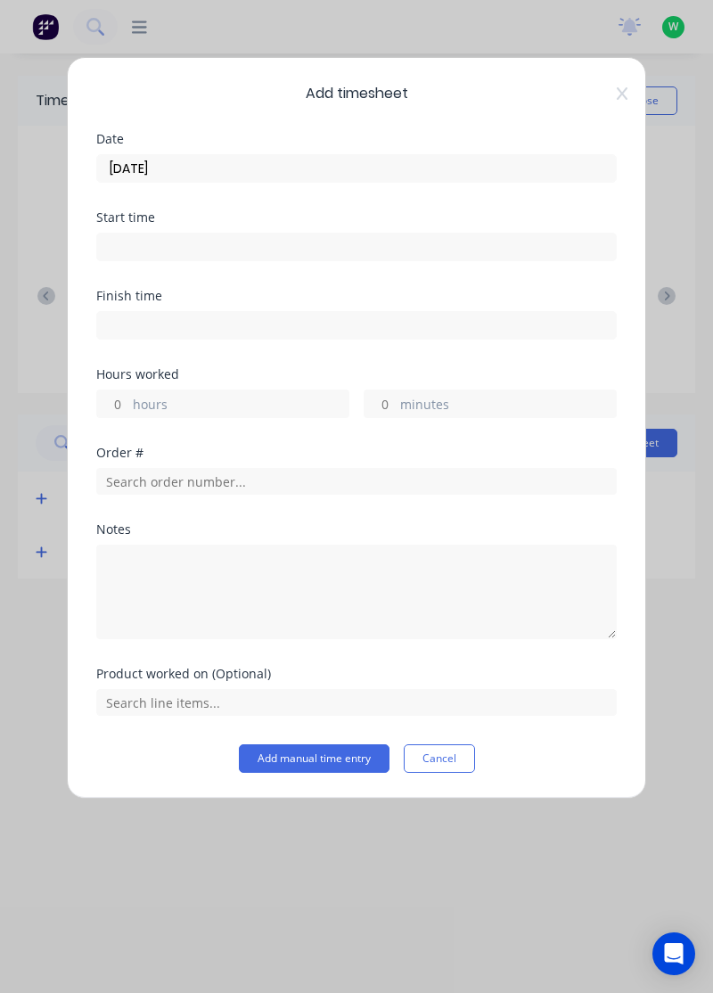
click at [271, 396] on label "hours" at bounding box center [241, 406] width 216 height 22
click at [128, 396] on input "hours" at bounding box center [112, 404] width 31 height 27
type input "8"
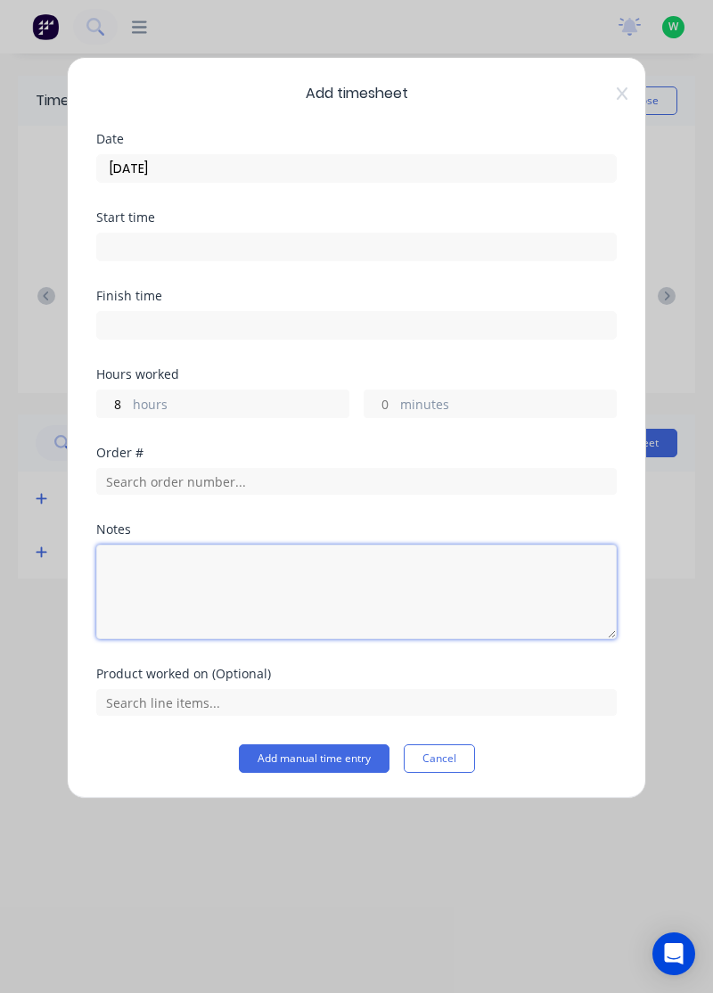
click at [304, 615] on textarea at bounding box center [356, 592] width 521 height 95
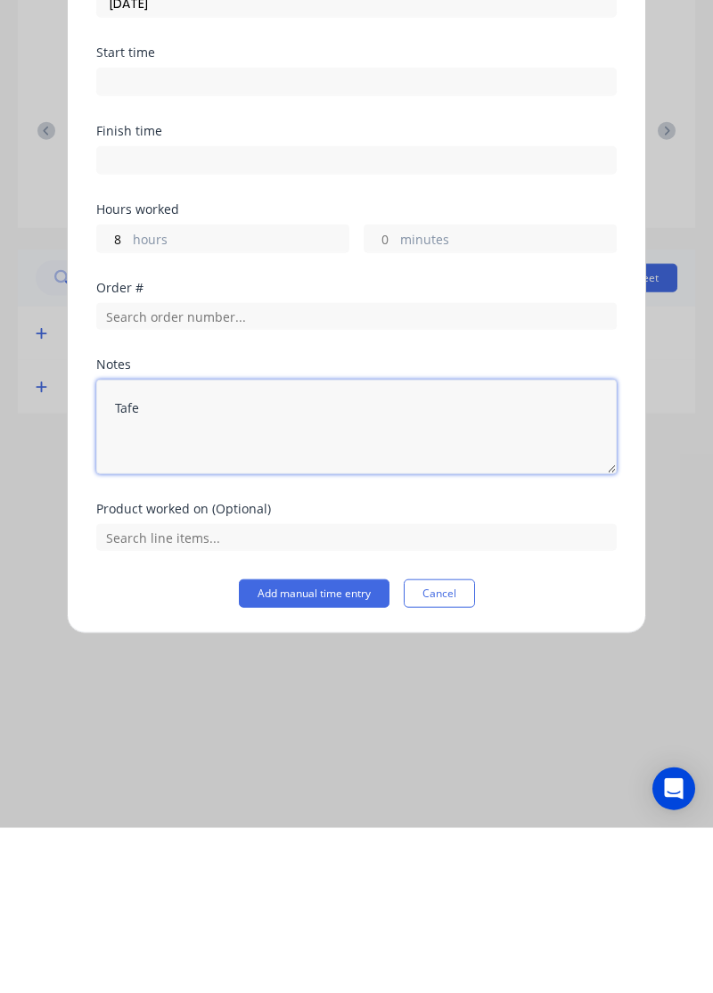
type textarea "Tafe"
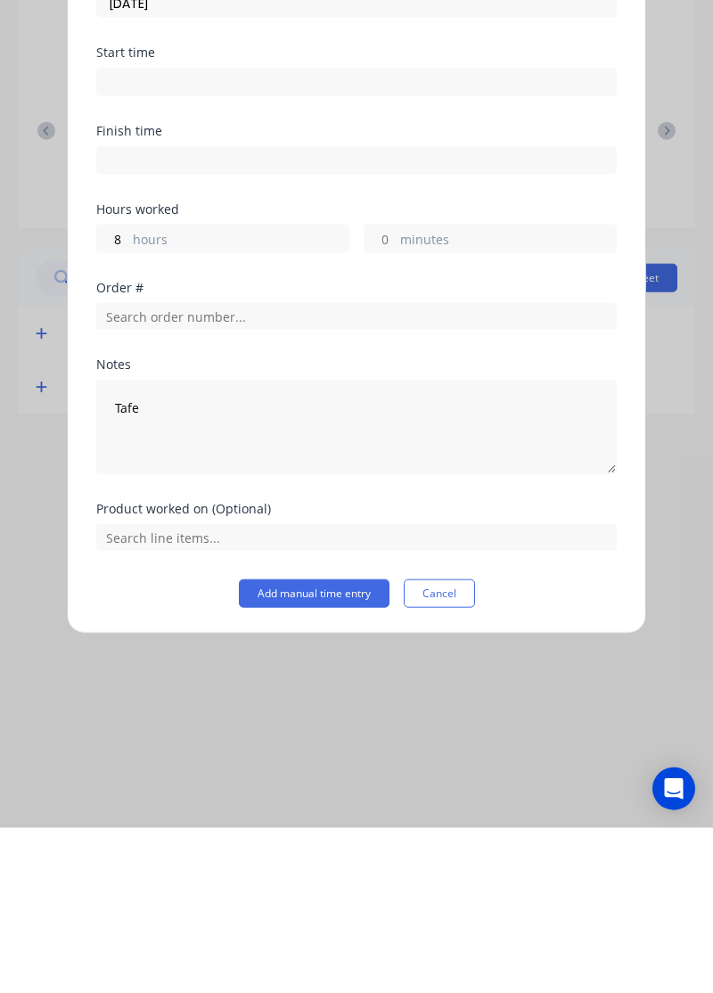
click at [340, 749] on button "Add manual time entry" at bounding box center [314, 758] width 151 height 29
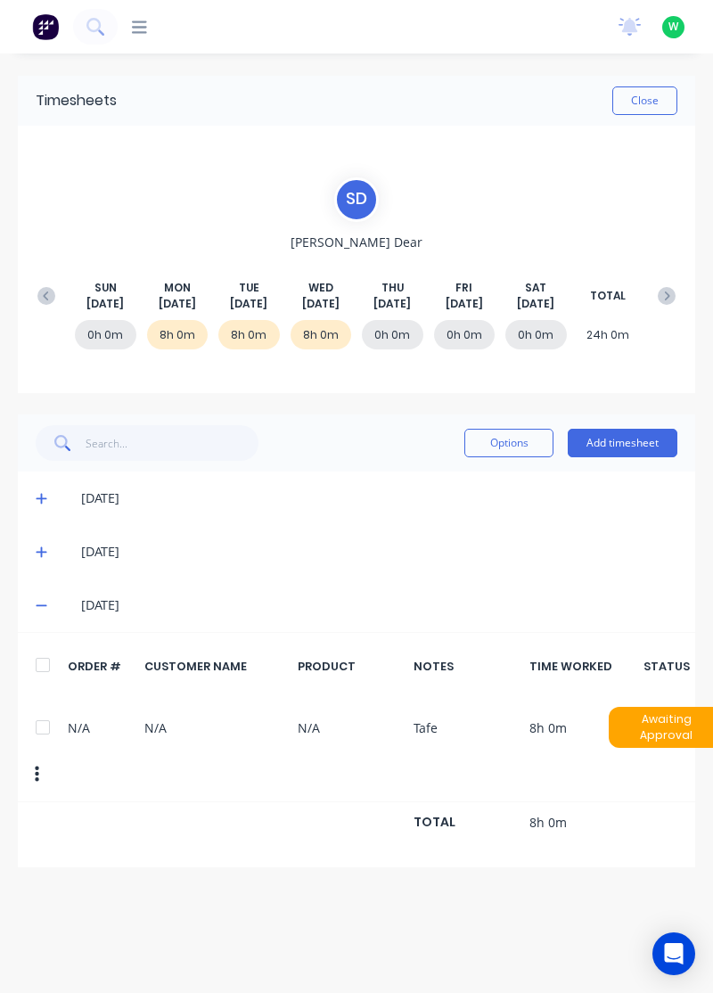
click at [36, 551] on icon at bounding box center [41, 552] width 11 height 11
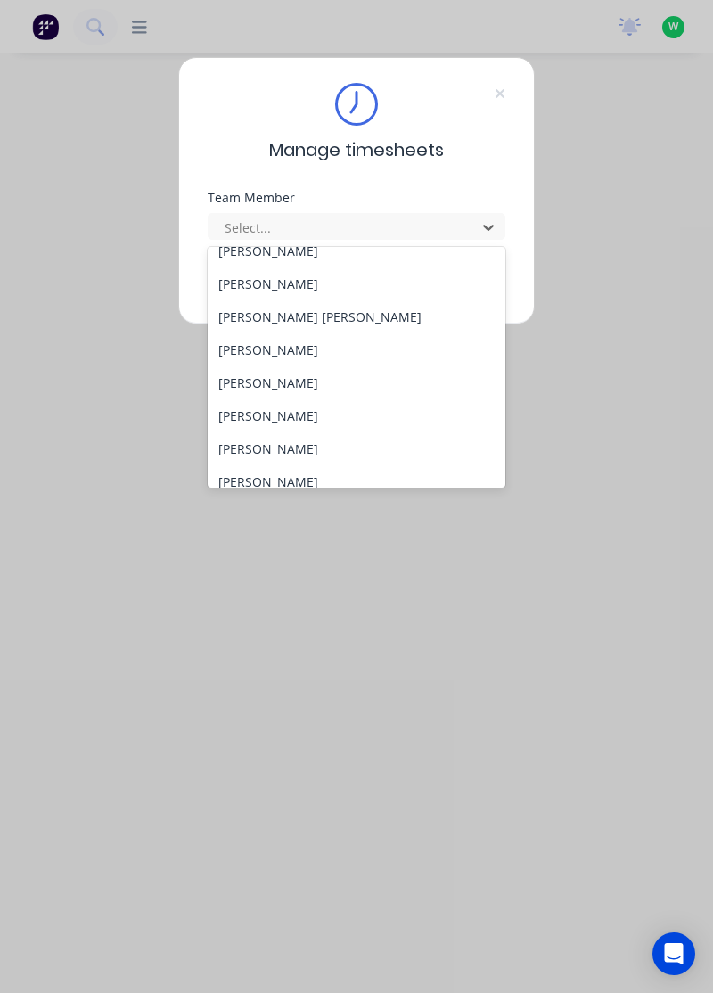
scroll to position [624, 0]
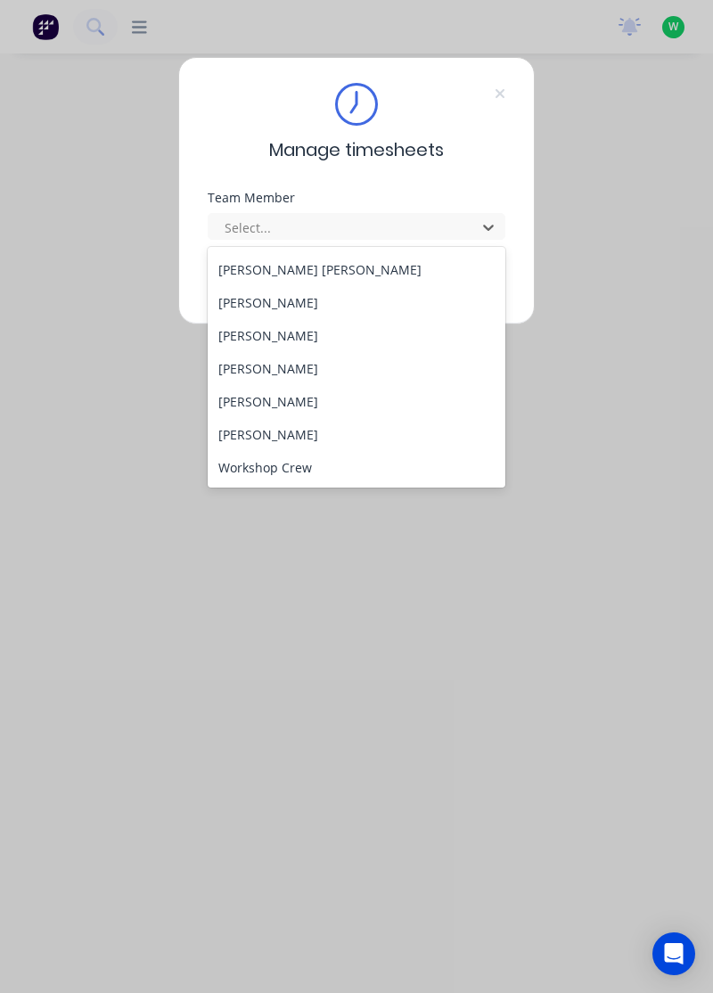
click at [289, 399] on div "[PERSON_NAME]" at bounding box center [357, 401] width 299 height 33
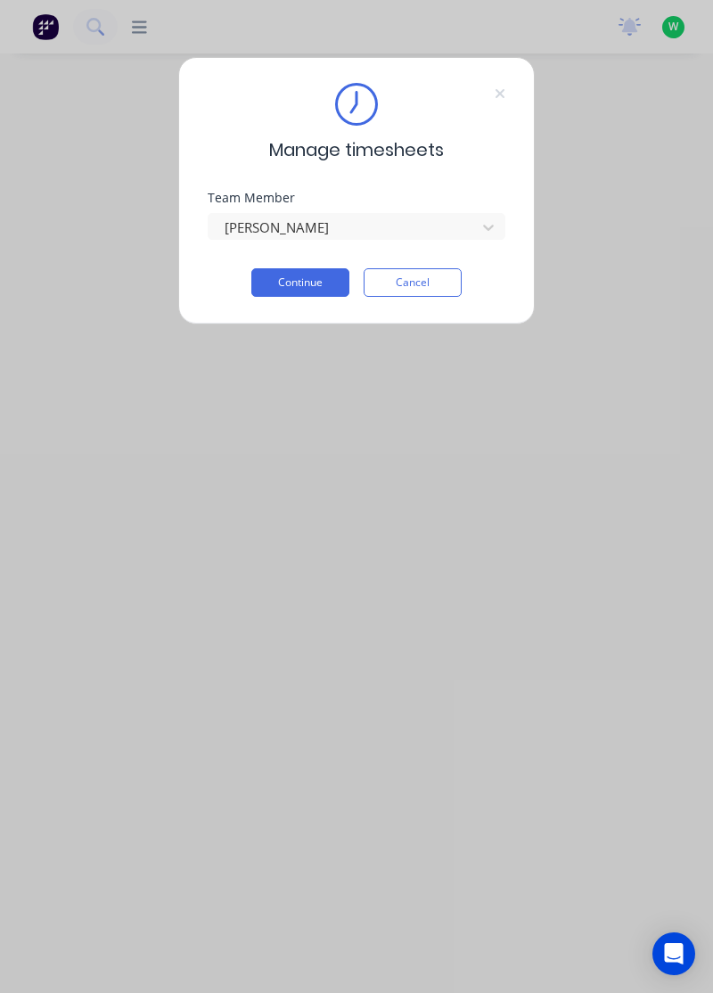
click at [322, 281] on button "Continue" at bounding box center [300, 282] width 98 height 29
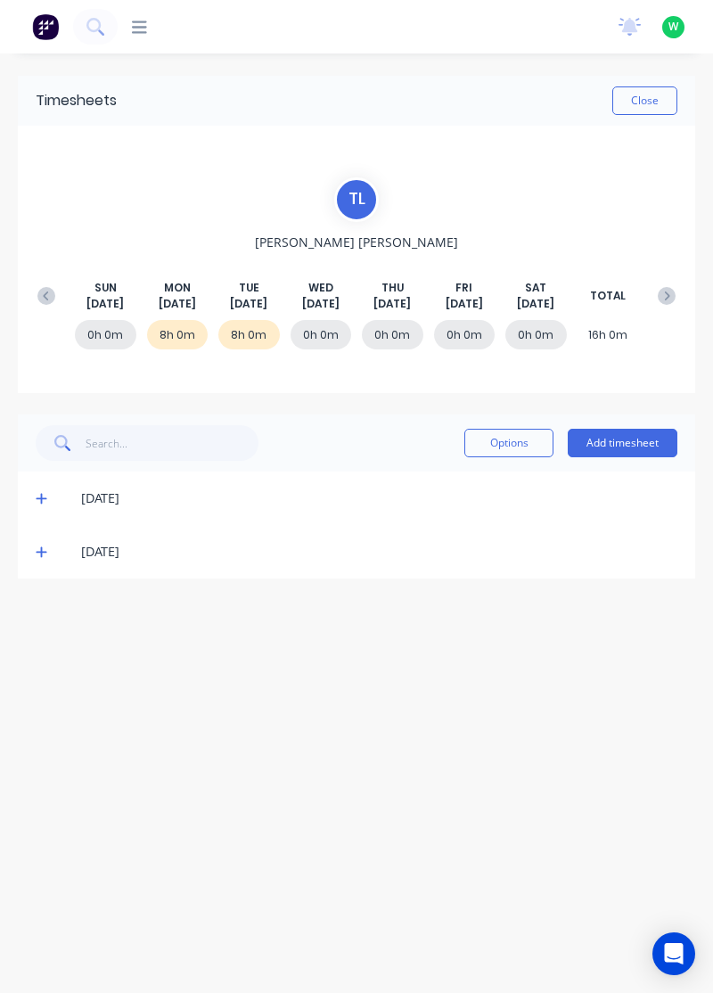
click at [29, 532] on div "[DATE]" at bounding box center [357, 551] width 678 height 53
click at [43, 554] on icon at bounding box center [42, 552] width 12 height 12
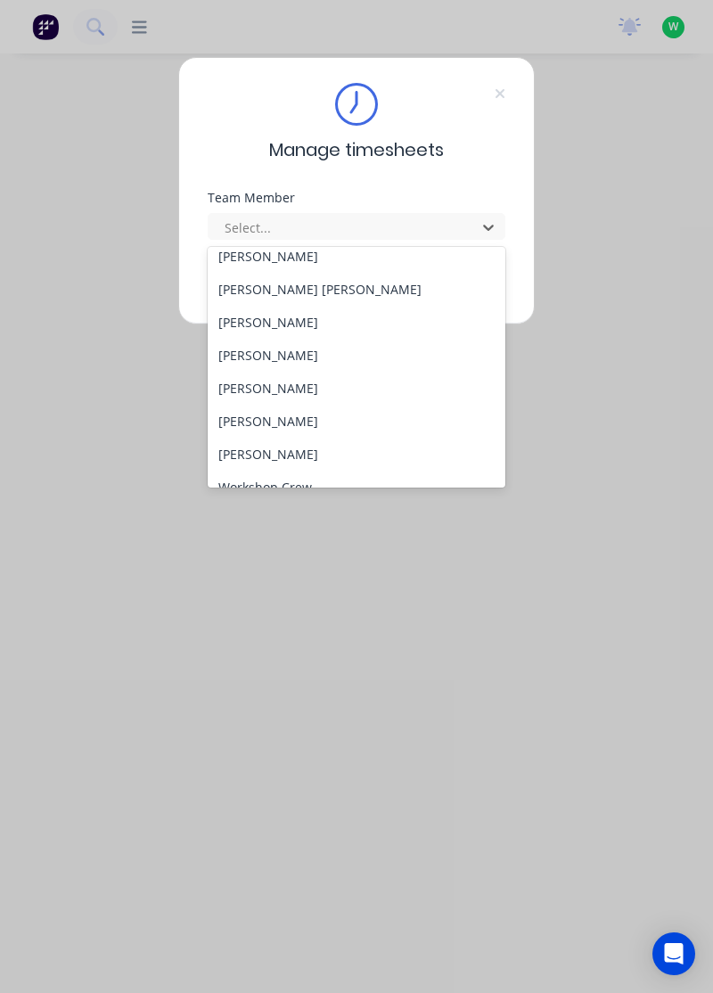
scroll to position [624, 0]
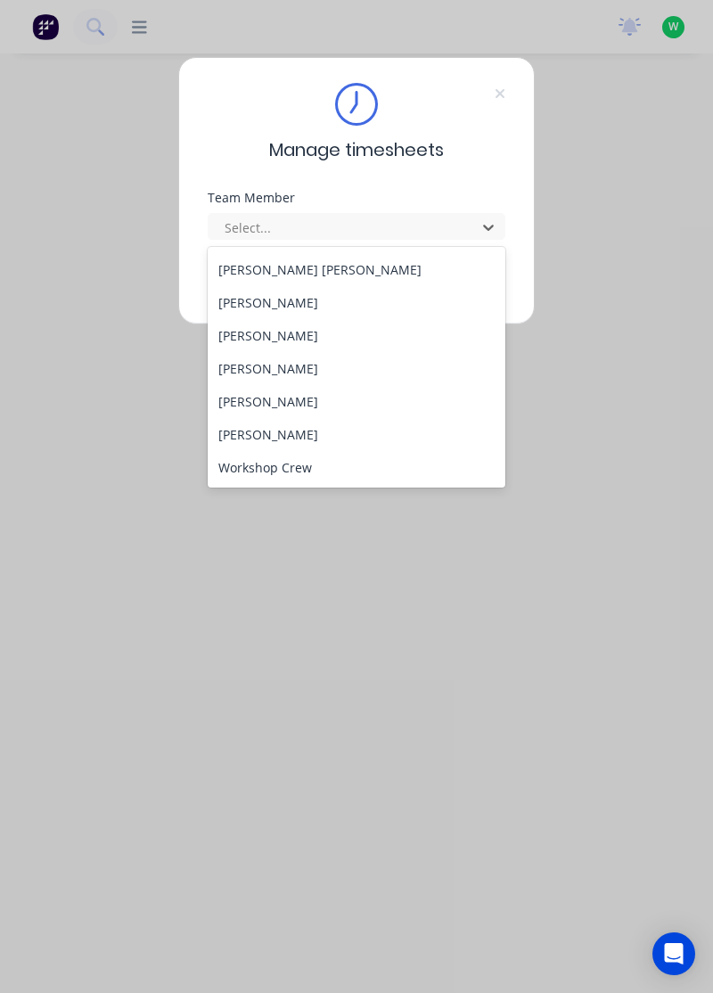
click at [279, 433] on div "[PERSON_NAME]" at bounding box center [357, 434] width 299 height 33
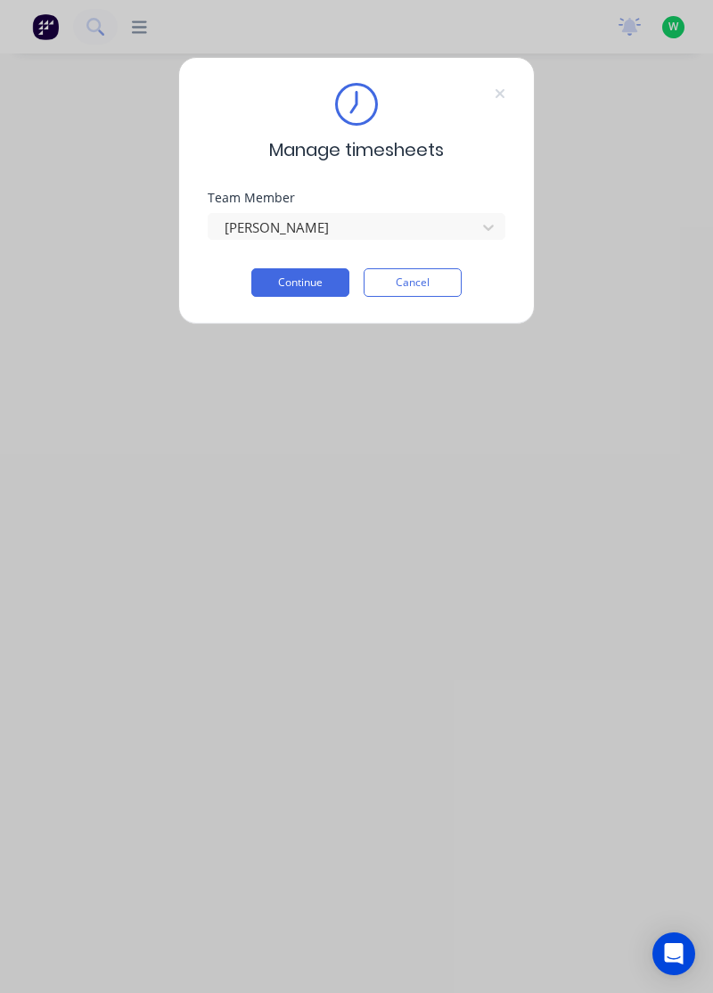
click at [320, 282] on button "Continue" at bounding box center [300, 282] width 98 height 29
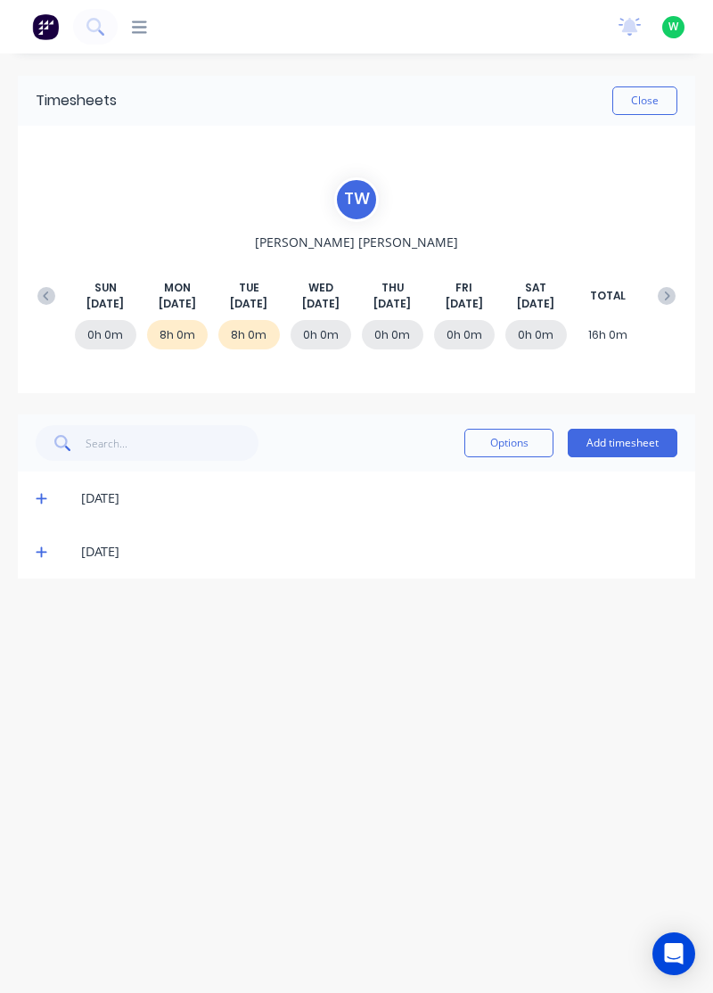
click at [37, 550] on icon at bounding box center [41, 552] width 11 height 11
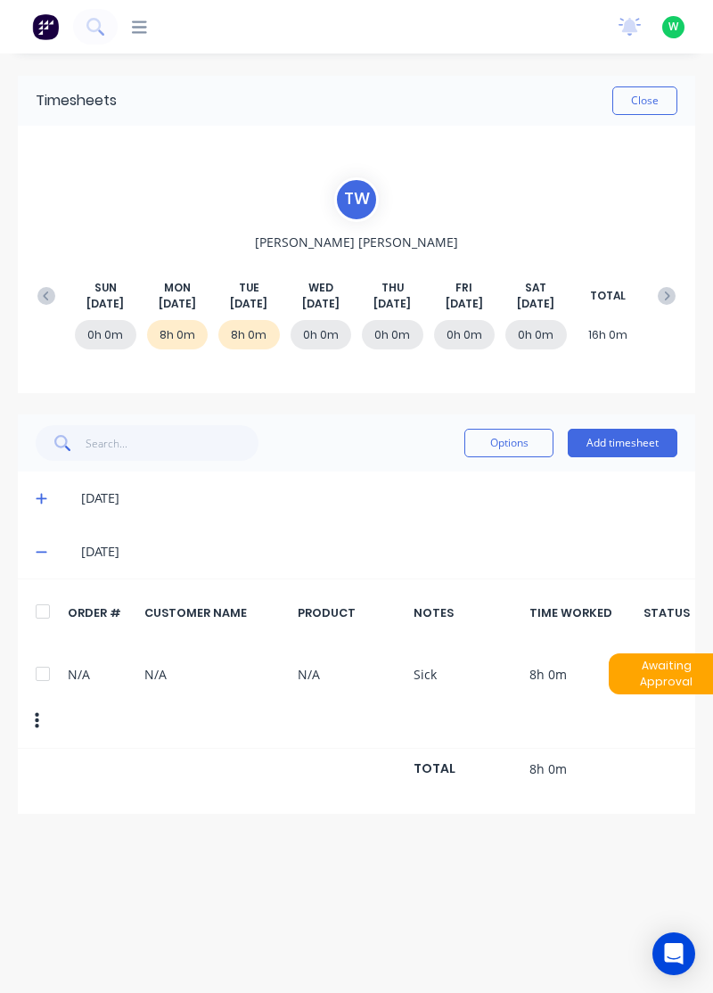
click at [41, 552] on icon at bounding box center [41, 553] width 11 height 2
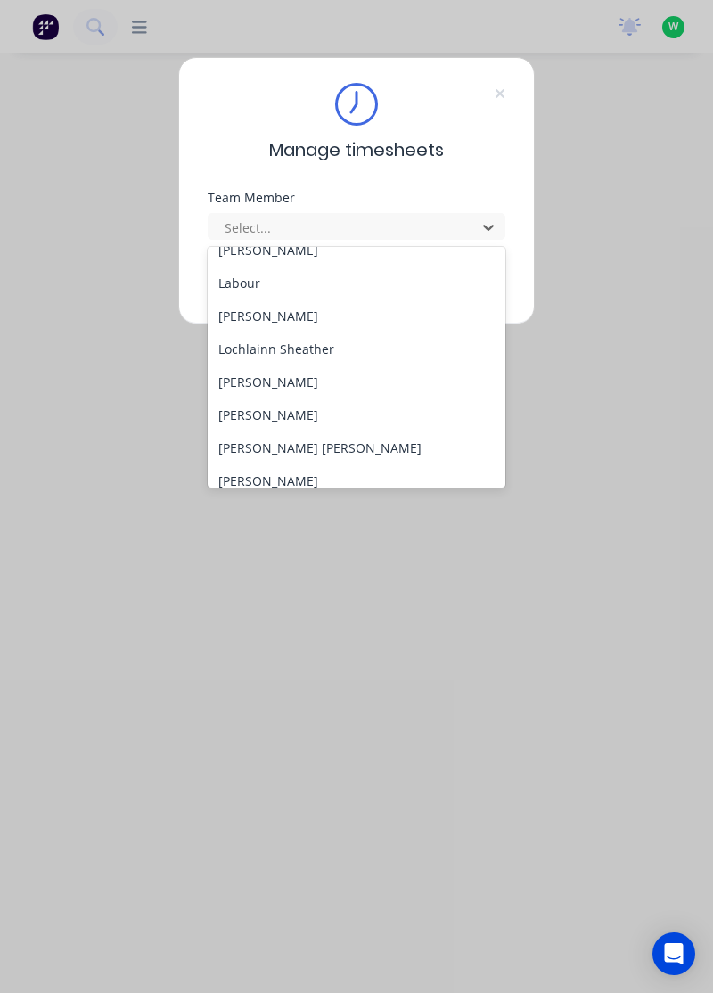
scroll to position [447, 0]
click at [315, 341] on div "Lochlainn Sheather" at bounding box center [357, 348] width 299 height 33
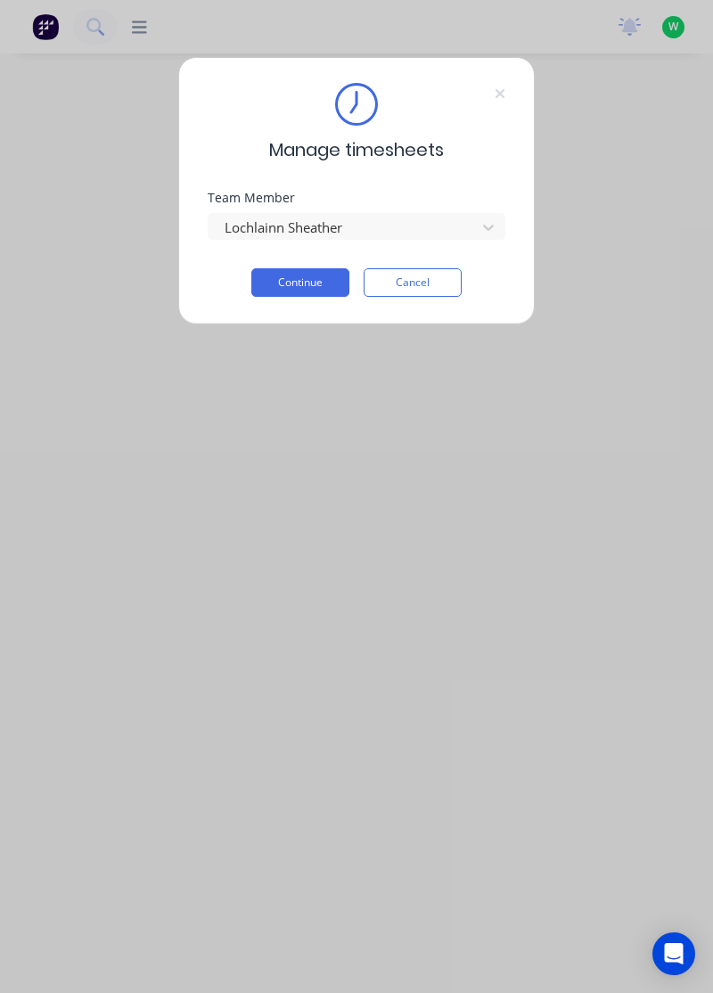
click at [337, 271] on button "Continue" at bounding box center [300, 282] width 98 height 29
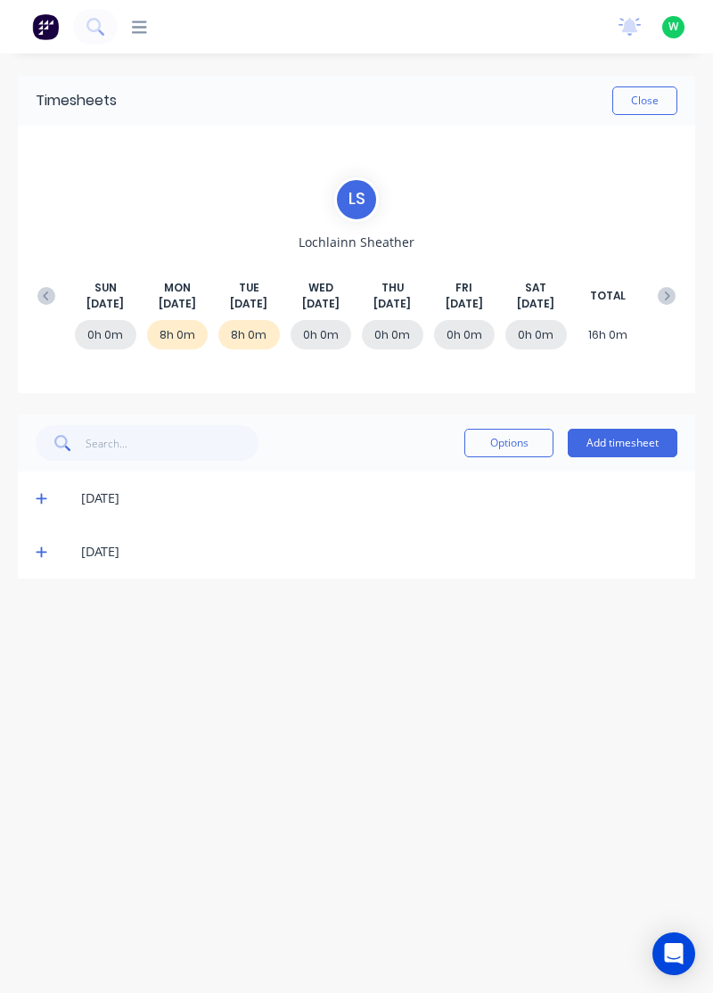
click at [25, 581] on div "Timesheets Close L S Lochlainn Sheather [DATE] [DATE] [DATE] [DATE] [DATE] [DAT…" at bounding box center [356, 505] width 713 height 904
click at [45, 559] on span at bounding box center [44, 552] width 17 height 18
